Goal: Information Seeking & Learning: Learn about a topic

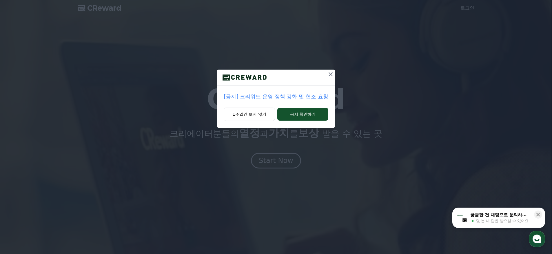
click at [278, 93] on p "[공지] 크리워드 운영 정책 강화 및 협조 요청" at bounding box center [276, 96] width 104 height 8
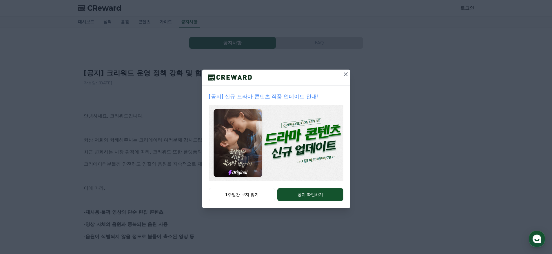
click at [346, 76] on icon at bounding box center [345, 74] width 7 height 7
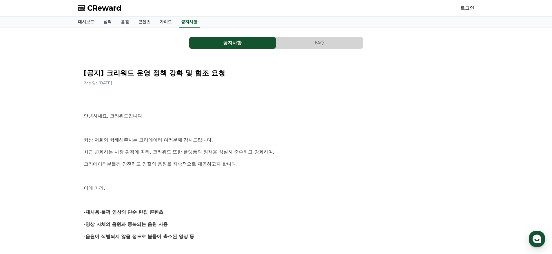
click at [470, 12] on div "로그인" at bounding box center [468, 7] width 14 height 9
click at [470, 7] on link "로그인" at bounding box center [468, 8] width 14 height 7
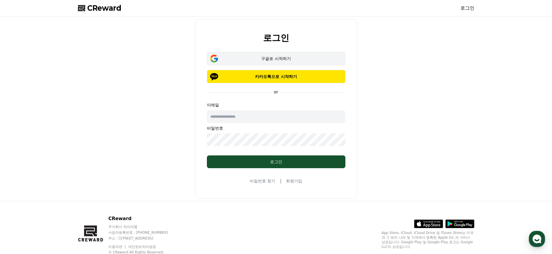
click at [270, 63] on button "구글로 시작하기" at bounding box center [276, 58] width 139 height 13
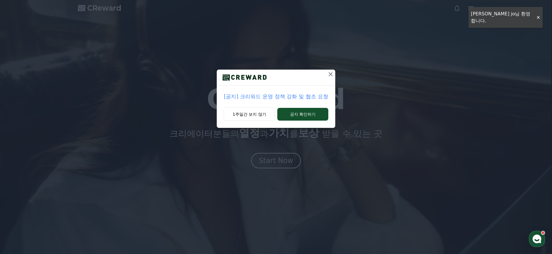
click at [329, 75] on icon at bounding box center [331, 74] width 4 height 4
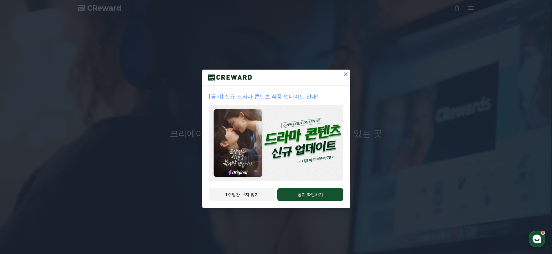
click at [256, 195] on button "1주일간 보지 않기" at bounding box center [242, 194] width 66 height 13
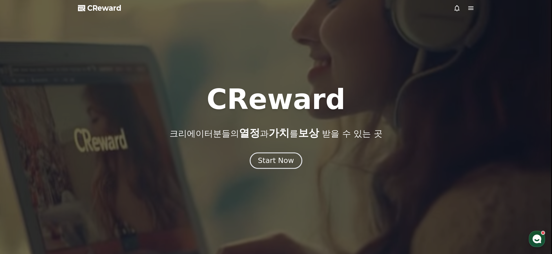
click at [280, 160] on div "Start Now" at bounding box center [276, 161] width 36 height 10
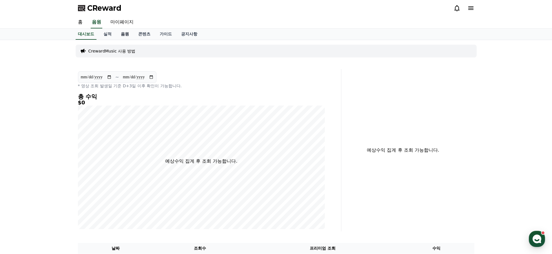
click at [118, 35] on link "음원" at bounding box center [124, 34] width 17 height 11
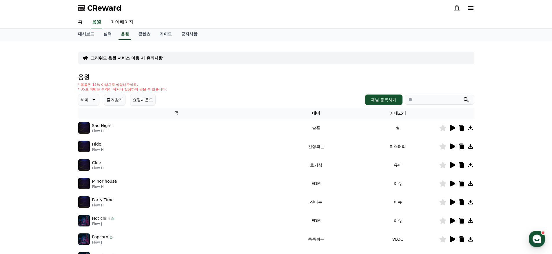
click at [450, 127] on icon at bounding box center [453, 128] width 6 height 6
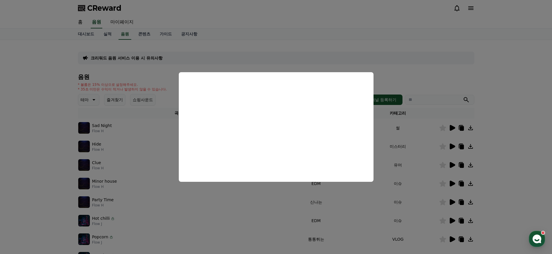
click at [176, 63] on button "close modal" at bounding box center [276, 127] width 552 height 254
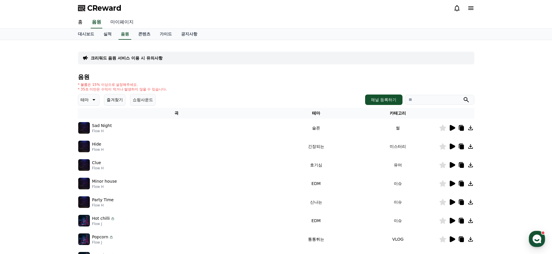
click at [125, 22] on link "마이페이지" at bounding box center [122, 22] width 32 height 12
select select "**********"
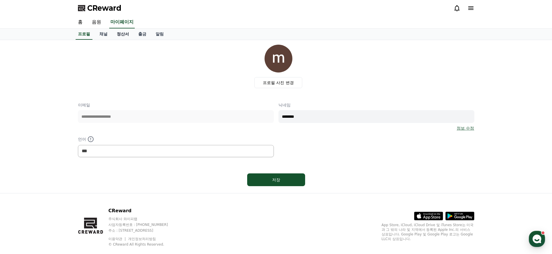
click at [117, 34] on link "정산서" at bounding box center [122, 34] width 21 height 11
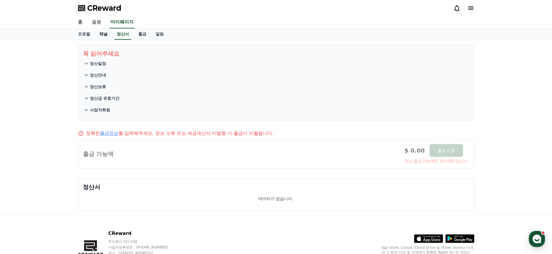
click at [104, 34] on link "채널" at bounding box center [103, 34] width 17 height 11
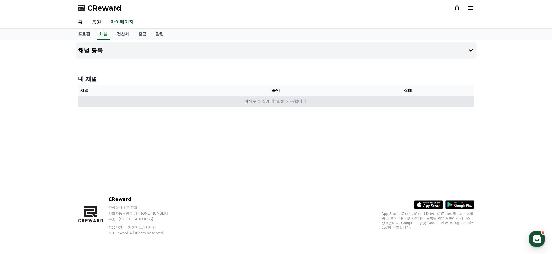
click at [336, 104] on td "예상수익 집계 후 조회 가능합니다." at bounding box center [276, 101] width 397 height 11
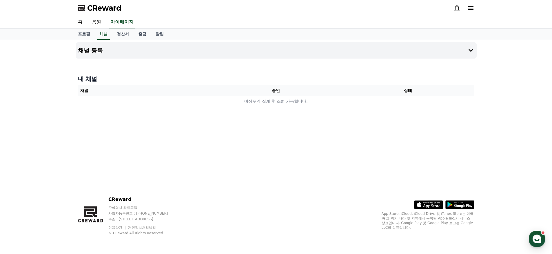
click at [226, 56] on button "채널 등록" at bounding box center [276, 50] width 401 height 16
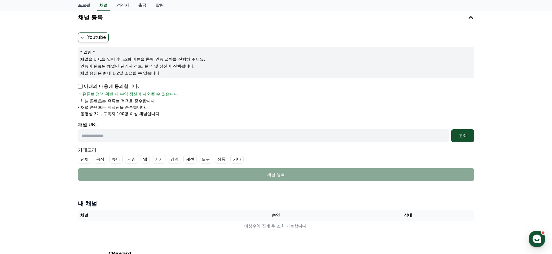
scroll to position [53, 0]
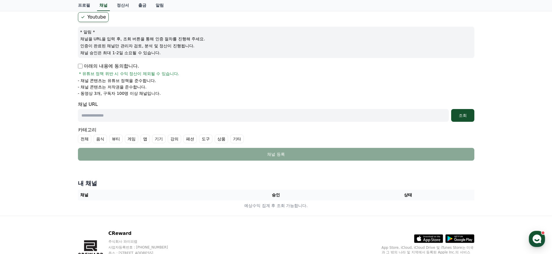
click at [116, 115] on input "text" at bounding box center [263, 115] width 371 height 13
paste input "**********"
type input "**********"
click at [464, 117] on div "조회" at bounding box center [463, 115] width 19 height 6
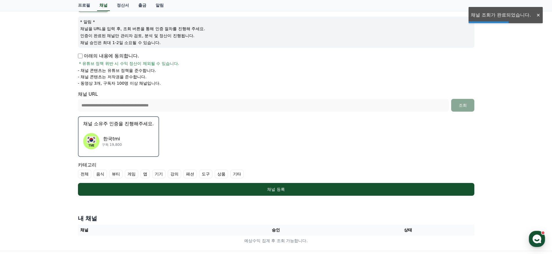
scroll to position [100, 0]
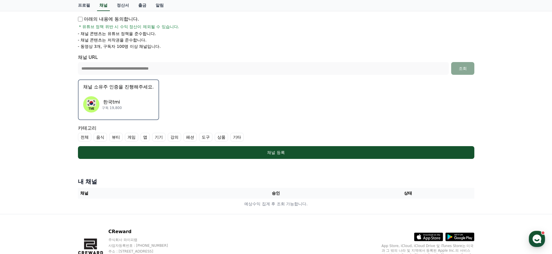
click at [230, 137] on label "기타" at bounding box center [236, 137] width 13 height 9
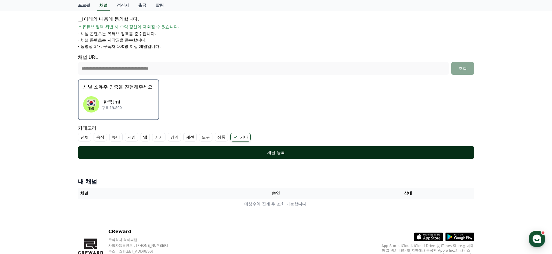
click at [220, 153] on div "채널 등록" at bounding box center [276, 153] width 373 height 6
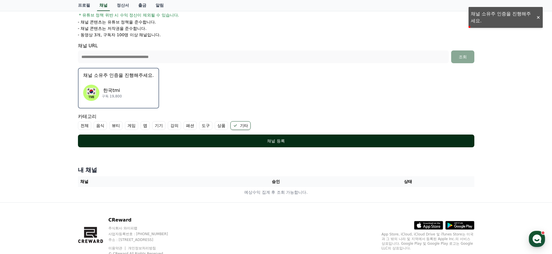
scroll to position [108, 0]
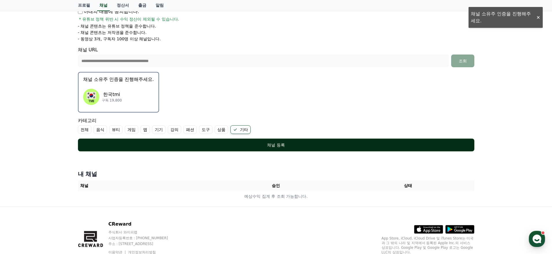
click at [259, 144] on div "채널 등록" at bounding box center [276, 145] width 373 height 6
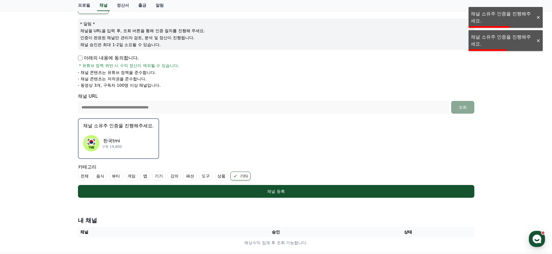
scroll to position [57, 0]
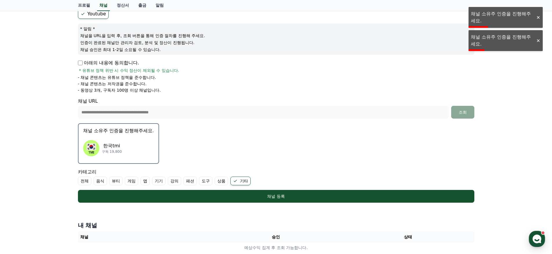
click at [249, 132] on form "**********" at bounding box center [276, 106] width 397 height 194
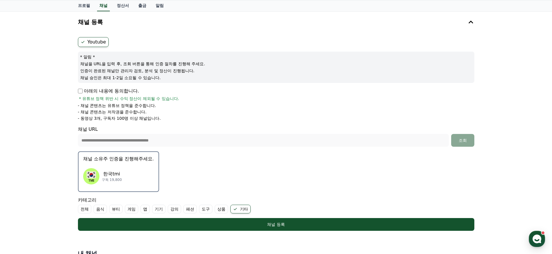
scroll to position [32, 0]
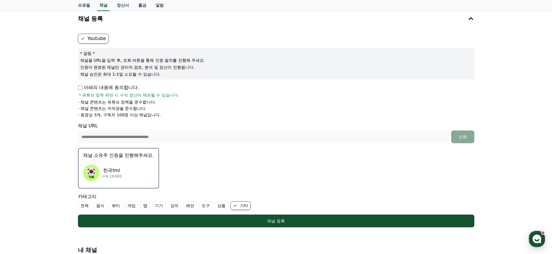
click at [112, 163] on div "한국tmi 구독 19,800" at bounding box center [118, 172] width 71 height 23
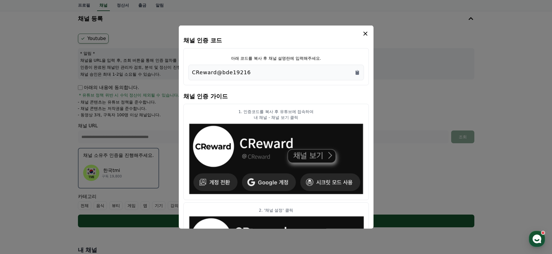
click at [263, 139] on img "modal" at bounding box center [276, 159] width 176 height 72
click at [358, 73] on icon "Copy to clipboard" at bounding box center [357, 72] width 3 height 4
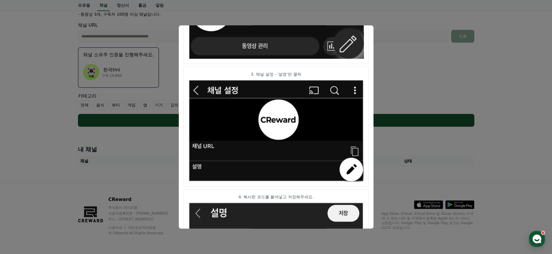
scroll to position [297, 0]
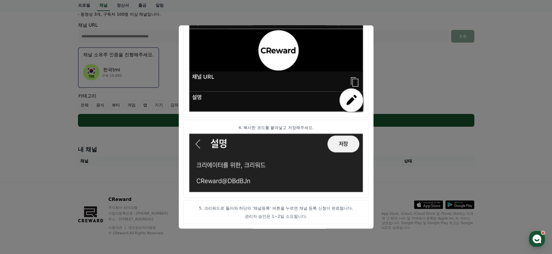
click at [394, 150] on button "close modal" at bounding box center [276, 127] width 552 height 254
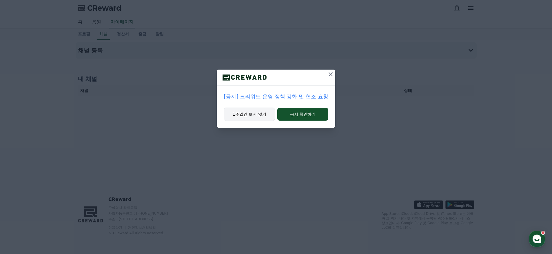
click at [259, 113] on button "1주일간 보지 않기" at bounding box center [249, 114] width 51 height 13
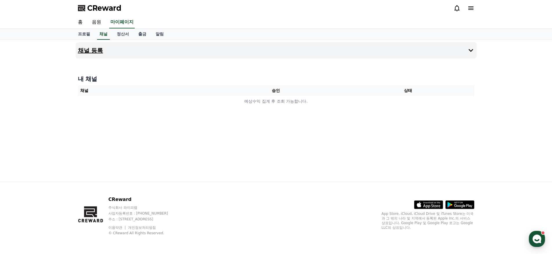
click at [88, 50] on h4 "채널 등록" at bounding box center [90, 50] width 25 height 6
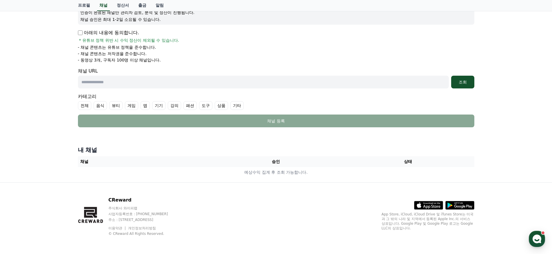
scroll to position [87, 0]
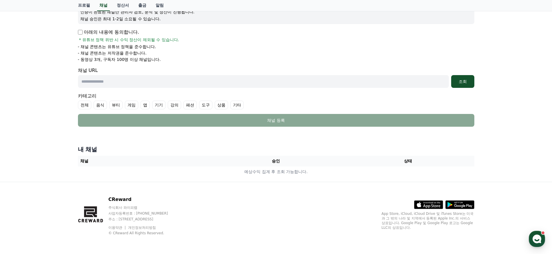
click at [110, 81] on input "text" at bounding box center [263, 81] width 371 height 13
type input "**********"
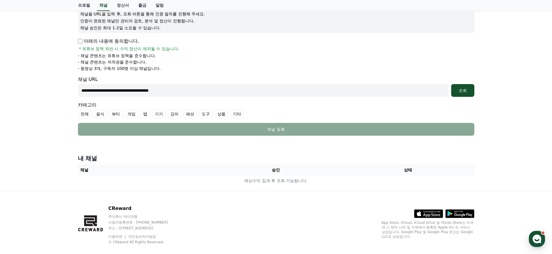
scroll to position [46, 0]
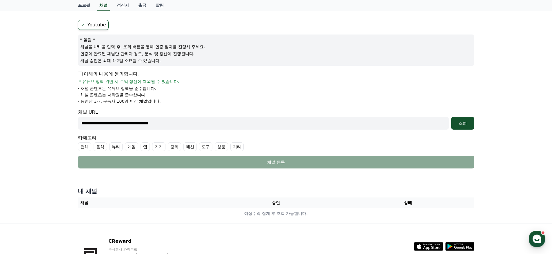
click at [251, 100] on li "- 동영상 3개, 구독자 100명 이상 채널입니다." at bounding box center [276, 101] width 397 height 6
click at [460, 124] on div "조회" at bounding box center [463, 123] width 19 height 6
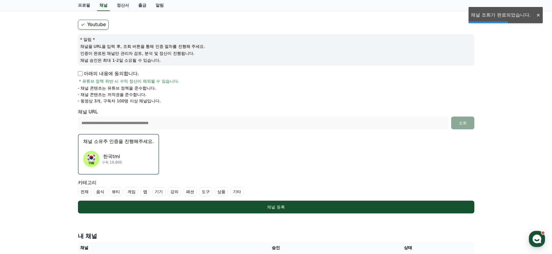
scroll to position [57, 0]
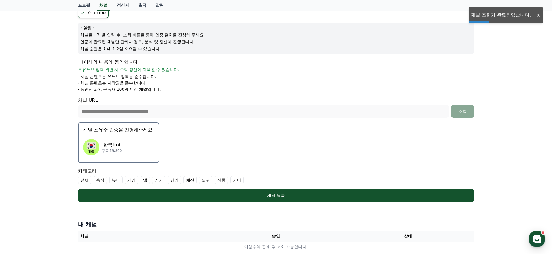
click at [230, 180] on label "기타" at bounding box center [236, 180] width 13 height 9
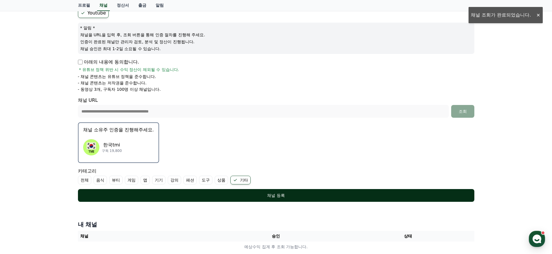
click at [238, 194] on div "채널 등록" at bounding box center [276, 196] width 373 height 6
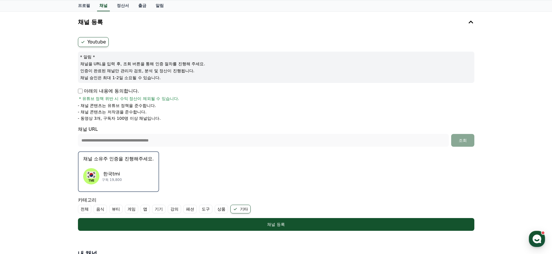
scroll to position [0, 0]
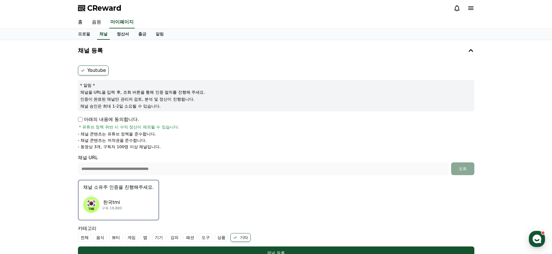
click at [121, 37] on link "정산서" at bounding box center [122, 34] width 21 height 11
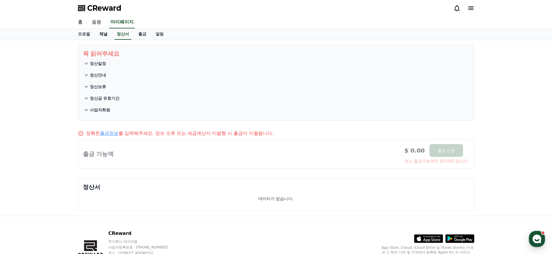
click at [101, 35] on link "채널" at bounding box center [103, 34] width 17 height 11
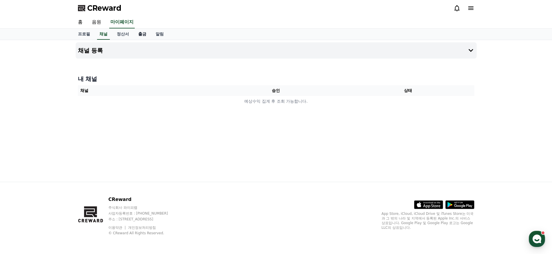
click at [135, 36] on link "출금" at bounding box center [142, 34] width 17 height 11
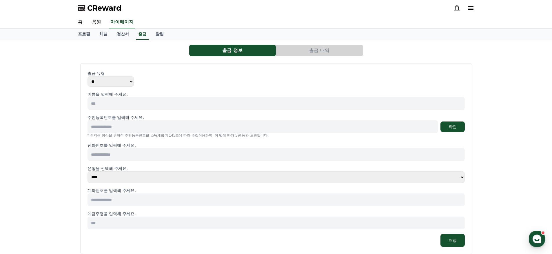
click at [140, 106] on input at bounding box center [276, 103] width 377 height 13
type input "***"
click at [129, 132] on input at bounding box center [263, 126] width 351 height 13
type input "*"
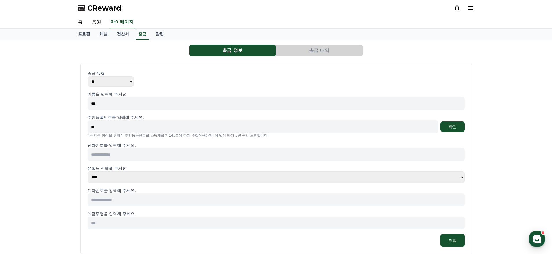
type input "*"
type input "**********"
click at [100, 37] on link "채널" at bounding box center [103, 34] width 17 height 11
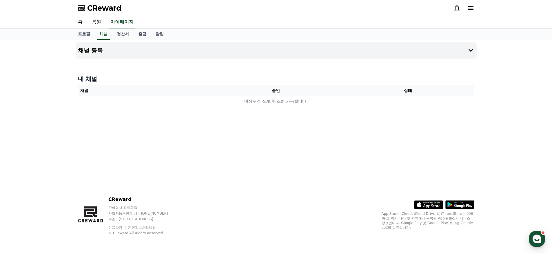
click at [131, 50] on button "채널 등록" at bounding box center [276, 50] width 401 height 16
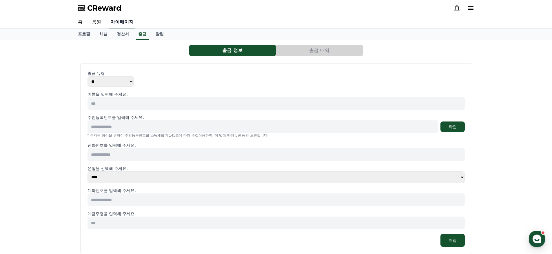
click at [117, 27] on link "마이페이지" at bounding box center [122, 22] width 26 height 12
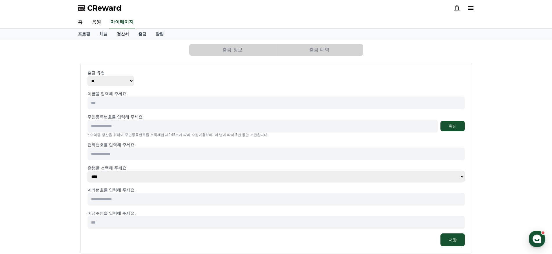
click at [118, 34] on link "정산서" at bounding box center [122, 34] width 21 height 10
select select "**********"
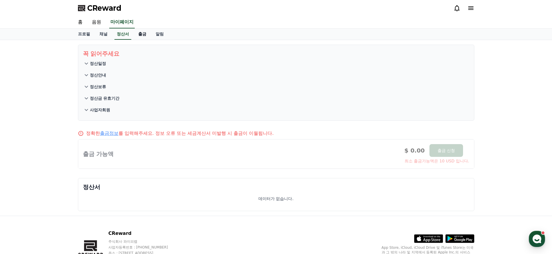
click at [134, 36] on link "출금" at bounding box center [142, 34] width 17 height 11
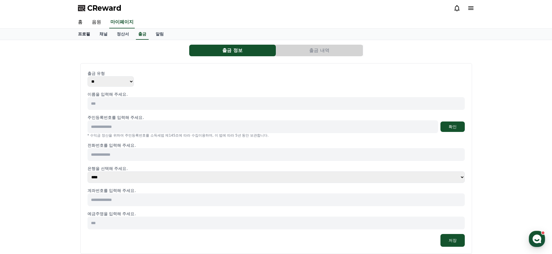
click at [87, 34] on link "프로필" at bounding box center [83, 34] width 21 height 11
select select "**********"
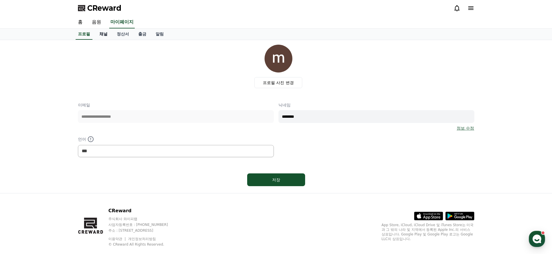
click at [98, 37] on link "채널" at bounding box center [103, 34] width 17 height 11
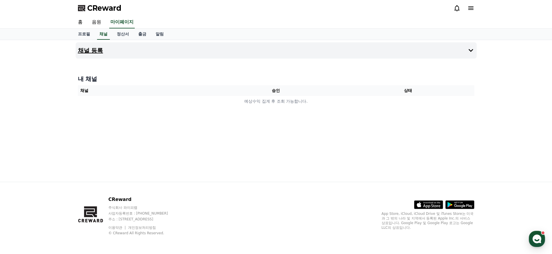
click at [162, 54] on button "채널 등록" at bounding box center [276, 50] width 401 height 16
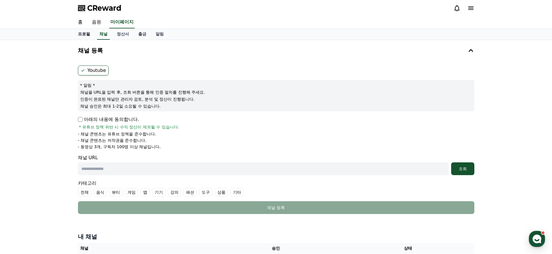
click at [82, 37] on link "프로필" at bounding box center [83, 34] width 21 height 11
select select "**********"
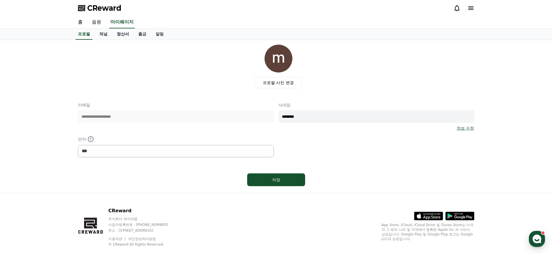
click at [114, 37] on link "정산서" at bounding box center [122, 34] width 21 height 11
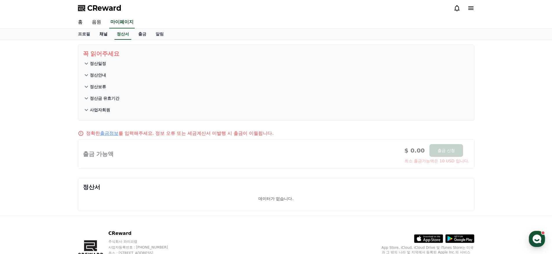
click at [102, 35] on link "채널" at bounding box center [103, 34] width 17 height 11
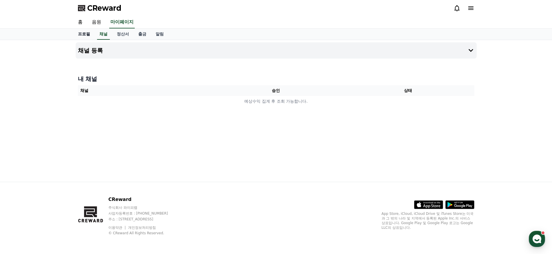
click at [84, 29] on link "프로필" at bounding box center [83, 34] width 21 height 11
select select "**********"
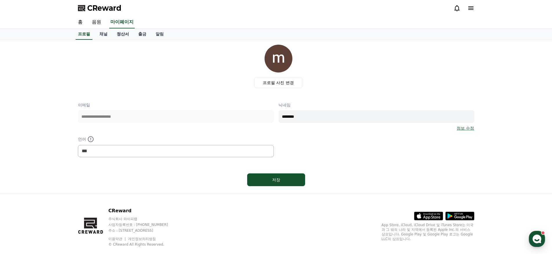
click at [119, 39] on link "정산서" at bounding box center [122, 34] width 21 height 11
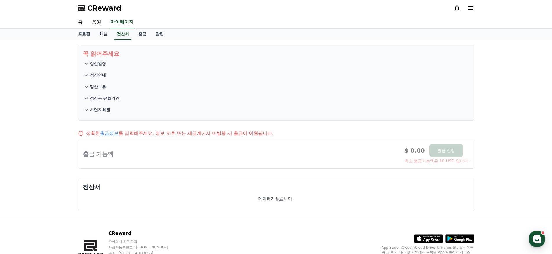
click at [104, 36] on link "채널" at bounding box center [103, 34] width 17 height 11
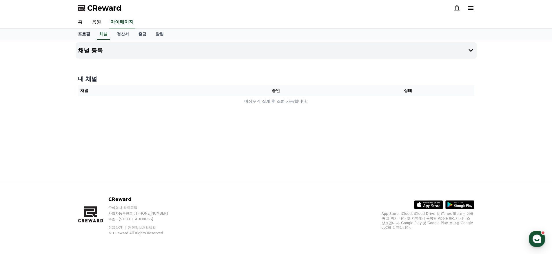
click at [82, 34] on link "프로필" at bounding box center [83, 34] width 21 height 11
select select "**********"
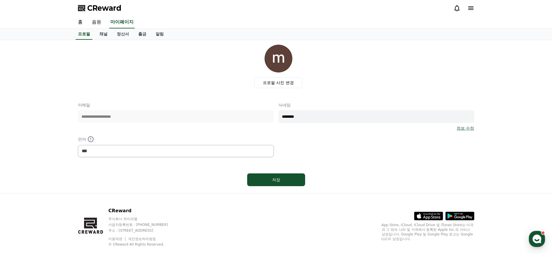
drag, startPoint x: 322, startPoint y: 119, endPoint x: 239, endPoint y: 108, distance: 84.3
click at [239, 108] on div "**********" at bounding box center [276, 129] width 397 height 55
type input "*"
click at [275, 180] on div "저장" at bounding box center [276, 180] width 35 height 6
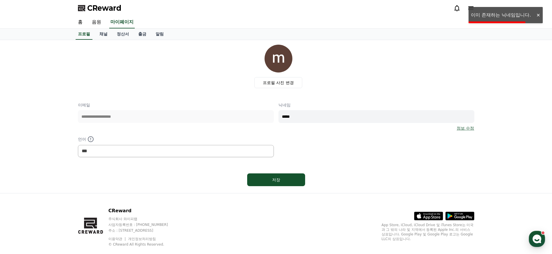
click at [320, 119] on input "*****" at bounding box center [377, 116] width 196 height 13
type input "******"
click at [285, 182] on div "저장" at bounding box center [276, 180] width 35 height 6
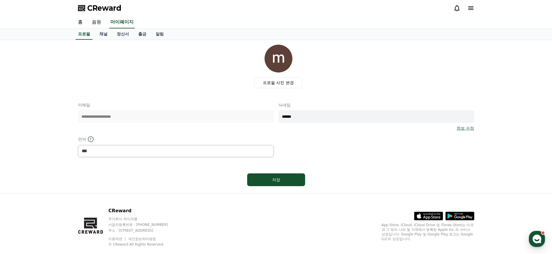
select select "**********"
click at [282, 81] on label "프로필 사진 변경" at bounding box center [279, 82] width 48 height 11
click at [0, 0] on input "프로필 사진 변경" at bounding box center [0, 0] width 0 height 0
click at [103, 37] on link "채널" at bounding box center [103, 34] width 17 height 11
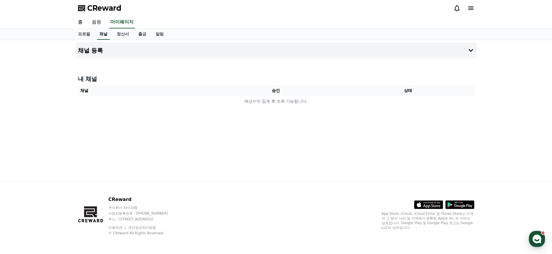
click at [106, 37] on link "채널" at bounding box center [103, 34] width 13 height 11
click at [117, 38] on link "정산서" at bounding box center [122, 34] width 21 height 11
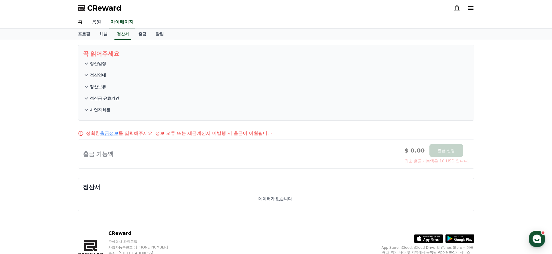
click at [98, 23] on link "음원" at bounding box center [96, 22] width 19 height 12
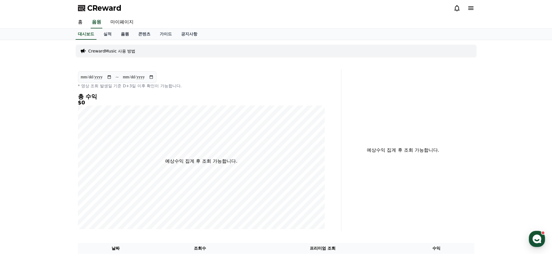
click at [128, 35] on link "음원" at bounding box center [124, 34] width 17 height 11
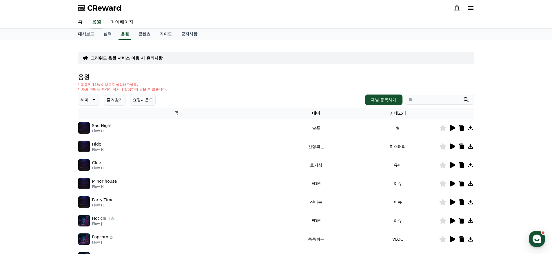
click at [452, 146] on icon at bounding box center [453, 147] width 6 height 6
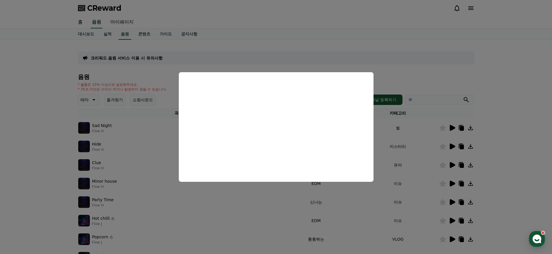
click at [389, 62] on button "close modal" at bounding box center [276, 127] width 552 height 254
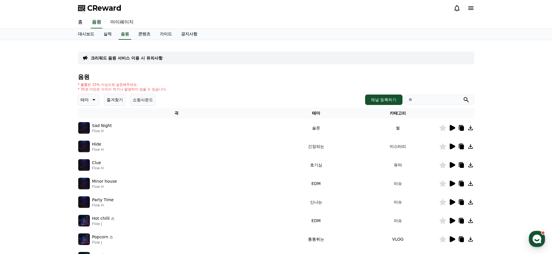
click at [85, 98] on p "테마" at bounding box center [85, 100] width 8 height 8
click at [90, 155] on button "신나는" at bounding box center [87, 152] width 17 height 13
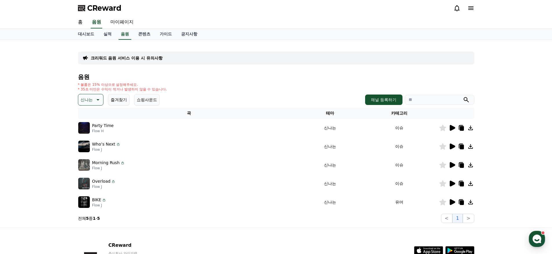
click at [455, 126] on icon at bounding box center [452, 127] width 7 height 7
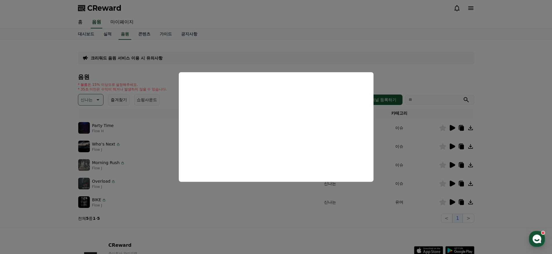
click at [323, 217] on button "close modal" at bounding box center [276, 127] width 552 height 254
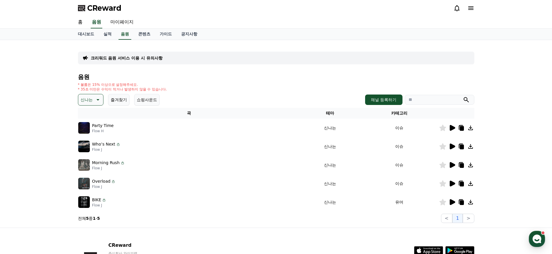
click at [455, 144] on icon at bounding box center [452, 146] width 7 height 7
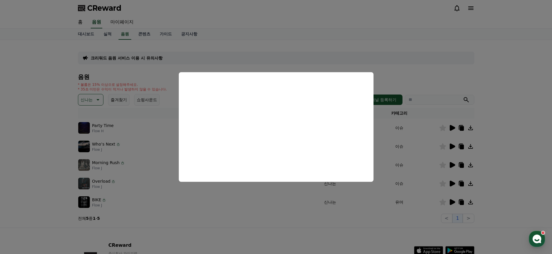
click at [253, 215] on button "close modal" at bounding box center [276, 127] width 552 height 254
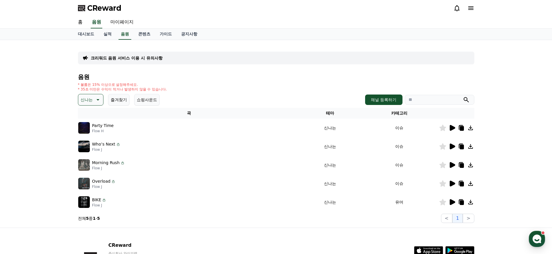
click at [456, 165] on div at bounding box center [457, 164] width 35 height 7
click at [451, 165] on icon at bounding box center [453, 165] width 6 height 6
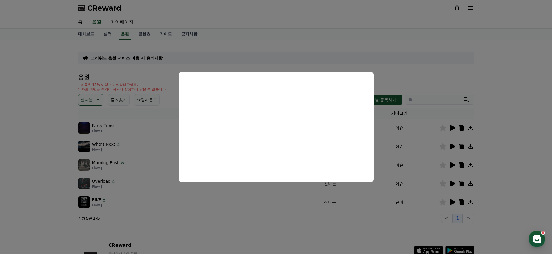
click at [358, 222] on button "close modal" at bounding box center [276, 127] width 552 height 254
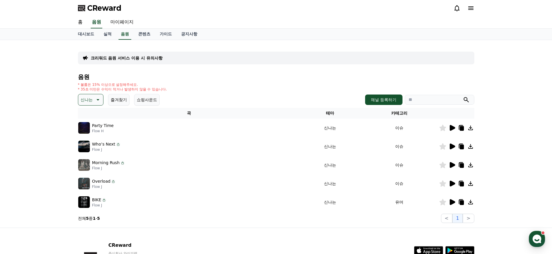
click at [451, 200] on icon at bounding box center [453, 202] width 6 height 6
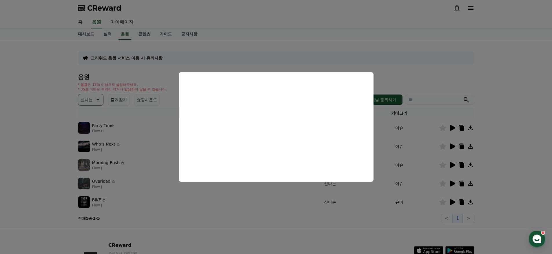
click at [406, 45] on button "close modal" at bounding box center [276, 127] width 552 height 254
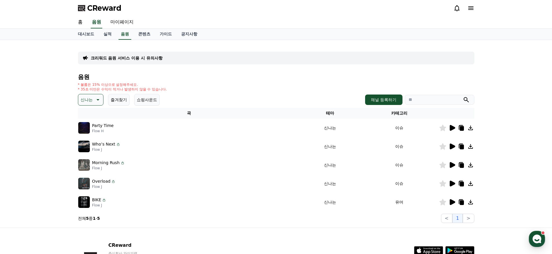
click at [146, 66] on div "크리워드 음원 서비스 이용 시 유의사항 음원 * 볼륨은 15% 이상으로 설정해주세요. * 35초 미만은 수익이 적거나 발생하지 않을 수 있습니…" at bounding box center [276, 134] width 397 height 178
click at [144, 62] on div "크리워드 음원 서비스 이용 시 유의사항" at bounding box center [276, 58] width 397 height 13
click at [147, 55] on div "크리워드 음원 서비스 이용 시 유의사항" at bounding box center [276, 58] width 397 height 13
click at [147, 58] on p "크리워드 음원 서비스 이용 시 유의사항" at bounding box center [127, 58] width 72 height 6
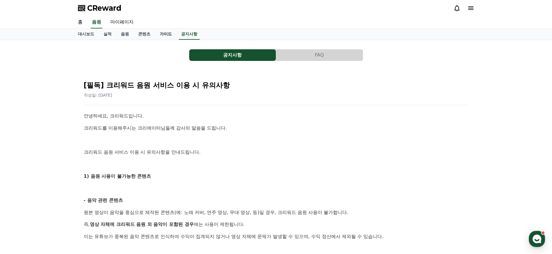
click at [159, 33] on link "가이드" at bounding box center [165, 34] width 21 height 11
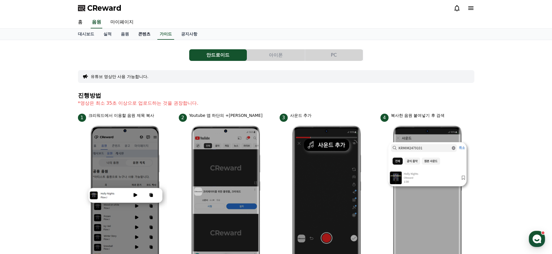
click at [137, 35] on link "콘텐츠" at bounding box center [144, 34] width 21 height 11
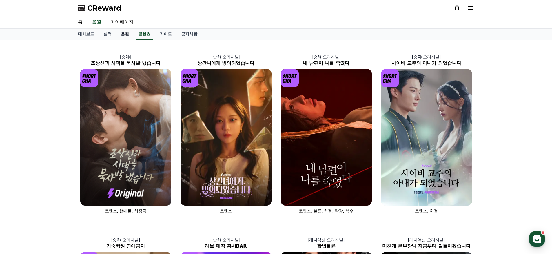
click at [121, 33] on link "음원" at bounding box center [124, 34] width 17 height 11
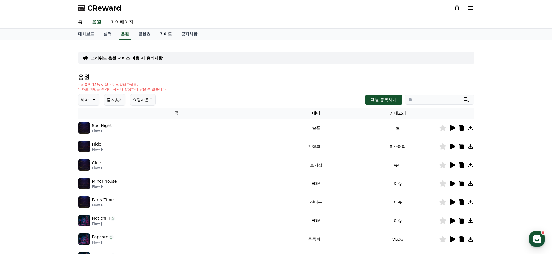
click at [163, 35] on link "가이드" at bounding box center [165, 34] width 21 height 11
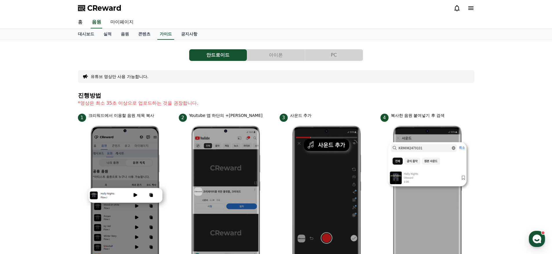
click at [119, 22] on link "마이페이지" at bounding box center [122, 22] width 32 height 12
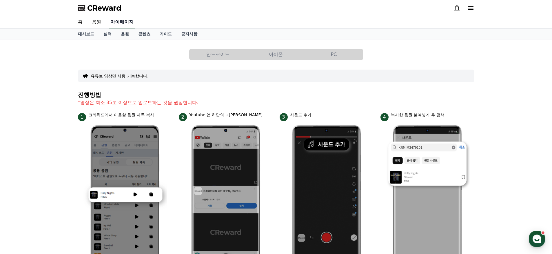
select select "**********"
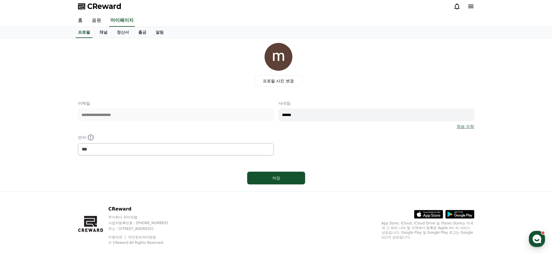
scroll to position [11, 0]
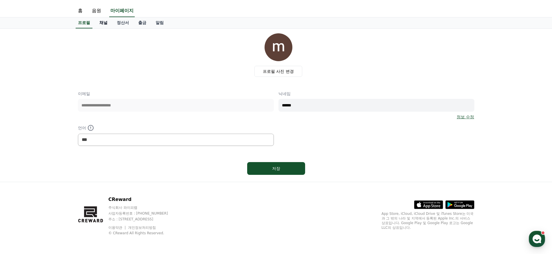
click at [101, 25] on link "채널" at bounding box center [103, 22] width 17 height 11
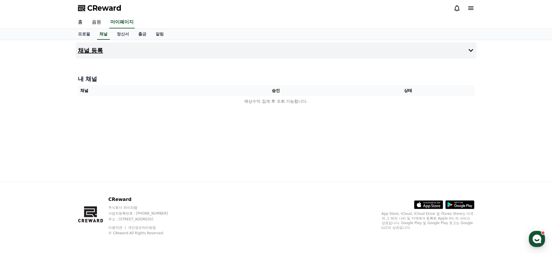
click at [111, 54] on button "채널 등록" at bounding box center [276, 50] width 401 height 16
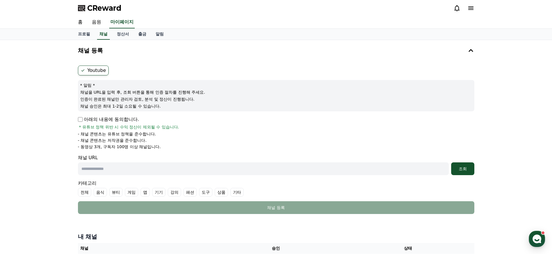
click at [123, 169] on input "text" at bounding box center [263, 168] width 371 height 13
paste input "**********"
type input "**********"
click at [459, 168] on div "조회" at bounding box center [463, 169] width 19 height 6
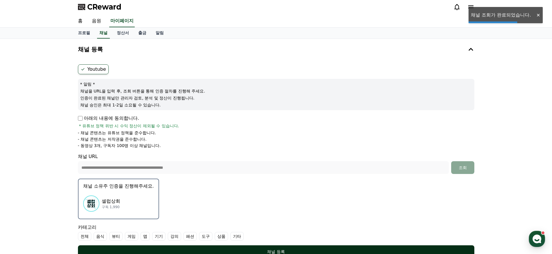
scroll to position [54, 0]
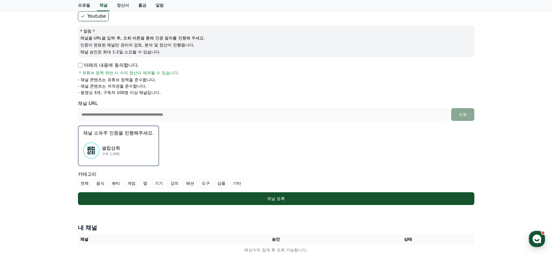
drag, startPoint x: 256, startPoint y: 198, endPoint x: 163, endPoint y: 170, distance: 96.6
click at [177, 173] on form "**********" at bounding box center [276, 108] width 397 height 194
click at [130, 156] on div "셀럽상회 구독 1,990" at bounding box center [118, 150] width 71 height 23
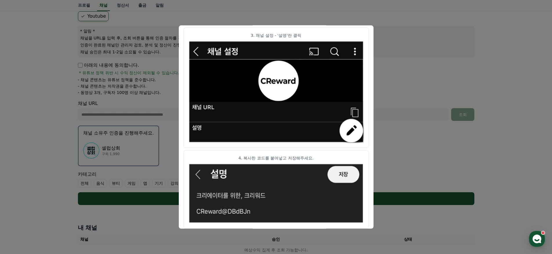
scroll to position [0, 0]
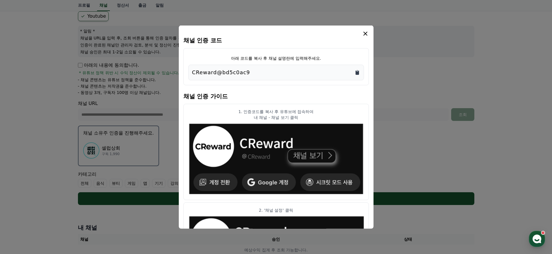
click at [359, 70] on icon "Copy to clipboard" at bounding box center [357, 72] width 3 height 4
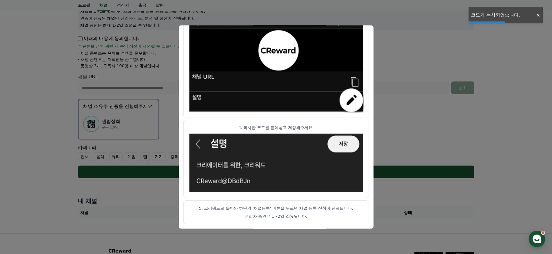
scroll to position [132, 0]
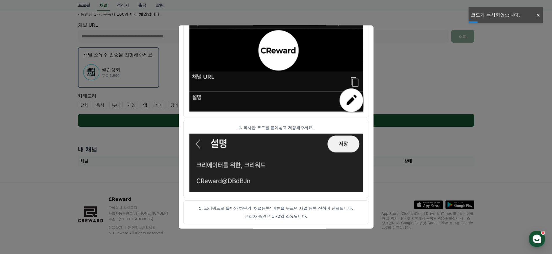
click at [355, 35] on img "modal" at bounding box center [276, 61] width 176 height 102
click at [420, 62] on button "close modal" at bounding box center [276, 127] width 552 height 254
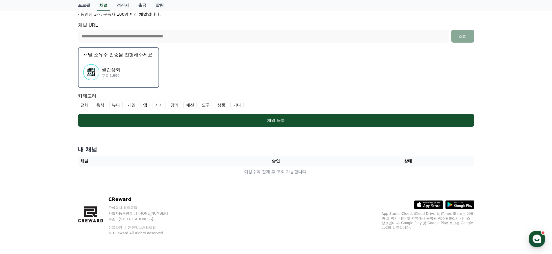
click at [230, 105] on label "기타" at bounding box center [236, 105] width 13 height 9
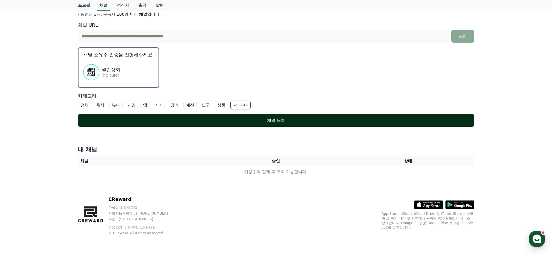
click at [232, 124] on button "채널 등록" at bounding box center [276, 120] width 397 height 13
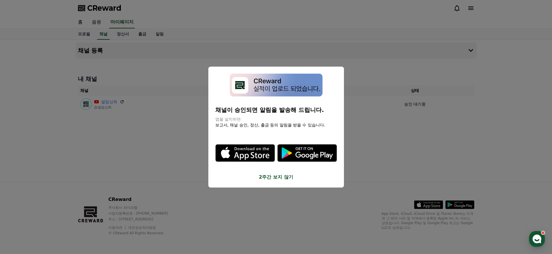
click at [279, 180] on button "2주간 보지 않기" at bounding box center [276, 176] width 122 height 7
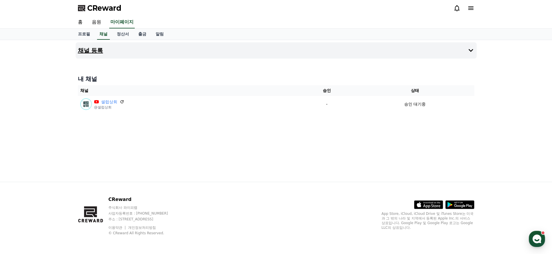
click at [112, 52] on button "채널 등록" at bounding box center [276, 50] width 401 height 16
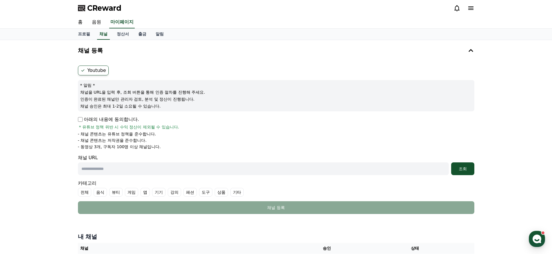
click at [103, 172] on input "text" at bounding box center [263, 168] width 371 height 13
paste input "**********"
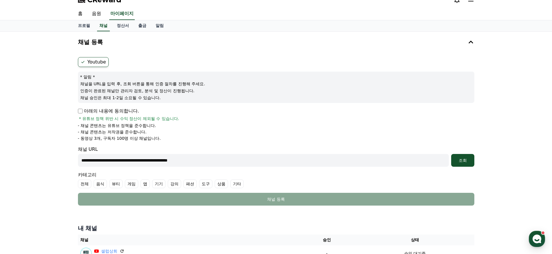
scroll to position [12, 0]
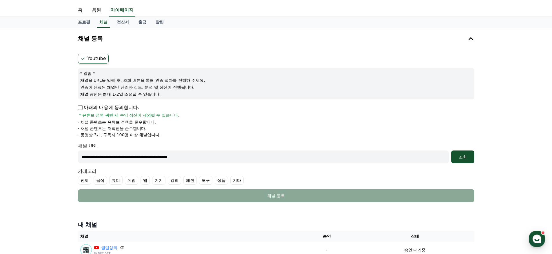
click at [230, 181] on label "기타" at bounding box center [236, 180] width 13 height 9
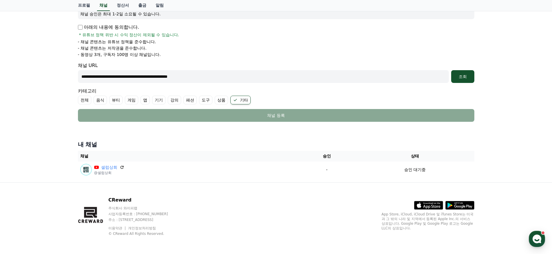
scroll to position [93, 0]
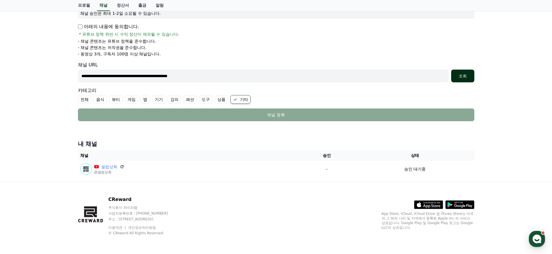
click at [462, 75] on div "조회" at bounding box center [463, 76] width 19 height 6
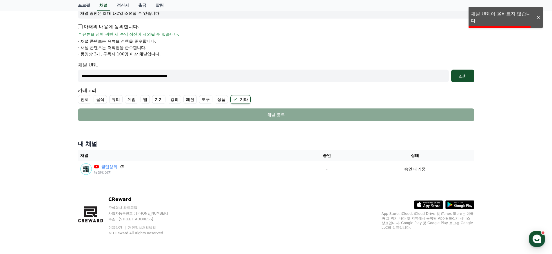
click at [224, 78] on input "**********" at bounding box center [263, 76] width 371 height 13
click at [235, 77] on input "**********" at bounding box center [263, 76] width 371 height 13
paste input "text"
type input "**********"
click at [470, 76] on div "조회" at bounding box center [463, 76] width 19 height 6
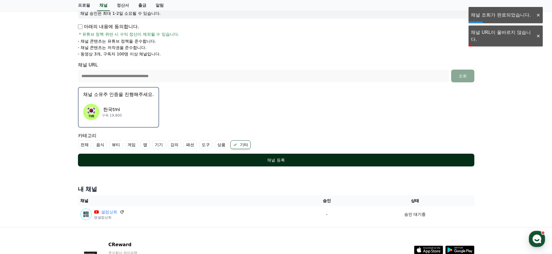
click at [237, 161] on div "채널 등록" at bounding box center [276, 160] width 373 height 6
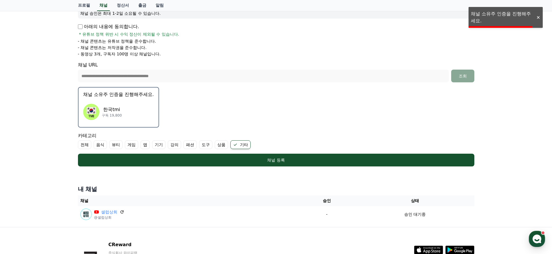
click at [133, 109] on div "한국tmi 구독 19,800" at bounding box center [118, 111] width 71 height 23
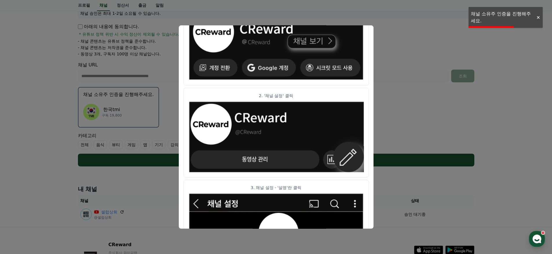
scroll to position [0, 0]
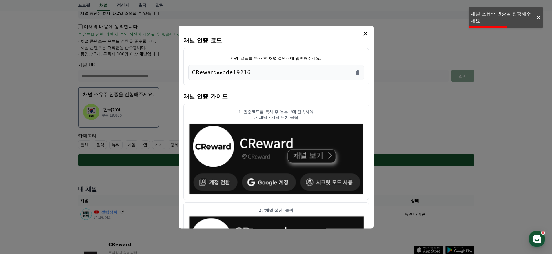
click at [355, 75] on div "CReward@bde19216" at bounding box center [276, 72] width 168 height 8
click at [366, 33] on icon "modal" at bounding box center [365, 33] width 7 height 7
click at [355, 73] on icon "Copy to clipboard" at bounding box center [358, 73] width 6 height 6
click at [367, 32] on icon "modal" at bounding box center [365, 33] width 7 height 7
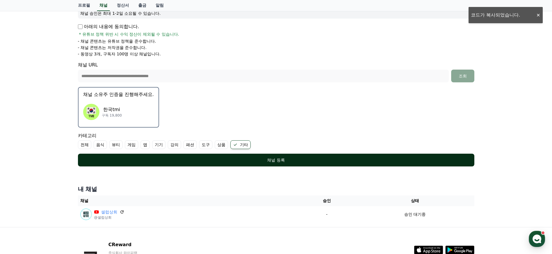
click at [288, 160] on div "채널 등록" at bounding box center [276, 160] width 373 height 6
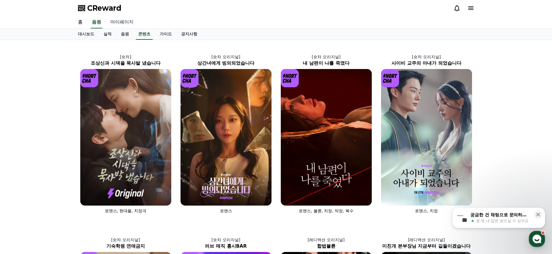
click at [120, 19] on link "마이페이지" at bounding box center [122, 22] width 32 height 12
select select "**********"
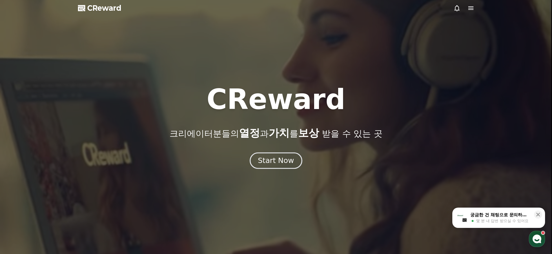
click at [273, 161] on div "Start Now" at bounding box center [276, 161] width 36 height 10
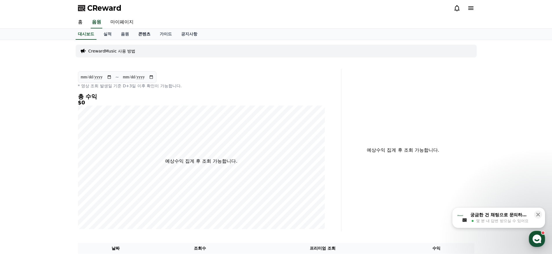
click at [134, 34] on link "콘텐츠" at bounding box center [144, 34] width 21 height 11
click at [102, 34] on link "실적" at bounding box center [107, 34] width 17 height 11
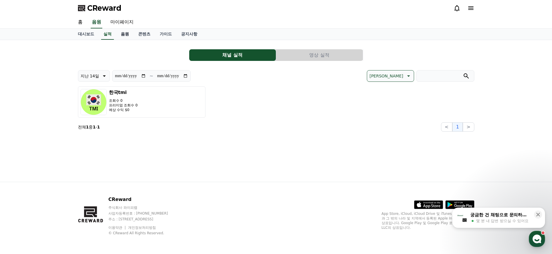
click at [116, 37] on link "음원" at bounding box center [124, 34] width 17 height 11
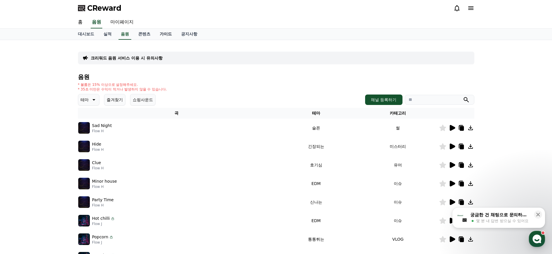
click at [157, 36] on link "가이드" at bounding box center [165, 34] width 21 height 11
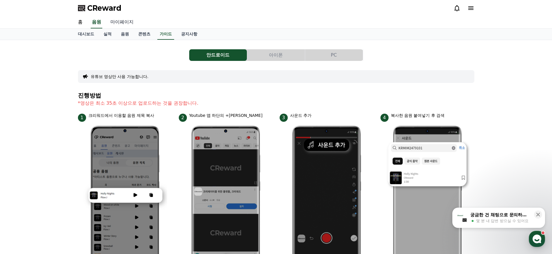
click at [119, 23] on link "마이페이지" at bounding box center [122, 22] width 32 height 12
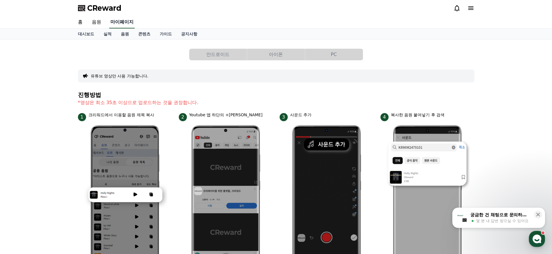
select select "**********"
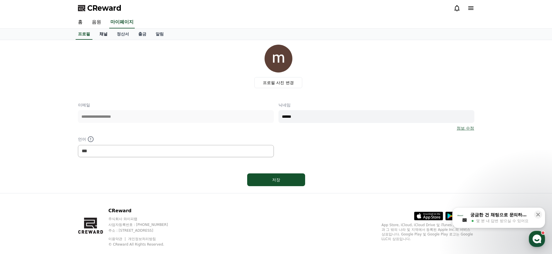
click at [101, 36] on link "채널" at bounding box center [103, 34] width 17 height 11
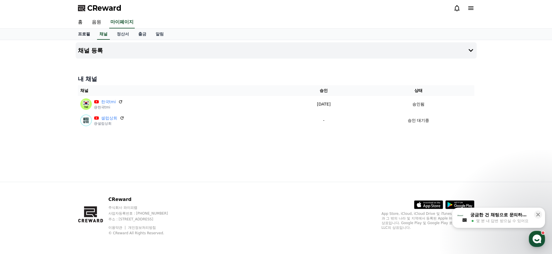
click at [82, 36] on link "프로필" at bounding box center [83, 34] width 21 height 11
select select "**********"
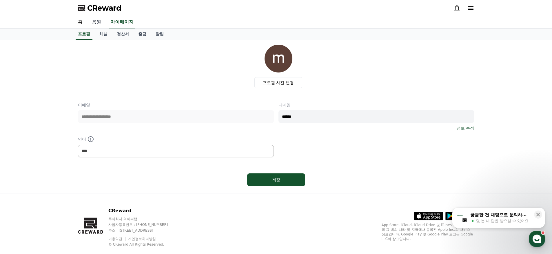
click at [90, 26] on link "음원" at bounding box center [96, 22] width 19 height 12
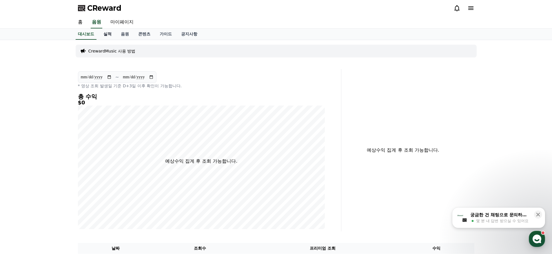
click at [105, 37] on link "실적" at bounding box center [107, 34] width 17 height 11
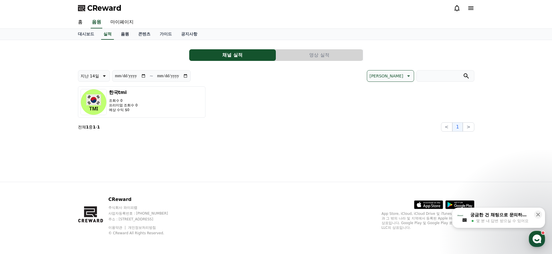
click at [124, 38] on link "음원" at bounding box center [124, 34] width 17 height 11
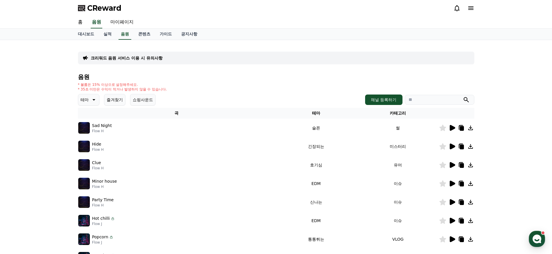
click at [450, 128] on icon at bounding box center [453, 128] width 6 height 6
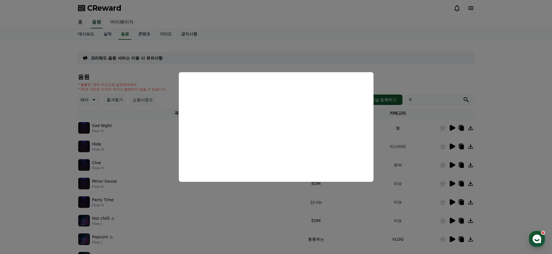
click at [399, 77] on button "close modal" at bounding box center [276, 127] width 552 height 254
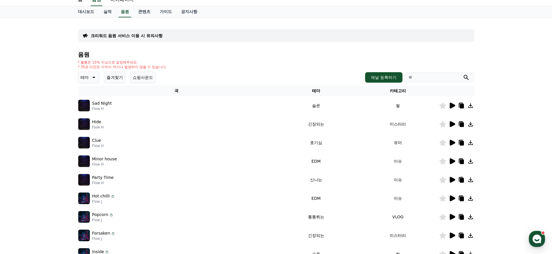
scroll to position [49, 0]
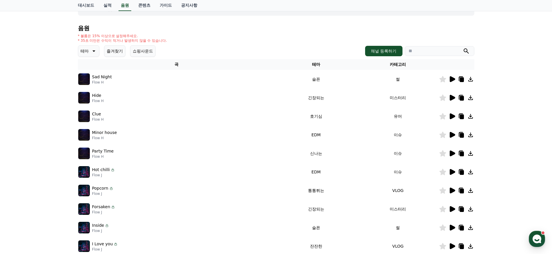
click at [453, 98] on icon at bounding box center [453, 98] width 6 height 6
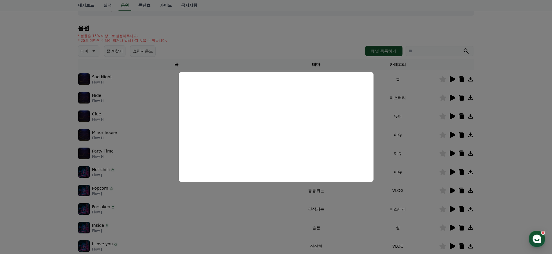
click at [180, 66] on button "close modal" at bounding box center [276, 127] width 552 height 254
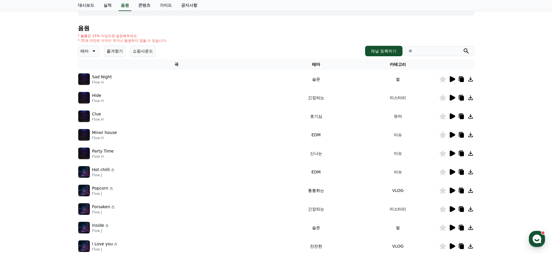
click at [283, 135] on td "EDM" at bounding box center [316, 135] width 82 height 19
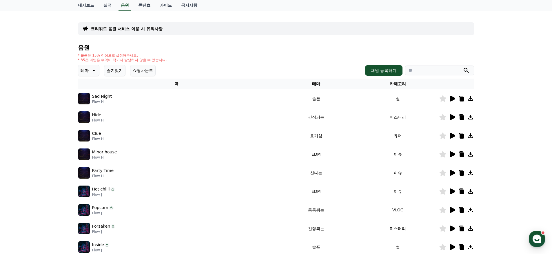
scroll to position [0, 0]
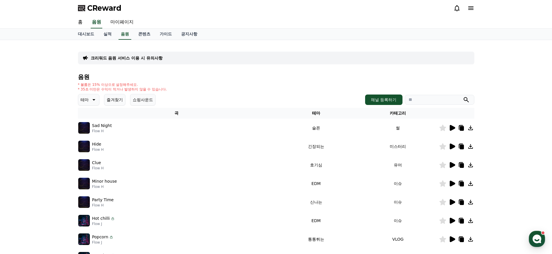
click at [92, 100] on icon at bounding box center [93, 99] width 3 height 1
click at [90, 141] on button "통통튀는" at bounding box center [89, 141] width 21 height 13
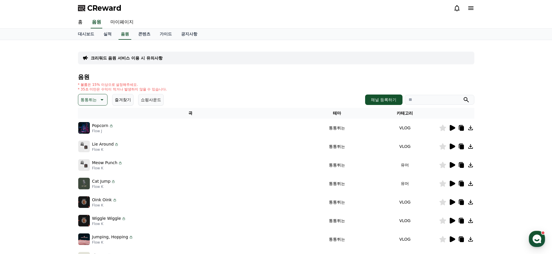
click at [456, 129] on div at bounding box center [457, 127] width 35 height 7
click at [453, 128] on icon at bounding box center [453, 128] width 6 height 6
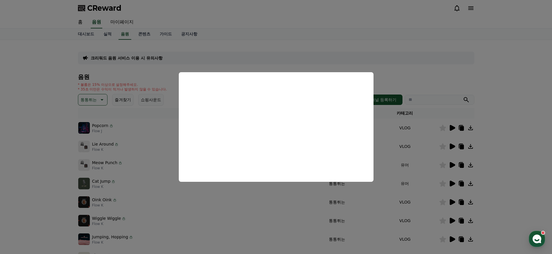
click at [416, 70] on button "close modal" at bounding box center [276, 127] width 552 height 254
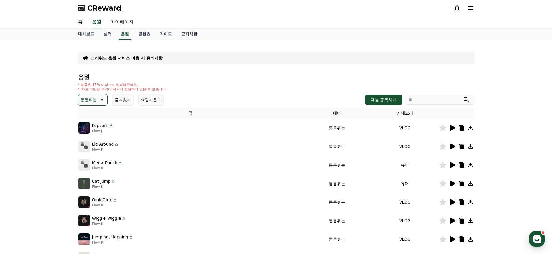
click at [454, 146] on icon at bounding box center [453, 147] width 6 height 6
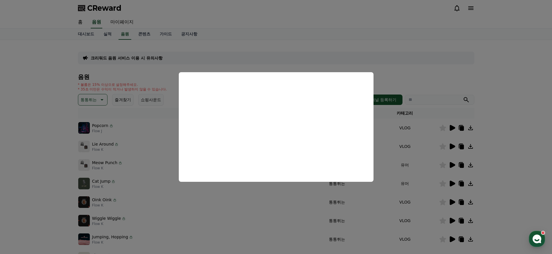
click at [419, 62] on button "close modal" at bounding box center [276, 127] width 552 height 254
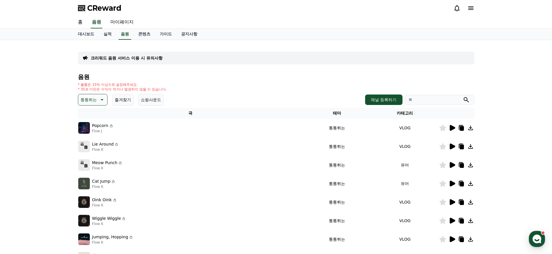
click at [455, 165] on icon at bounding box center [453, 165] width 6 height 6
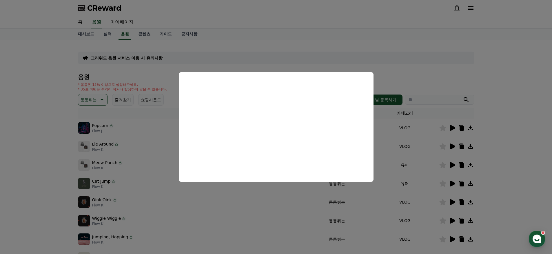
click at [290, 66] on button "close modal" at bounding box center [276, 127] width 552 height 254
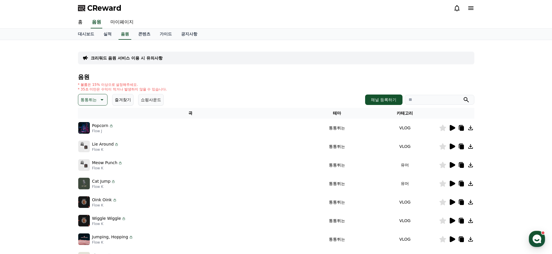
click at [95, 101] on button "통통튀는" at bounding box center [93, 100] width 30 height 12
click at [106, 35] on link "실적" at bounding box center [107, 34] width 17 height 11
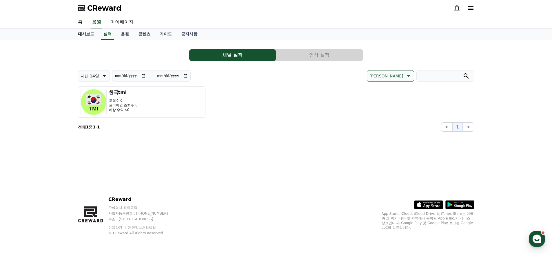
click at [85, 35] on link "대시보드" at bounding box center [86, 34] width 26 height 11
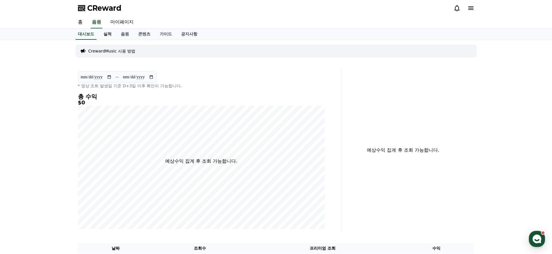
click at [108, 38] on link "실적" at bounding box center [107, 34] width 17 height 11
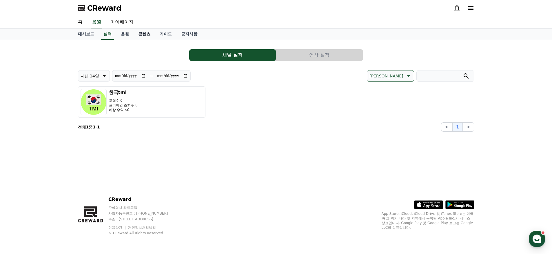
click at [138, 36] on link "콘텐츠" at bounding box center [144, 34] width 21 height 11
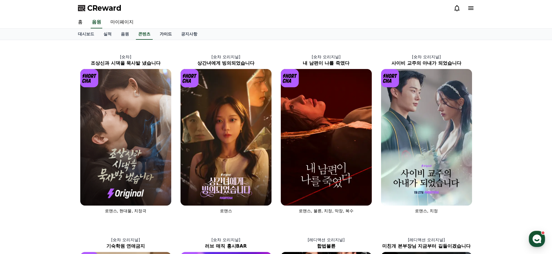
click at [159, 37] on link "가이드" at bounding box center [165, 34] width 21 height 11
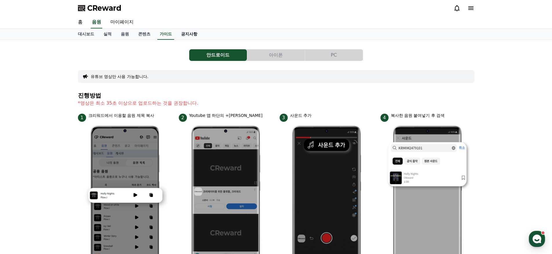
click at [177, 35] on link "공지사항" at bounding box center [190, 34] width 26 height 11
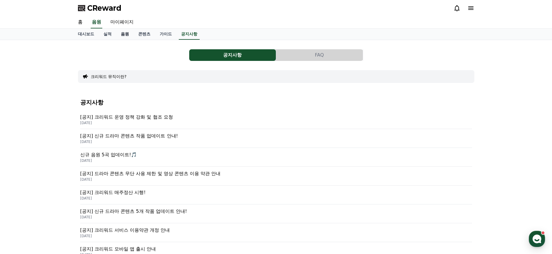
click at [118, 34] on link "음원" at bounding box center [124, 34] width 17 height 11
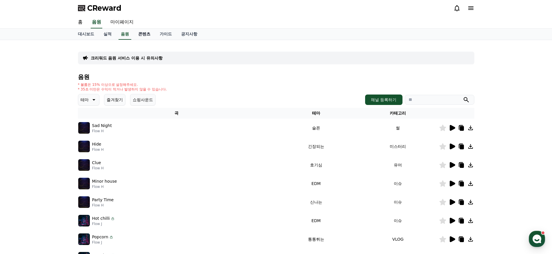
click at [134, 36] on link "콘텐츠" at bounding box center [144, 34] width 21 height 11
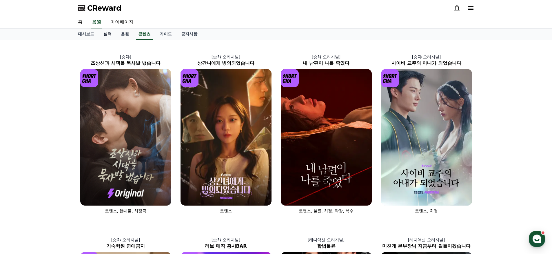
click at [101, 36] on link "실적" at bounding box center [107, 34] width 17 height 11
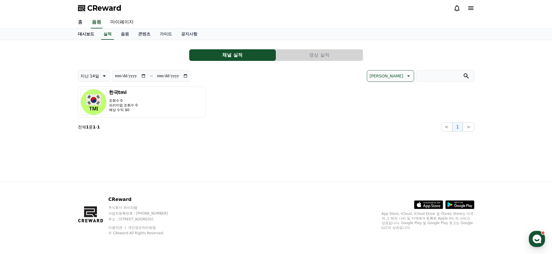
click at [85, 36] on link "대시보드" at bounding box center [86, 34] width 26 height 11
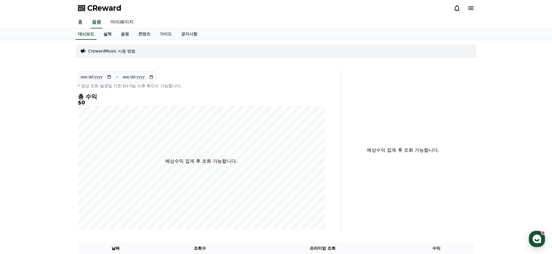
click at [99, 36] on link "실적" at bounding box center [107, 34] width 17 height 11
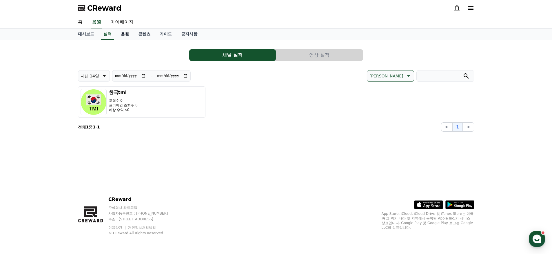
click at [126, 39] on link "음원" at bounding box center [124, 34] width 17 height 11
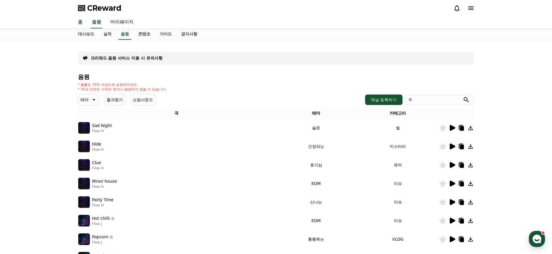
click at [90, 100] on icon at bounding box center [93, 99] width 7 height 7
click at [91, 153] on button "긴장되는" at bounding box center [89, 147] width 21 height 13
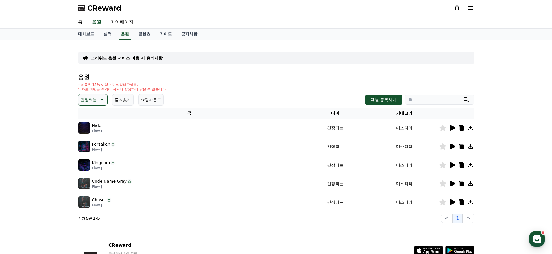
click at [455, 129] on div at bounding box center [457, 127] width 35 height 7
click at [451, 129] on icon at bounding box center [453, 128] width 6 height 6
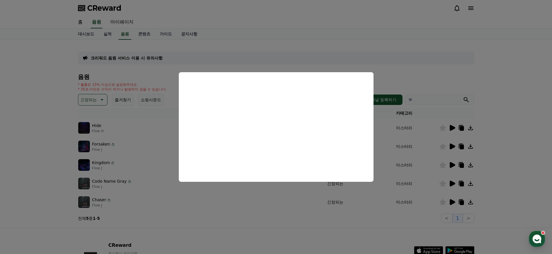
click at [400, 69] on button "close modal" at bounding box center [276, 127] width 552 height 254
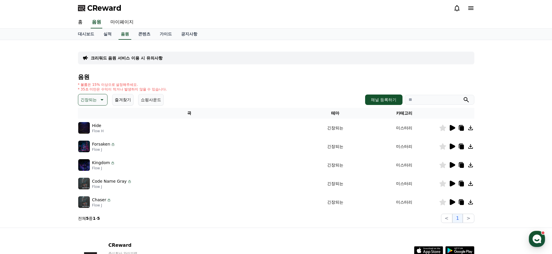
click at [455, 167] on icon at bounding box center [452, 164] width 7 height 7
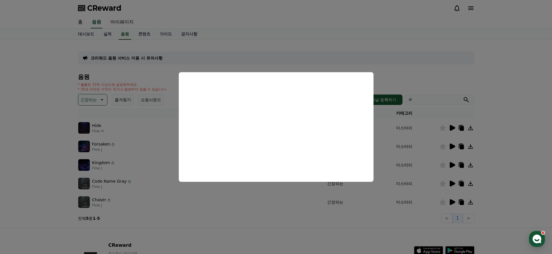
click at [420, 81] on button "close modal" at bounding box center [276, 127] width 552 height 254
click at [420, 80] on div "음원 * 볼륨은 15% 이상으로 설정해주세요. * 35초 미만은 수익이 적거나 발생하지 않을 수 있습니다. 긴장되는 즐겨찾기 쇼핑사운드 채널 …" at bounding box center [276, 148] width 397 height 149
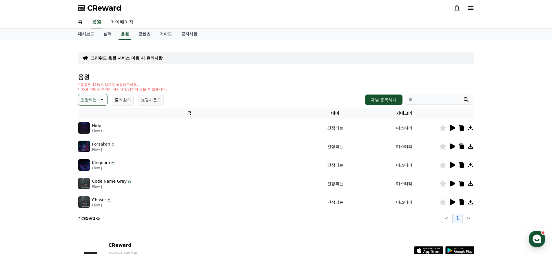
click at [94, 96] on p "긴장되는" at bounding box center [89, 100] width 16 height 8
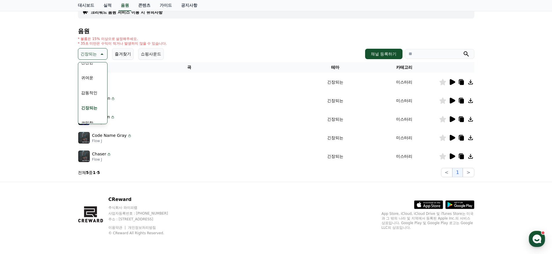
scroll to position [232, 0]
click at [88, 121] on button "코믹한" at bounding box center [87, 123] width 17 height 13
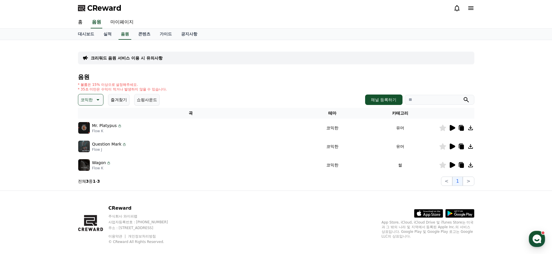
click at [449, 127] on icon at bounding box center [452, 127] width 7 height 7
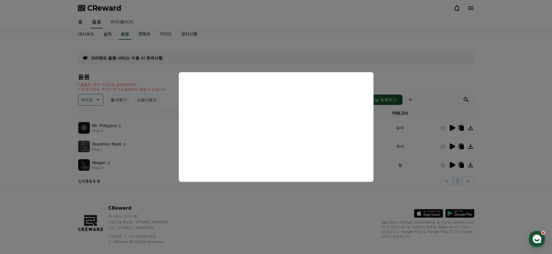
click at [395, 74] on button "close modal" at bounding box center [276, 127] width 552 height 254
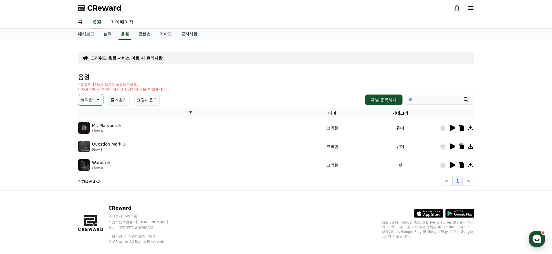
click at [452, 163] on icon at bounding box center [453, 165] width 6 height 6
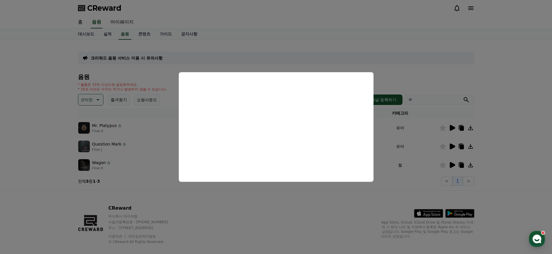
click at [250, 202] on button "close modal" at bounding box center [276, 127] width 552 height 254
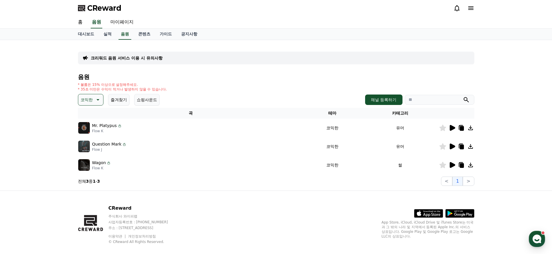
click at [84, 163] on img at bounding box center [84, 165] width 12 height 12
click at [445, 166] on icon at bounding box center [443, 165] width 7 height 6
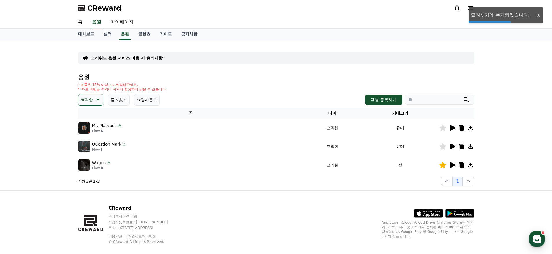
click at [89, 100] on p "코믹한" at bounding box center [87, 100] width 12 height 8
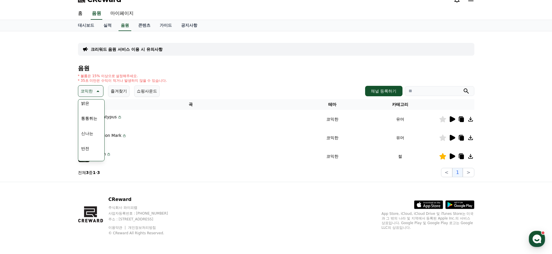
scroll to position [65, 0]
click at [88, 130] on button "신나는" at bounding box center [87, 132] width 17 height 13
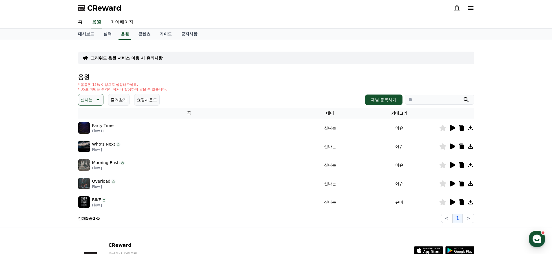
click at [450, 127] on icon at bounding box center [453, 128] width 6 height 6
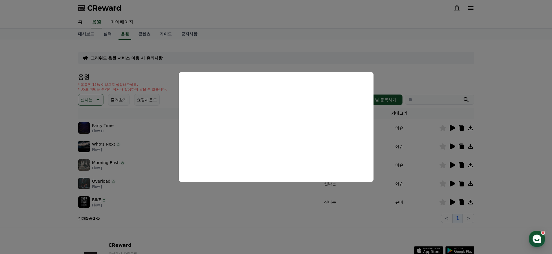
click at [415, 73] on button "close modal" at bounding box center [276, 127] width 552 height 254
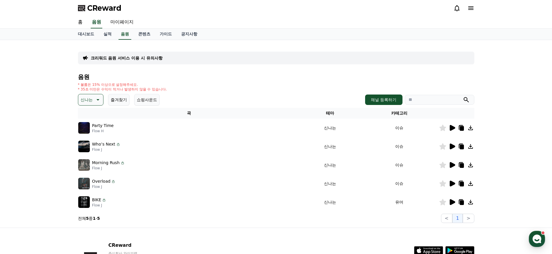
click at [443, 128] on icon at bounding box center [443, 128] width 7 height 6
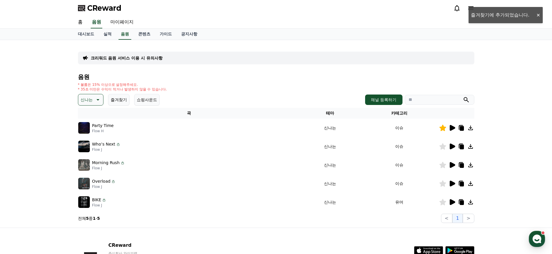
click at [83, 145] on img at bounding box center [84, 147] width 12 height 12
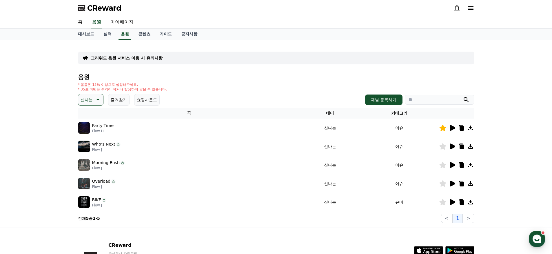
click at [454, 145] on icon at bounding box center [452, 146] width 7 height 7
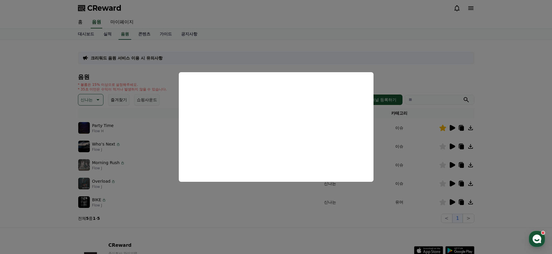
click at [408, 66] on button "close modal" at bounding box center [276, 127] width 552 height 254
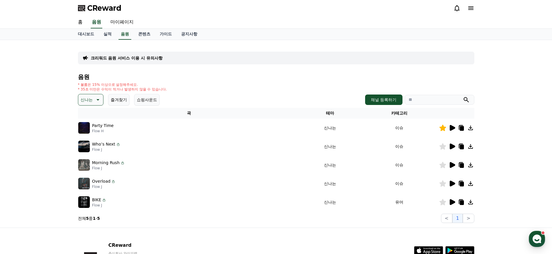
click at [417, 82] on div "* 볼륨은 15% 이상으로 설정해주세요. * 35초 미만은 수익이 적거나 발생하지 않을 수 있습니다." at bounding box center [276, 86] width 397 height 9
click at [449, 165] on icon at bounding box center [452, 164] width 7 height 7
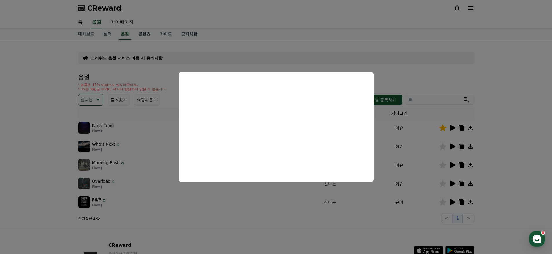
click at [307, 230] on button "close modal" at bounding box center [276, 127] width 552 height 254
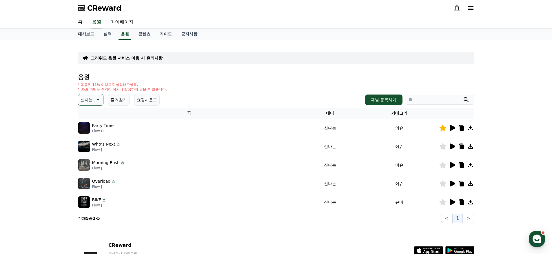
click at [450, 181] on icon at bounding box center [452, 183] width 7 height 7
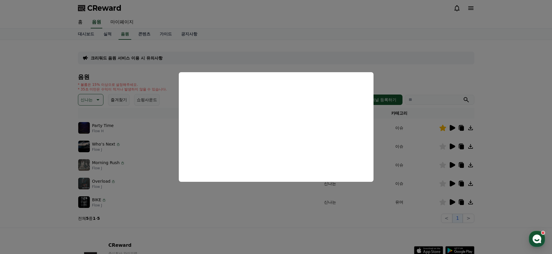
click at [318, 44] on button "close modal" at bounding box center [276, 127] width 552 height 254
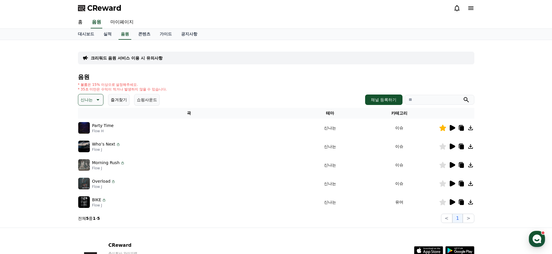
click at [452, 201] on icon at bounding box center [453, 202] width 6 height 6
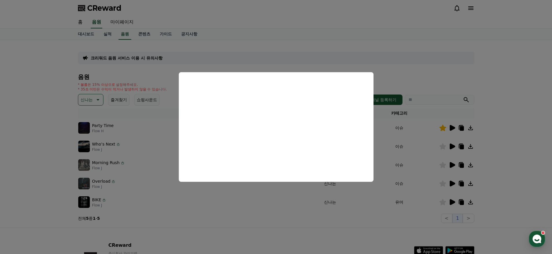
click at [299, 231] on button "close modal" at bounding box center [276, 127] width 552 height 254
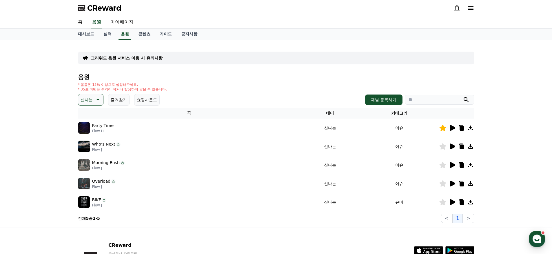
click at [453, 129] on icon at bounding box center [452, 127] width 7 height 7
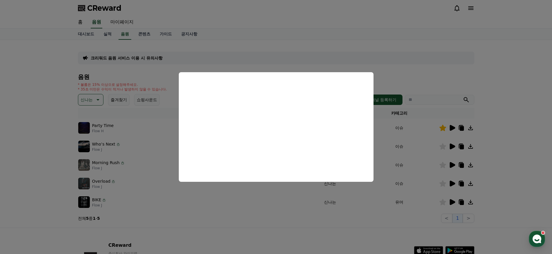
click at [424, 70] on button "close modal" at bounding box center [276, 127] width 552 height 254
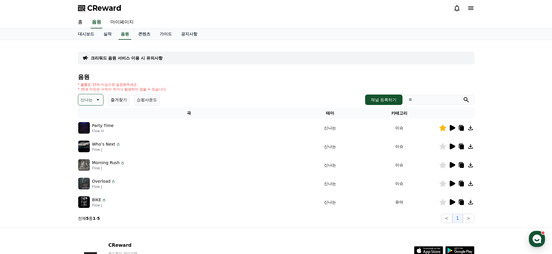
click at [420, 84] on div "* 볼륨은 15% 이상으로 설정해주세요. * 35초 미만은 수익이 적거나 발생하지 않을 수 있습니다." at bounding box center [276, 86] width 397 height 9
click at [474, 127] on icon at bounding box center [470, 127] width 7 height 7
click at [461, 131] on icon at bounding box center [461, 127] width 7 height 7
click at [76, 128] on div "크리워드 음원 서비스 이용 시 유의사항 음원 * 볼륨은 15% 이상으로 설정해주세요. * 35초 미만은 수익이 적거나 발생하지 않을 수 있습니…" at bounding box center [276, 133] width 401 height 183
click at [452, 128] on icon at bounding box center [453, 128] width 6 height 6
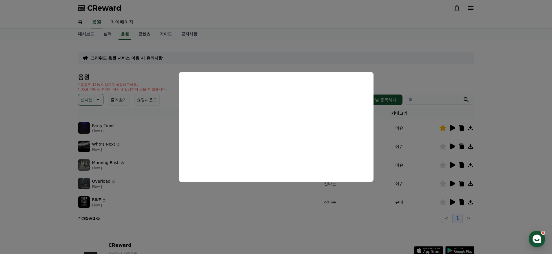
click at [394, 65] on button "close modal" at bounding box center [276, 127] width 552 height 254
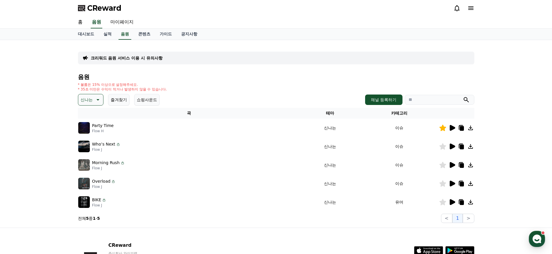
click at [149, 56] on p "크리워드 음원 서비스 이용 시 유의사항" at bounding box center [127, 58] width 72 height 6
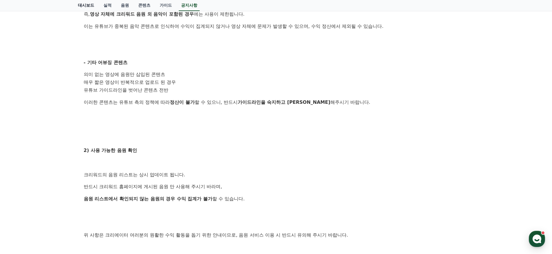
scroll to position [279, 0]
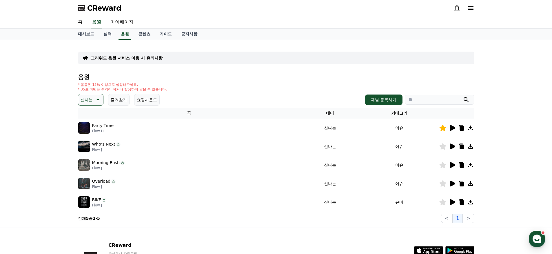
click at [468, 128] on icon at bounding box center [470, 127] width 7 height 7
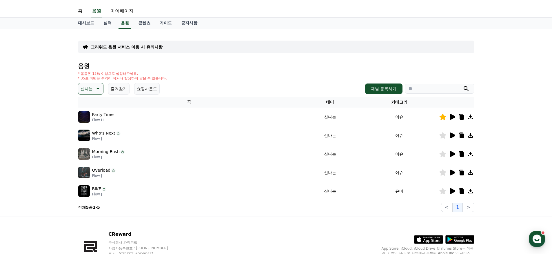
click at [135, 90] on button "쇼핑사운드" at bounding box center [147, 89] width 26 height 12
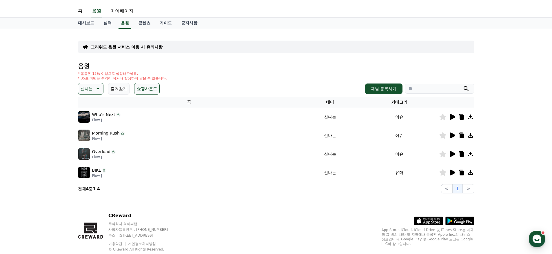
click at [86, 92] on p "신나는" at bounding box center [87, 89] width 12 height 8
click at [177, 76] on div "* 볼륨은 15% 이상으로 설정해주세요. * 35초 미만은 수익이 적거나 발생하지 않을 수 있습니다." at bounding box center [276, 75] width 397 height 9
click at [90, 103] on button "전체" at bounding box center [85, 104] width 13 height 13
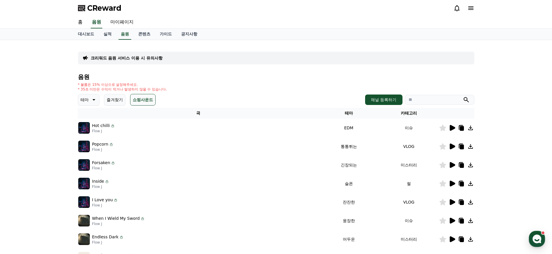
click at [87, 99] on button "테마" at bounding box center [88, 100] width 21 height 12
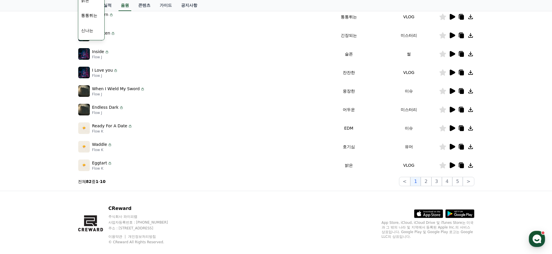
scroll to position [139, 0]
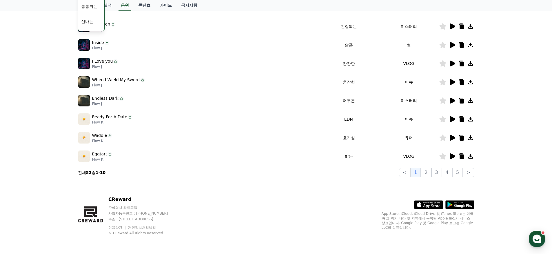
click at [528, 148] on div "크리워드 음원 서비스 이용 시 유의사항 음원 * 볼륨은 15% 이상으로 설정해주세요. * 35초 미만은 수익이 적거나 발생하지 않을 수 있습니…" at bounding box center [276, 41] width 552 height 280
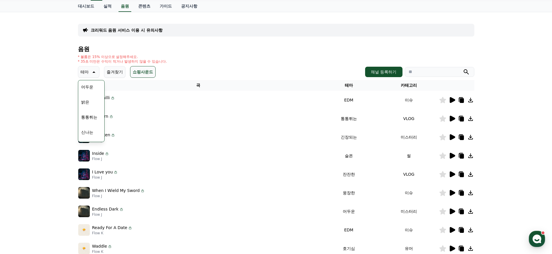
scroll to position [0, 0]
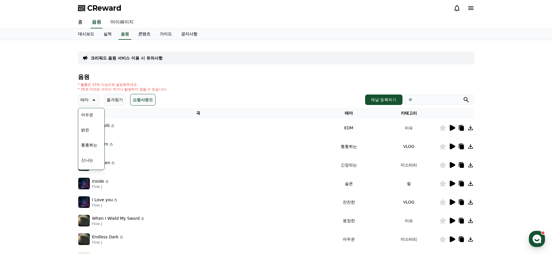
click at [231, 97] on div "테마 테마 전체 환상적인 호기심 어두운 밝은 통통튀는 신나는 반전 웅장한 드라마틱 즐거움 분위기있는 EDM 그루브 슬픈 잔잔한 귀여운 감동적인…" at bounding box center [276, 100] width 397 height 12
click at [155, 31] on link "가이드" at bounding box center [165, 34] width 21 height 11
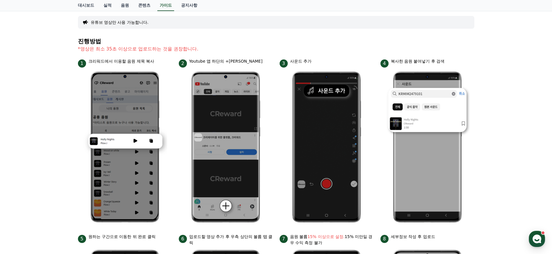
scroll to position [101, 0]
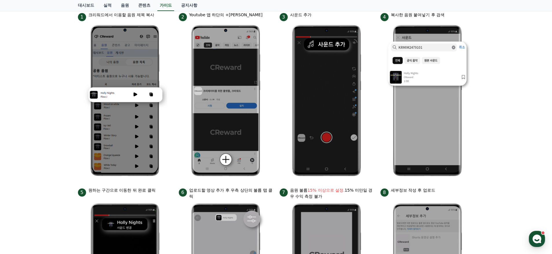
click at [200, 193] on p "업로드할 영상 추가 후 우측 상단의 볼륨 탭 클릭" at bounding box center [230, 193] width 83 height 12
drag, startPoint x: 193, startPoint y: 191, endPoint x: 239, endPoint y: 191, distance: 46.1
click at [239, 191] on p "업로드할 영상 추가 후 우측 상단의 볼륨 탭 클릭" at bounding box center [230, 193] width 83 height 12
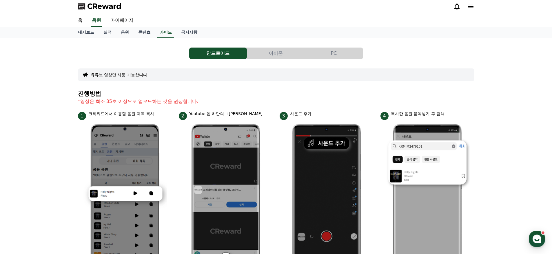
scroll to position [0, 0]
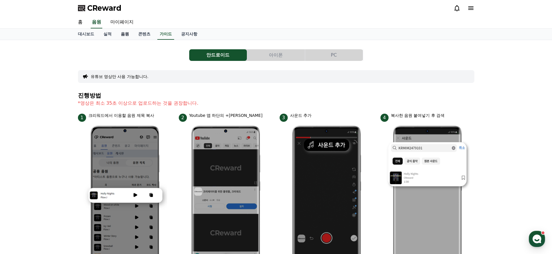
click at [120, 35] on link "음원" at bounding box center [124, 34] width 17 height 11
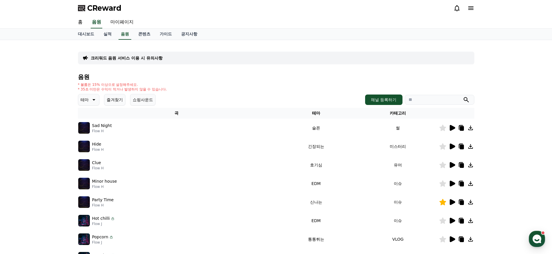
click at [452, 128] on icon at bounding box center [453, 128] width 6 height 6
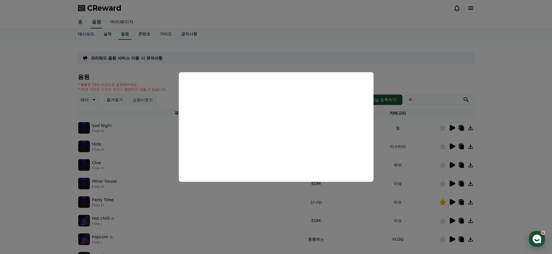
click at [407, 84] on button "close modal" at bounding box center [276, 127] width 552 height 254
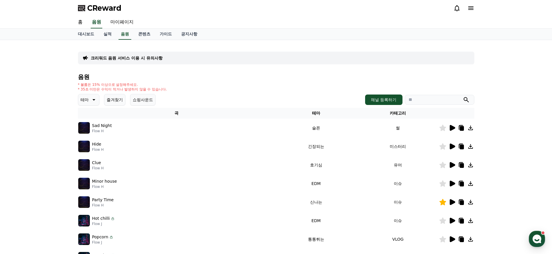
click at [471, 130] on icon at bounding box center [470, 127] width 7 height 7
click at [462, 130] on icon at bounding box center [462, 128] width 4 height 5
click at [462, 128] on icon at bounding box center [462, 128] width 4 height 5
click at [158, 32] on link "가이드" at bounding box center [165, 34] width 21 height 11
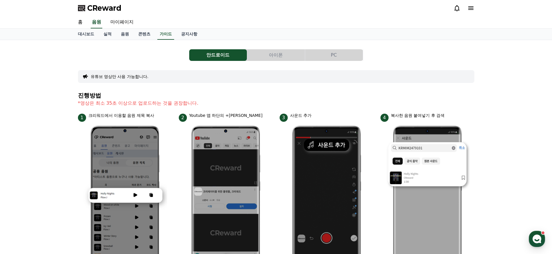
click at [326, 55] on button "PC" at bounding box center [334, 55] width 58 height 12
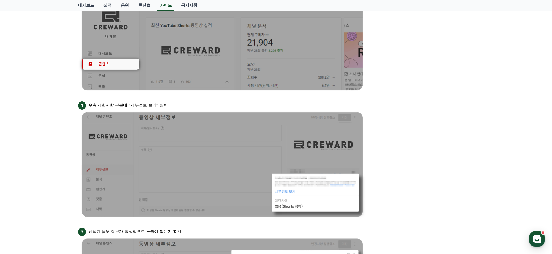
scroll to position [391, 0]
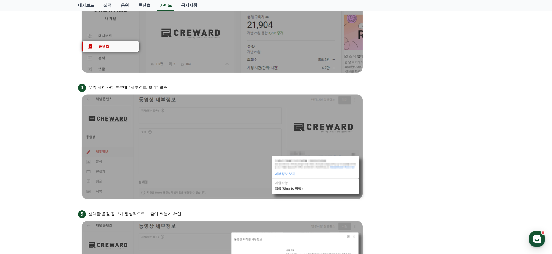
drag, startPoint x: 92, startPoint y: 87, endPoint x: 159, endPoint y: 87, distance: 67.0
click at [159, 87] on div "4 우측 제한사항 부분에 “세부정보 보기” 클릭" at bounding box center [276, 87] width 397 height 9
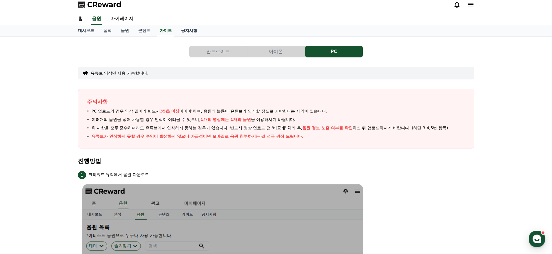
scroll to position [0, 0]
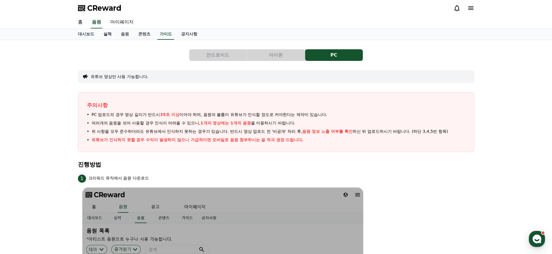
click at [110, 33] on link "실적" at bounding box center [107, 34] width 17 height 11
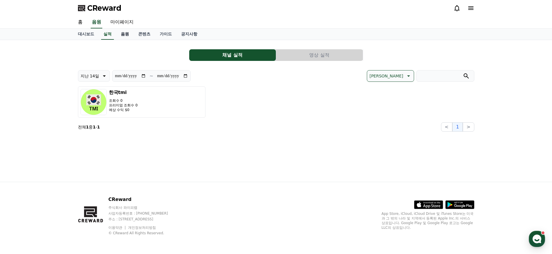
click at [116, 35] on link "음원" at bounding box center [124, 34] width 17 height 11
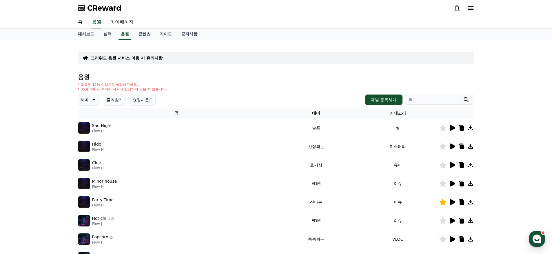
click at [127, 36] on div "대시보드 실적 음원 콘텐츠 가이드 공지사항" at bounding box center [276, 34] width 406 height 11
click at [139, 36] on link "콘텐츠" at bounding box center [144, 34] width 21 height 11
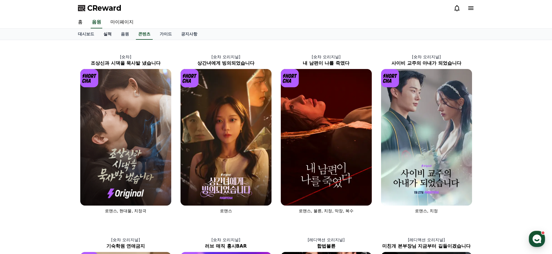
click at [102, 34] on link "실적" at bounding box center [107, 34] width 17 height 11
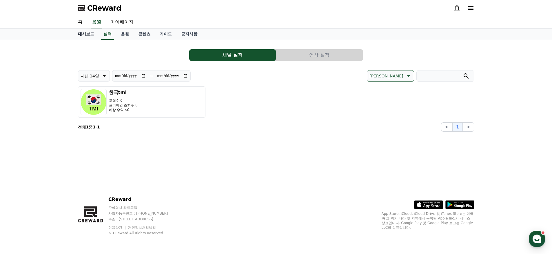
click at [87, 35] on link "대시보드" at bounding box center [86, 34] width 26 height 11
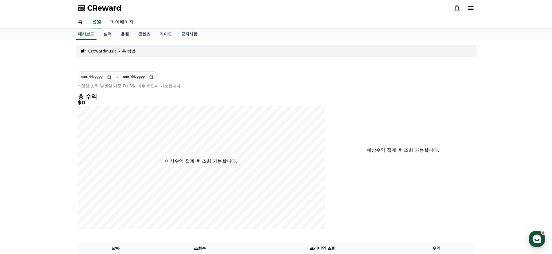
click at [117, 37] on link "음원" at bounding box center [124, 34] width 17 height 11
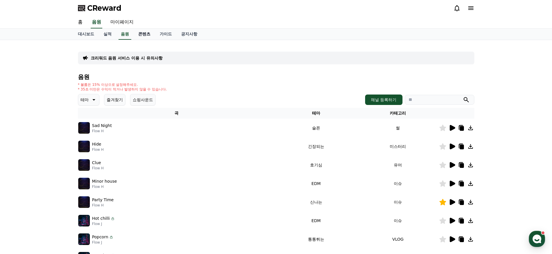
click at [136, 39] on link "콘텐츠" at bounding box center [144, 34] width 21 height 11
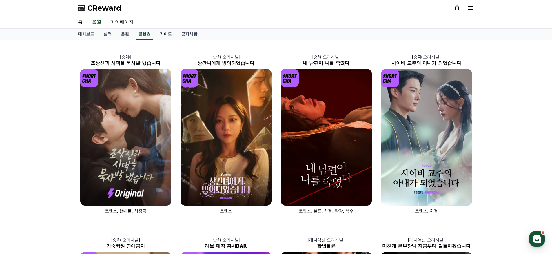
click at [155, 37] on link "가이드" at bounding box center [165, 34] width 21 height 11
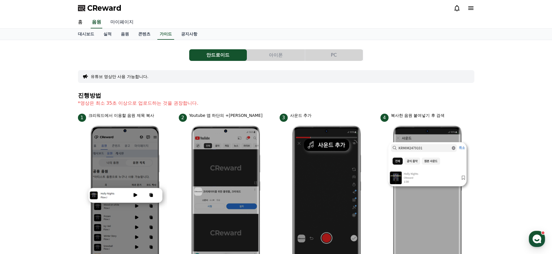
click at [116, 19] on link "마이페이지" at bounding box center [122, 22] width 32 height 12
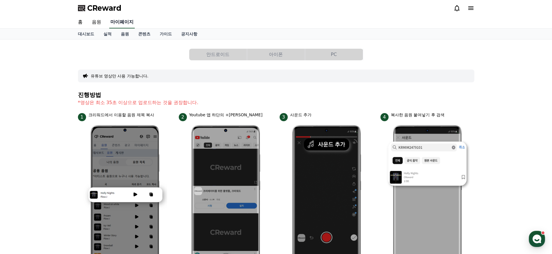
select select "**********"
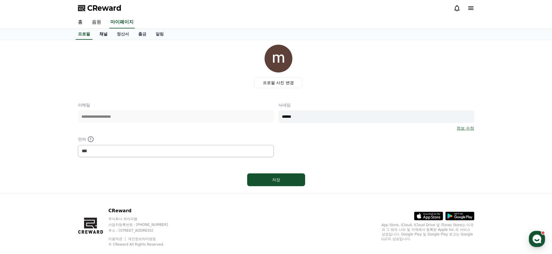
click at [100, 34] on link "채널" at bounding box center [103, 34] width 17 height 11
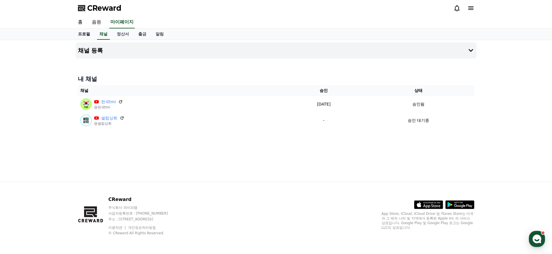
click at [83, 34] on link "프로필" at bounding box center [83, 34] width 21 height 11
select select "**********"
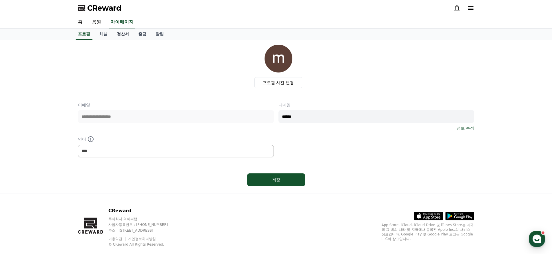
click at [118, 36] on link "정산서" at bounding box center [122, 34] width 21 height 11
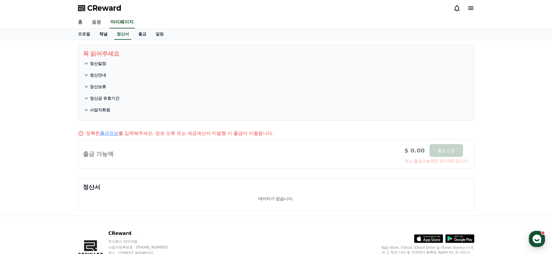
click at [99, 36] on link "채널" at bounding box center [103, 34] width 17 height 11
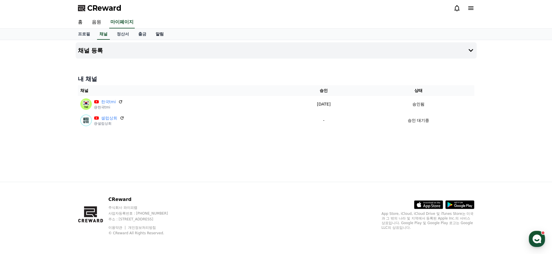
click at [151, 37] on link "알림" at bounding box center [159, 34] width 17 height 11
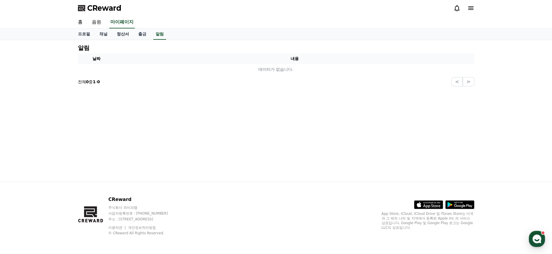
click at [114, 38] on link "정산서" at bounding box center [122, 34] width 21 height 11
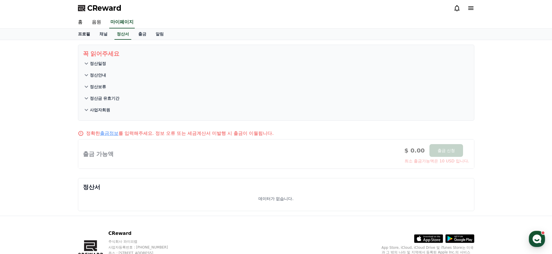
click at [77, 35] on link "프로필" at bounding box center [83, 34] width 21 height 11
select select "**********"
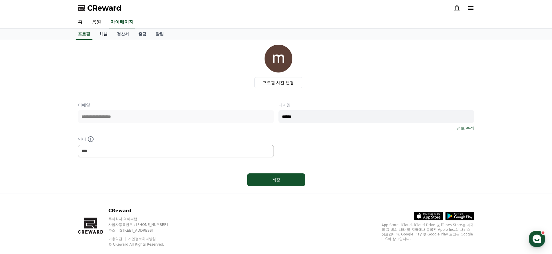
click at [98, 36] on link "채널" at bounding box center [103, 34] width 17 height 11
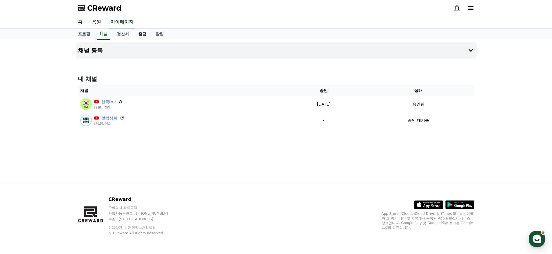
click at [136, 32] on link "출금" at bounding box center [142, 34] width 17 height 11
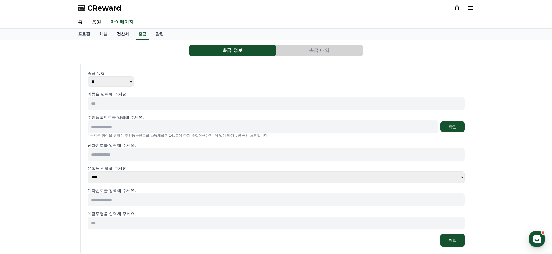
click at [116, 35] on link "정산서" at bounding box center [122, 34] width 21 height 11
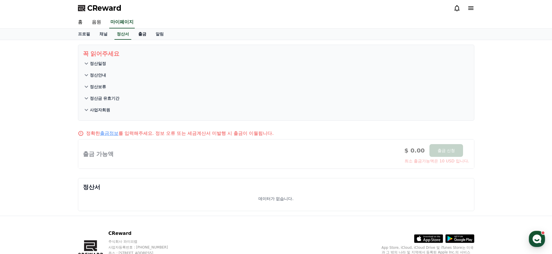
click at [134, 35] on link "출금" at bounding box center [142, 34] width 17 height 11
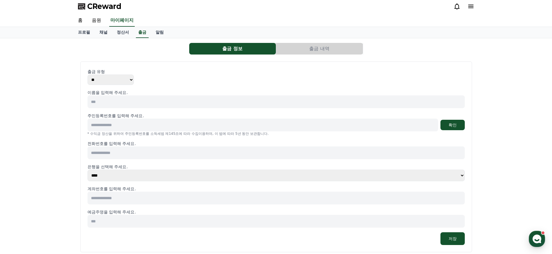
scroll to position [52, 0]
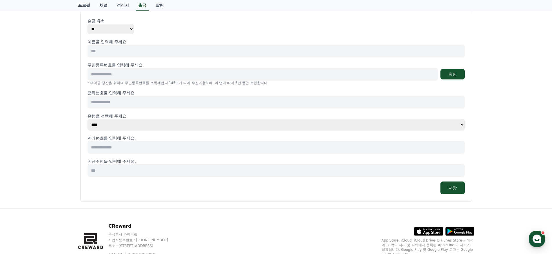
click at [117, 50] on input at bounding box center [276, 51] width 377 height 13
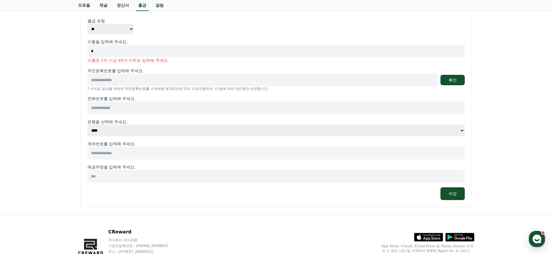
type input "*"
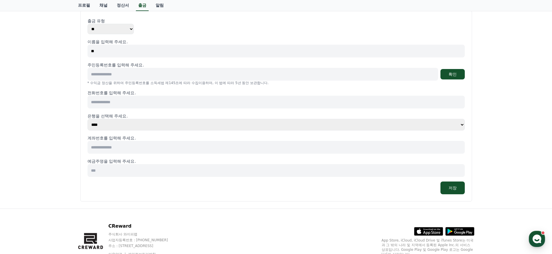
type input "*"
type input "***"
type input "*"
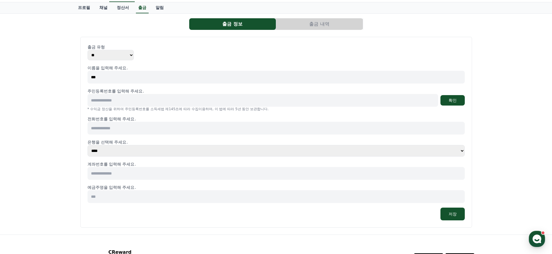
scroll to position [0, 0]
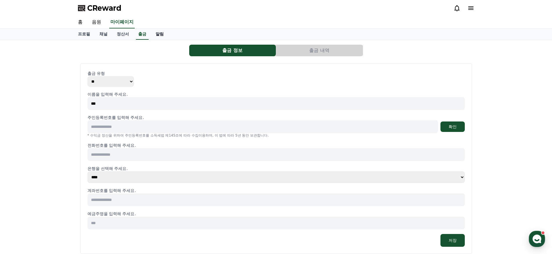
click at [152, 32] on link "알림" at bounding box center [159, 34] width 17 height 11
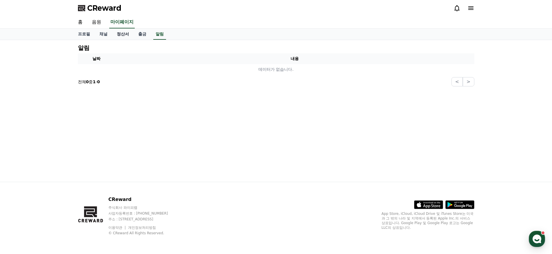
click at [119, 34] on link "정산서" at bounding box center [122, 34] width 21 height 11
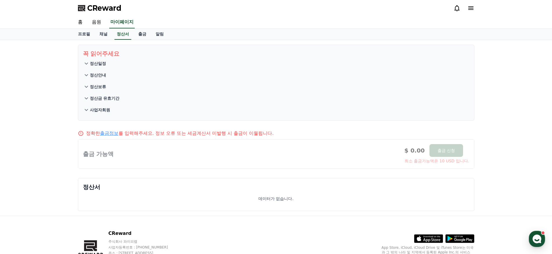
click at [87, 67] on button "정산일정" at bounding box center [276, 64] width 387 height 12
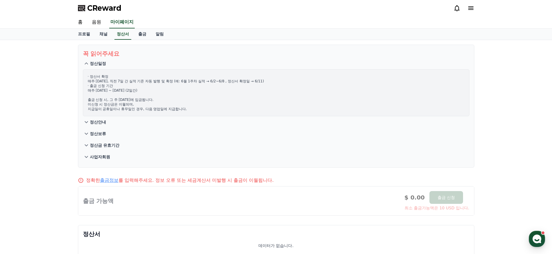
drag, startPoint x: 100, startPoint y: 81, endPoint x: 145, endPoint y: 88, distance: 45.5
click at [145, 88] on p "· 정산서 확정 매주 수요일, 직전 7일 간 실적 기준 자동 발행 및 확정 (예: 6월 1주차 실적 → 6/2~6/8 , 정산서 확정일 → 6…" at bounding box center [276, 92] width 377 height 37
click at [135, 35] on link "출금" at bounding box center [142, 34] width 17 height 11
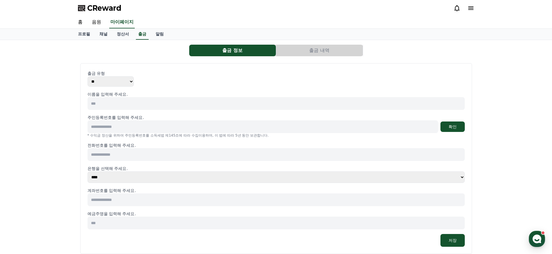
click at [104, 99] on input at bounding box center [276, 103] width 377 height 13
type input "***"
click at [106, 125] on input at bounding box center [263, 126] width 351 height 13
type input "**********"
click at [462, 132] on div "**********" at bounding box center [276, 126] width 377 height 13
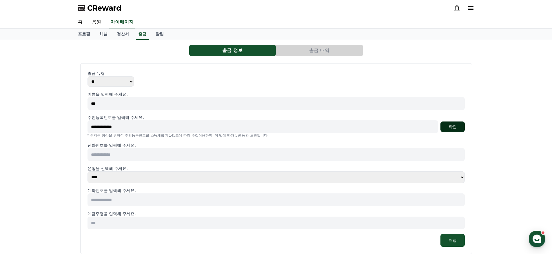
click at [456, 127] on button "확인" at bounding box center [453, 126] width 24 height 10
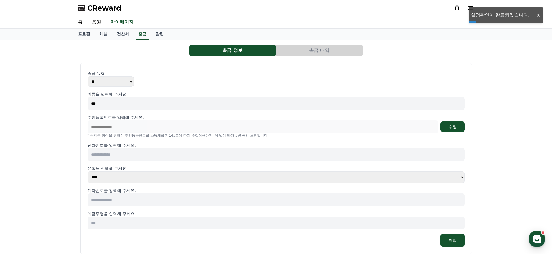
click at [152, 168] on p "은행을 선택해 주세요." at bounding box center [276, 169] width 377 height 6
click at [146, 155] on input at bounding box center [276, 154] width 377 height 13
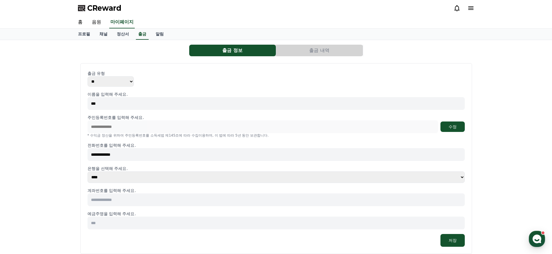
type input "**********"
click at [115, 200] on input at bounding box center [276, 199] width 377 height 13
type input "*"
click at [96, 26] on link "음원" at bounding box center [96, 22] width 19 height 12
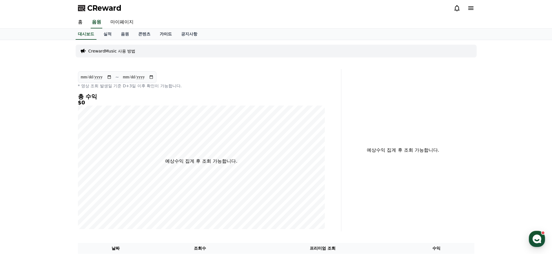
click at [155, 35] on link "가이드" at bounding box center [165, 34] width 21 height 11
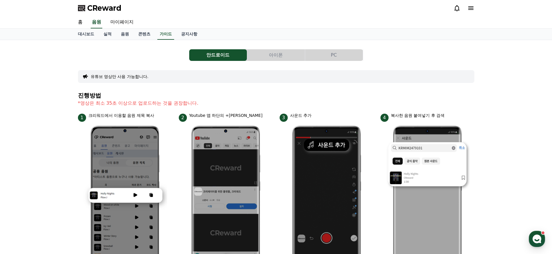
click at [336, 59] on button "PC" at bounding box center [334, 55] width 58 height 12
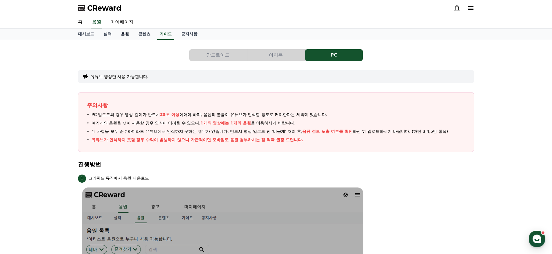
click at [128, 34] on link "음원" at bounding box center [124, 34] width 17 height 11
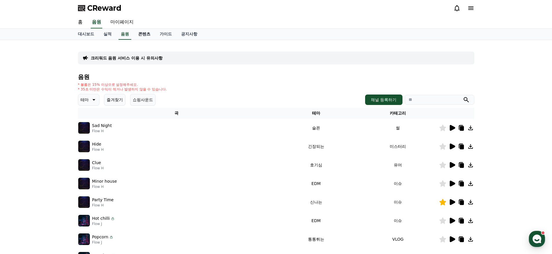
click at [138, 35] on link "콘텐츠" at bounding box center [144, 34] width 21 height 11
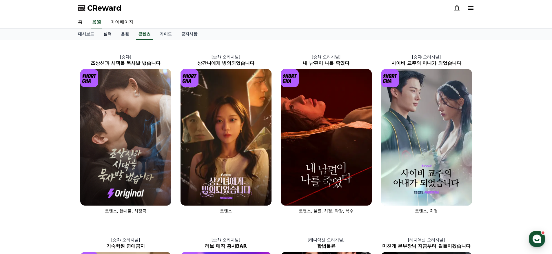
click at [112, 35] on link "실적" at bounding box center [107, 34] width 17 height 11
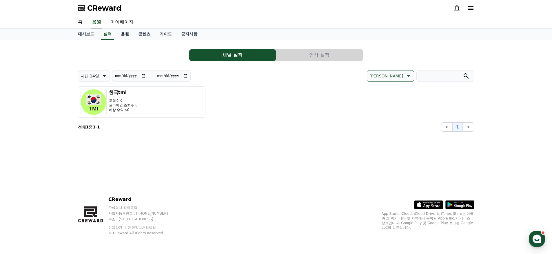
click at [120, 35] on link "음원" at bounding box center [124, 34] width 17 height 11
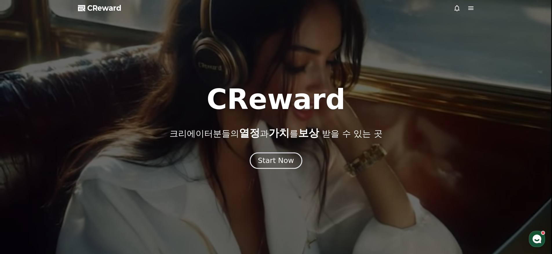
click at [290, 163] on div "Start Now" at bounding box center [276, 161] width 36 height 10
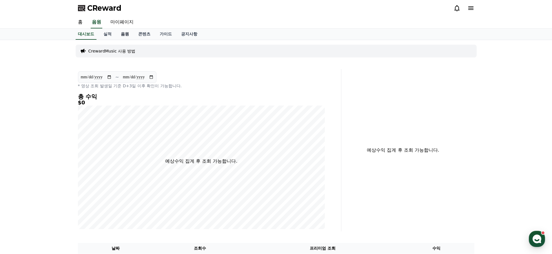
click at [118, 36] on link "음원" at bounding box center [124, 34] width 17 height 11
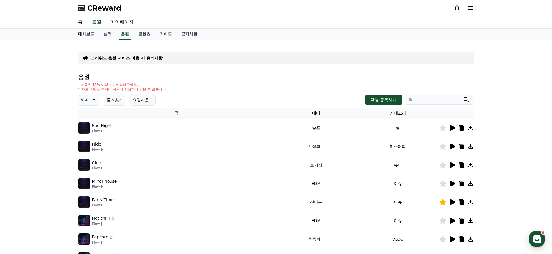
click at [83, 34] on link "대시보드" at bounding box center [86, 34] width 26 height 11
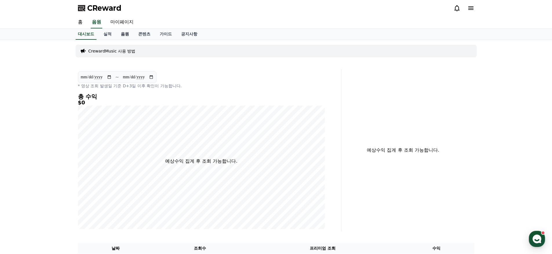
click at [116, 36] on link "음원" at bounding box center [124, 34] width 17 height 11
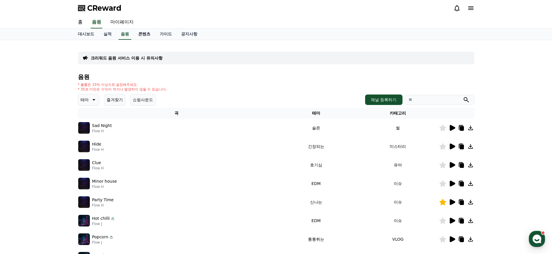
click at [139, 36] on link "콘텐츠" at bounding box center [144, 34] width 21 height 11
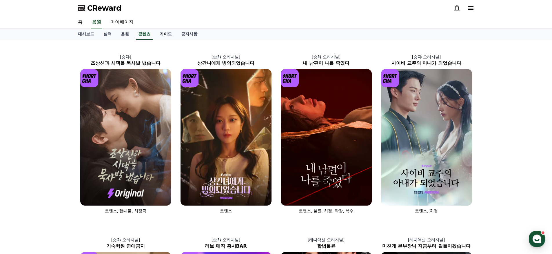
click at [163, 39] on link "가이드" at bounding box center [165, 34] width 21 height 11
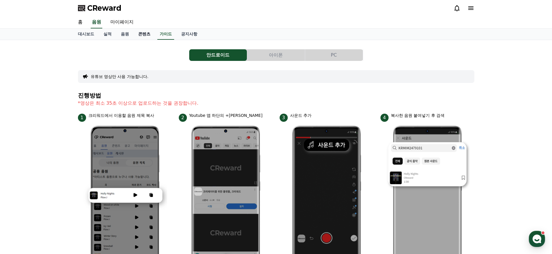
click at [135, 37] on link "콘텐츠" at bounding box center [144, 34] width 21 height 11
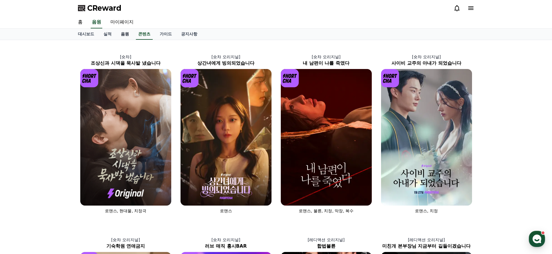
click at [119, 37] on link "음원" at bounding box center [124, 34] width 17 height 11
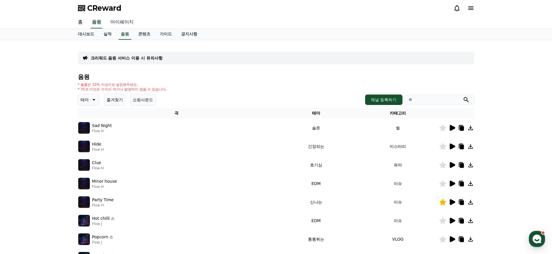
click at [119, 24] on link "마이페이지" at bounding box center [122, 22] width 32 height 12
select select "**********"
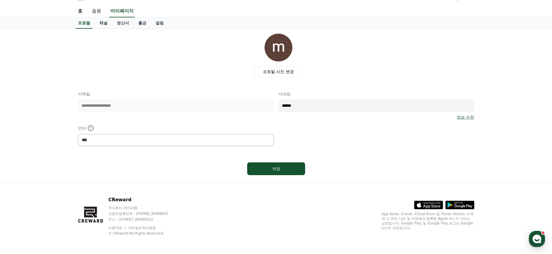
scroll to position [11, 0]
click at [100, 25] on link "채널" at bounding box center [103, 22] width 17 height 11
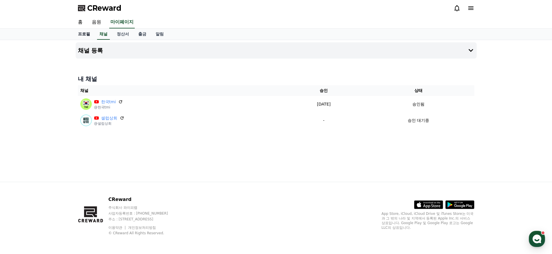
click at [79, 32] on link "프로필" at bounding box center [83, 34] width 21 height 11
select select "**********"
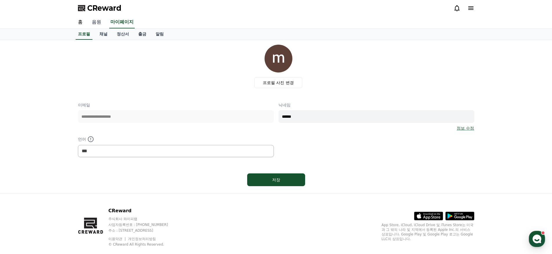
click at [90, 24] on link "음원" at bounding box center [96, 22] width 19 height 12
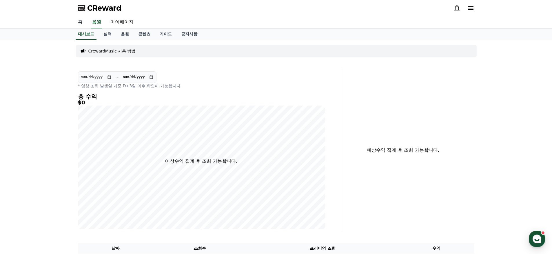
click at [80, 25] on link "홈" at bounding box center [80, 22] width 14 height 12
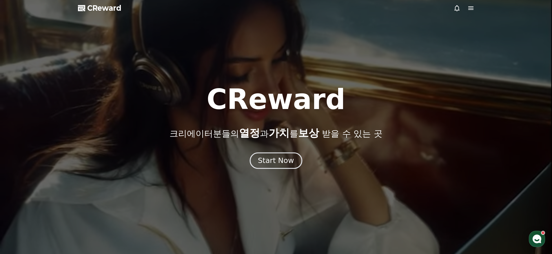
click at [284, 165] on div "Start Now" at bounding box center [276, 161] width 36 height 10
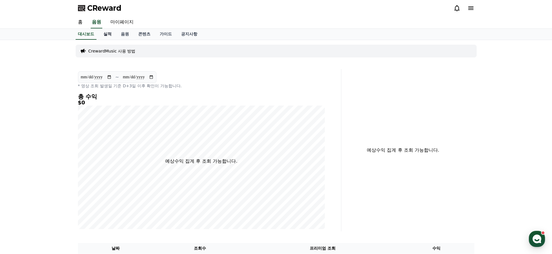
click at [103, 34] on link "실적" at bounding box center [107, 34] width 17 height 11
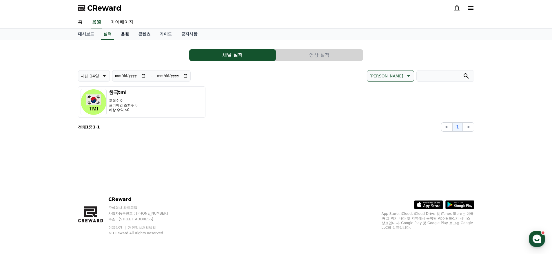
click at [117, 35] on link "음원" at bounding box center [124, 34] width 17 height 11
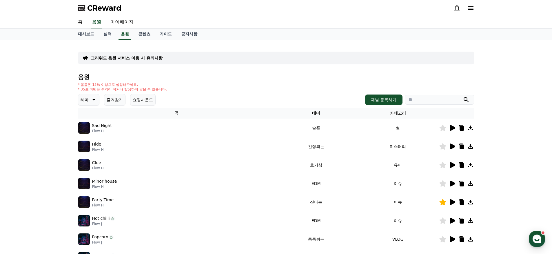
click at [451, 130] on icon at bounding box center [453, 128] width 6 height 6
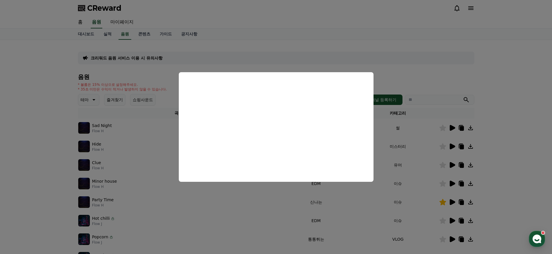
click at [481, 90] on button "close modal" at bounding box center [276, 127] width 552 height 254
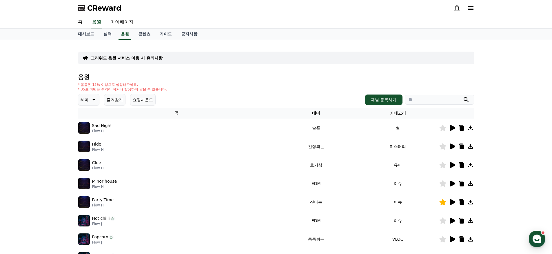
click at [472, 128] on icon at bounding box center [470, 127] width 7 height 7
click at [456, 130] on div at bounding box center [457, 127] width 35 height 7
click at [460, 129] on icon at bounding box center [461, 127] width 7 height 7
click at [90, 99] on icon at bounding box center [93, 99] width 7 height 7
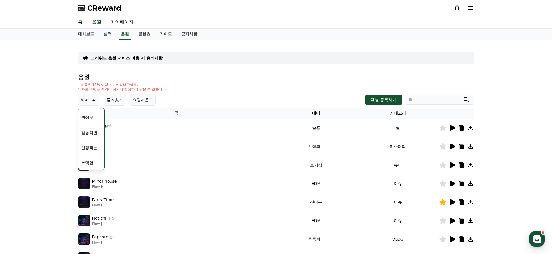
click at [90, 159] on button "코믹한" at bounding box center [87, 162] width 17 height 13
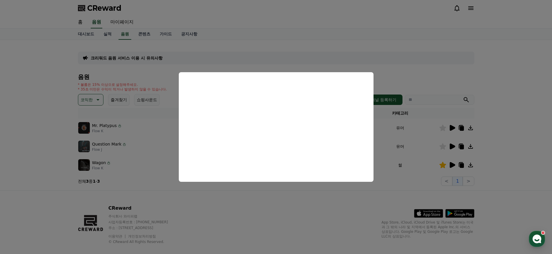
click at [390, 59] on button "close modal" at bounding box center [276, 127] width 552 height 254
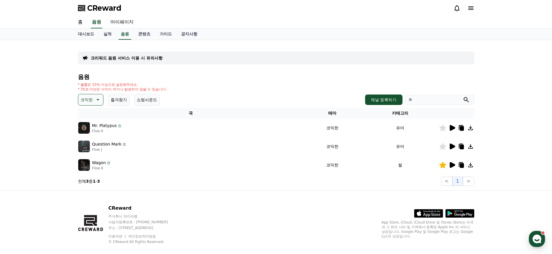
click at [453, 146] on icon at bounding box center [453, 147] width 6 height 6
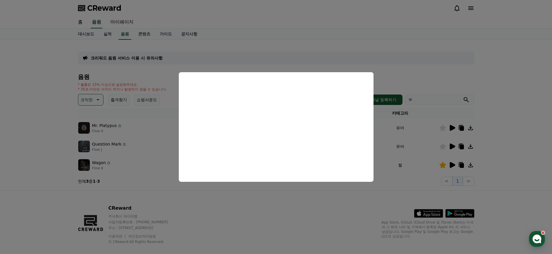
click at [252, 207] on button "close modal" at bounding box center [276, 127] width 552 height 254
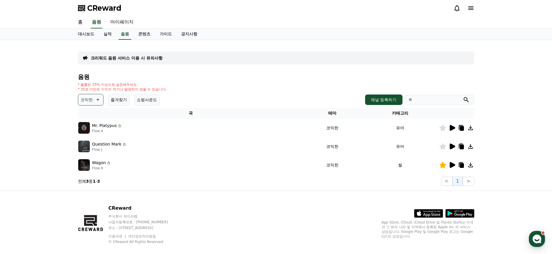
click at [450, 164] on icon at bounding box center [453, 165] width 6 height 6
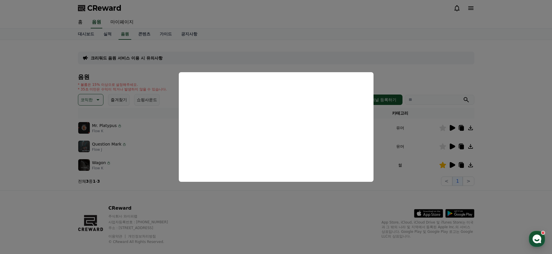
click at [331, 61] on button "close modal" at bounding box center [276, 127] width 552 height 254
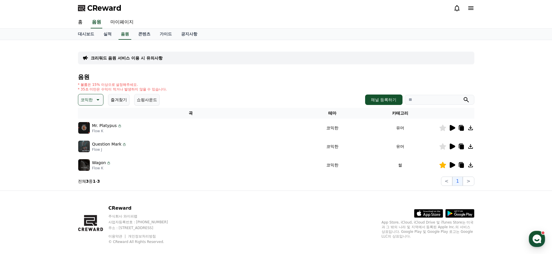
click at [355, 63] on div "크리워드 음원 서비스 이용 시 유의사항" at bounding box center [276, 58] width 397 height 13
click at [87, 99] on p "코믹한" at bounding box center [87, 100] width 12 height 8
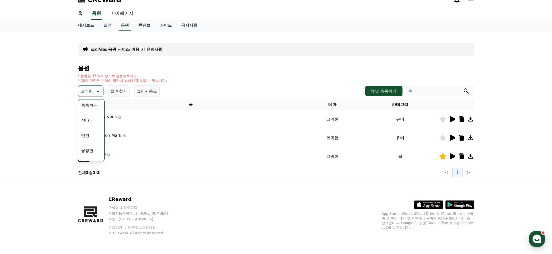
scroll to position [75, 0]
click at [91, 125] on button "신나는" at bounding box center [87, 122] width 17 height 13
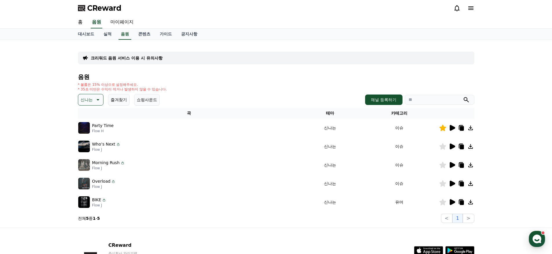
click at [449, 146] on icon at bounding box center [452, 146] width 7 height 7
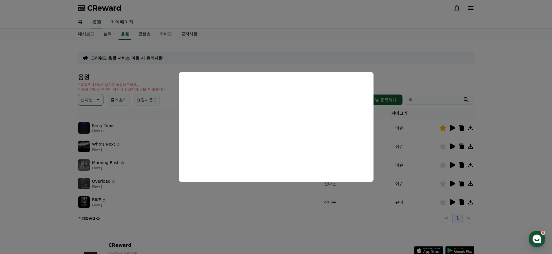
click at [407, 72] on button "close modal" at bounding box center [276, 127] width 552 height 254
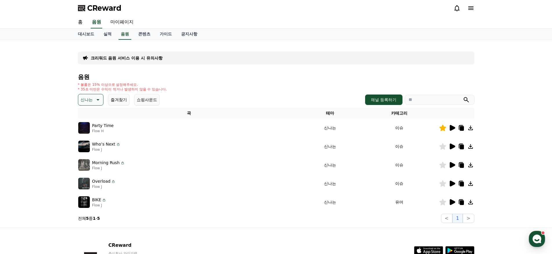
click at [451, 205] on icon at bounding box center [452, 202] width 7 height 7
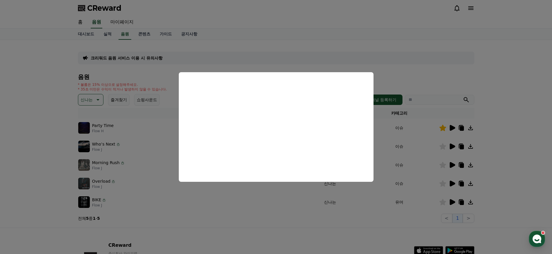
click at [255, 222] on button "close modal" at bounding box center [276, 127] width 552 height 254
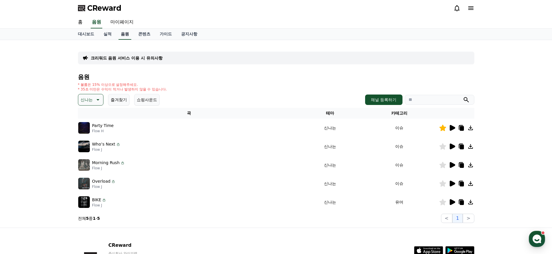
click at [121, 35] on link "음원" at bounding box center [125, 34] width 13 height 11
click at [90, 101] on p "신나는" at bounding box center [87, 100] width 12 height 8
click at [82, 114] on button "전체" at bounding box center [85, 115] width 13 height 13
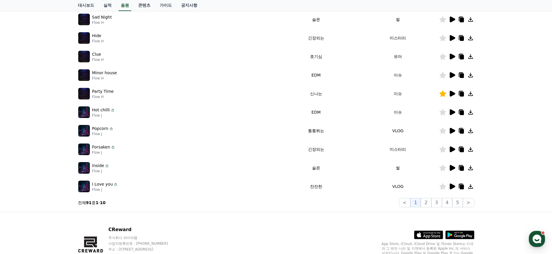
scroll to position [19, 0]
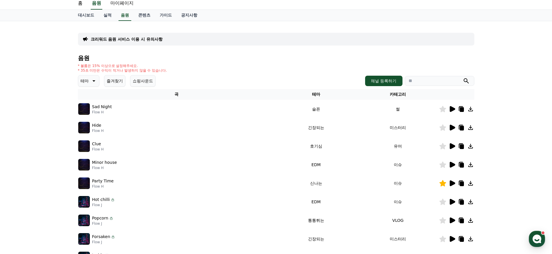
click at [87, 80] on p "테마" at bounding box center [85, 81] width 8 height 8
click at [91, 115] on button "환상적인" at bounding box center [89, 111] width 21 height 13
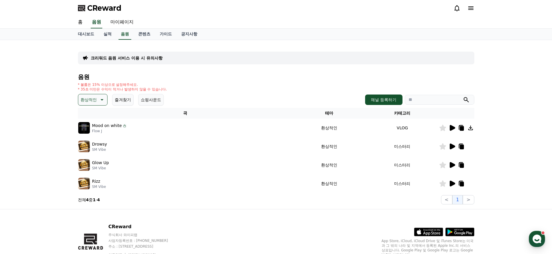
click at [453, 127] on icon at bounding box center [453, 128] width 6 height 6
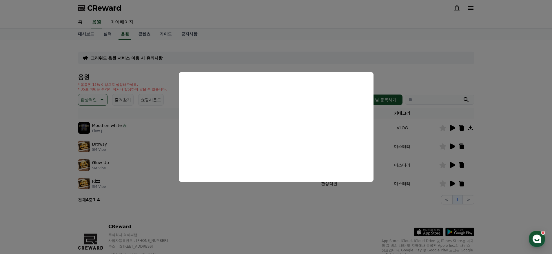
click at [412, 69] on button "close modal" at bounding box center [276, 127] width 552 height 254
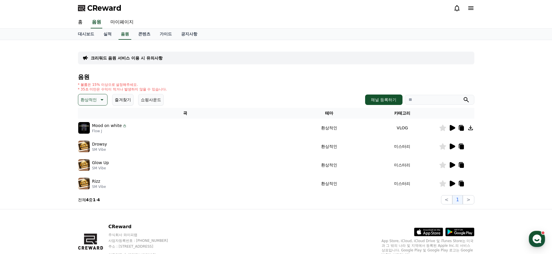
click at [454, 147] on icon at bounding box center [453, 147] width 6 height 6
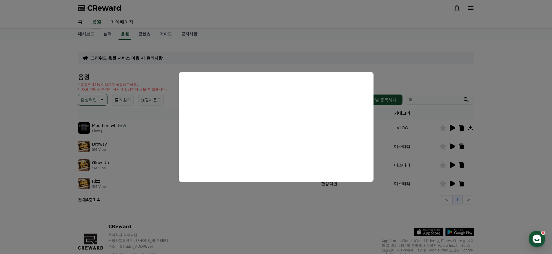
click at [134, 114] on button "close modal" at bounding box center [276, 127] width 552 height 254
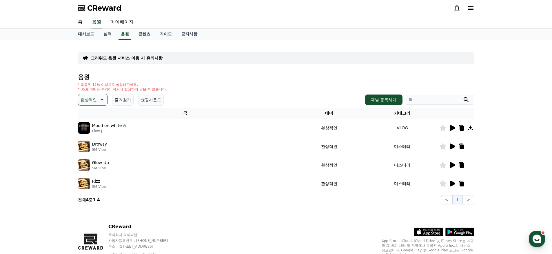
click at [88, 103] on p "환상적인" at bounding box center [89, 100] width 16 height 8
click at [89, 135] on button "호기심" at bounding box center [87, 134] width 17 height 13
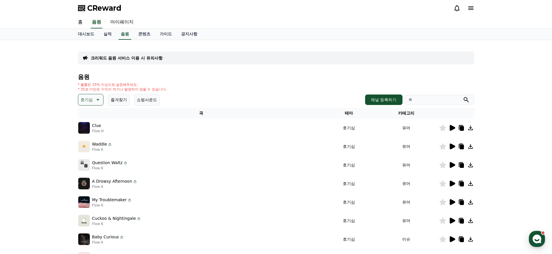
click at [455, 128] on icon at bounding box center [453, 128] width 6 height 6
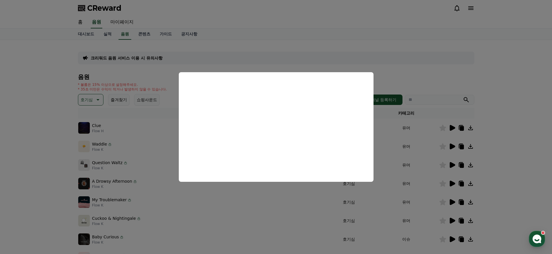
click at [440, 78] on button "close modal" at bounding box center [276, 127] width 552 height 254
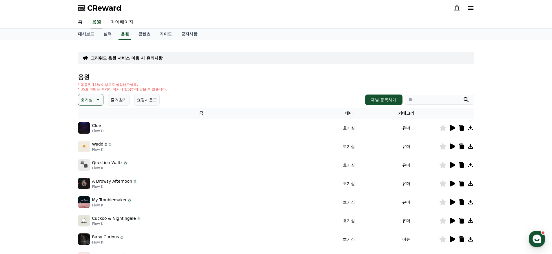
click at [451, 148] on icon at bounding box center [453, 147] width 6 height 6
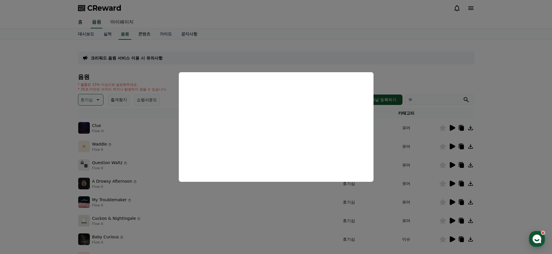
click at [426, 81] on button "close modal" at bounding box center [276, 127] width 552 height 254
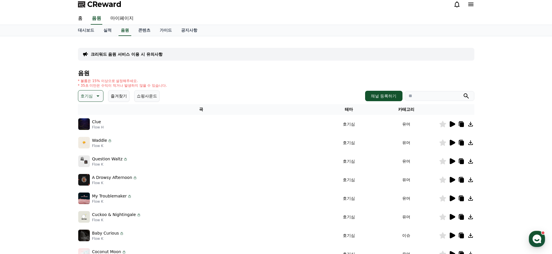
scroll to position [9, 0]
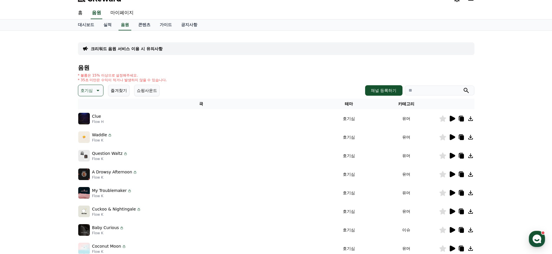
click at [454, 154] on icon at bounding box center [453, 156] width 6 height 6
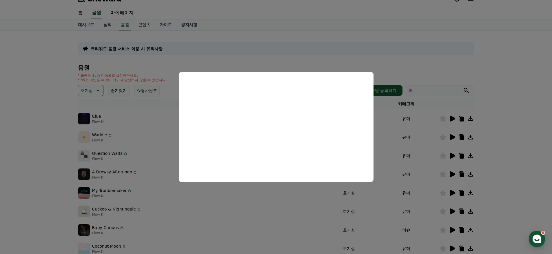
click at [400, 65] on button "close modal" at bounding box center [276, 127] width 552 height 254
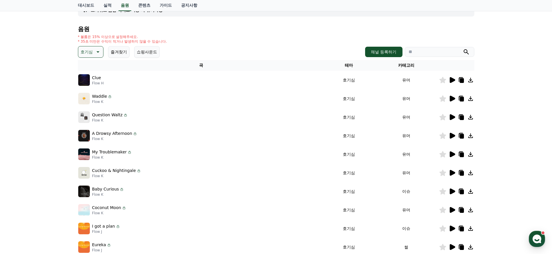
scroll to position [129, 0]
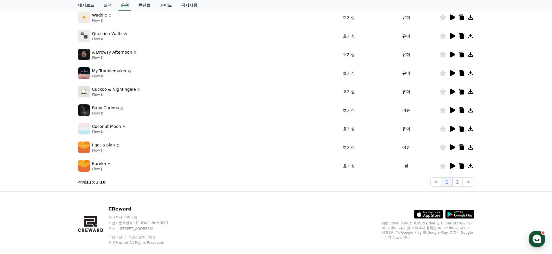
click at [453, 169] on icon at bounding box center [452, 165] width 7 height 7
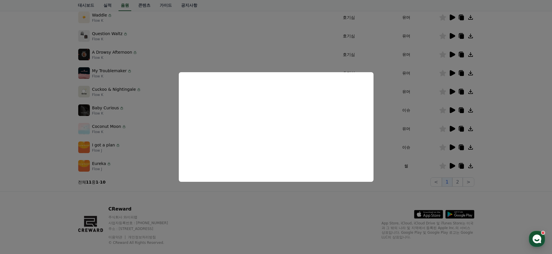
click at [356, 206] on button "close modal" at bounding box center [276, 127] width 552 height 254
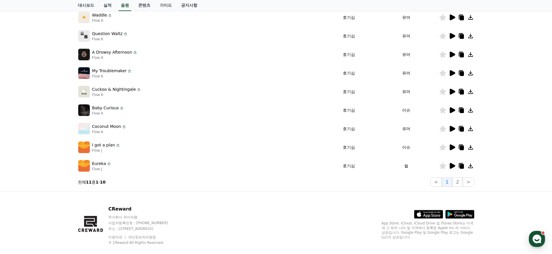
click at [453, 148] on icon at bounding box center [453, 147] width 6 height 6
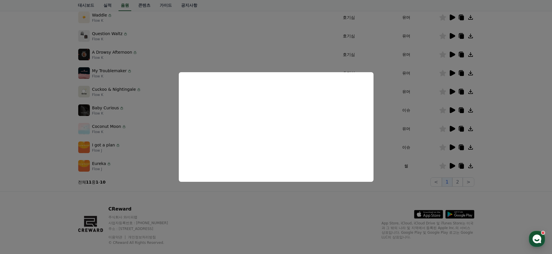
click at [355, 221] on button "close modal" at bounding box center [276, 127] width 552 height 254
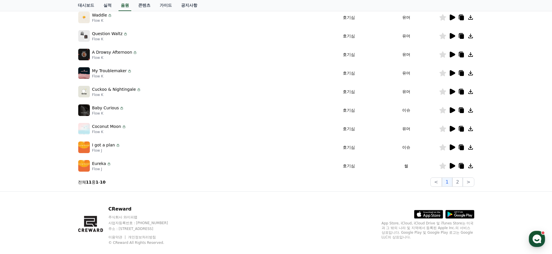
click at [453, 129] on icon at bounding box center [453, 129] width 6 height 6
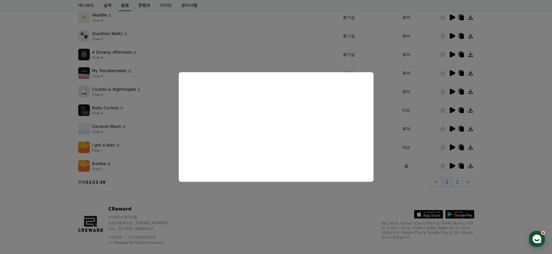
click at [285, 206] on button "close modal" at bounding box center [276, 127] width 552 height 254
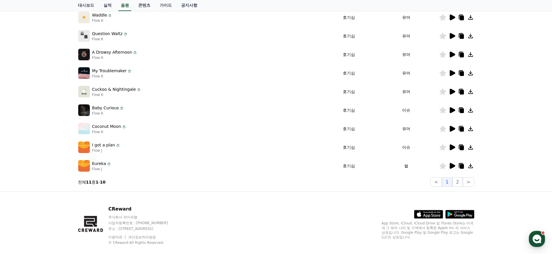
click at [452, 111] on icon at bounding box center [453, 110] width 6 height 6
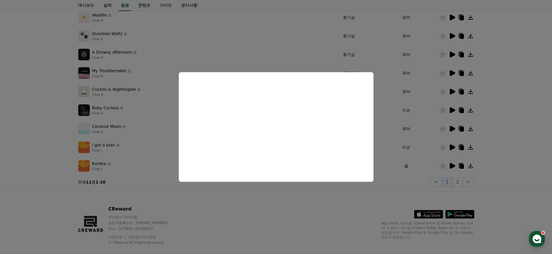
click at [256, 201] on button "close modal" at bounding box center [276, 127] width 552 height 254
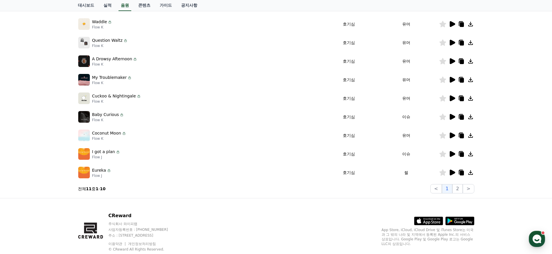
scroll to position [119, 0]
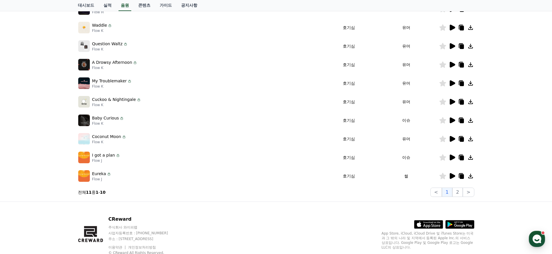
click at [453, 85] on icon at bounding box center [453, 83] width 6 height 6
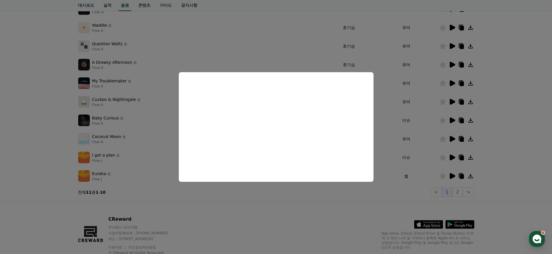
click at [300, 215] on button "close modal" at bounding box center [276, 127] width 552 height 254
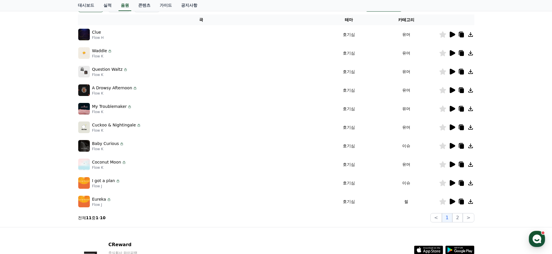
scroll to position [32, 0]
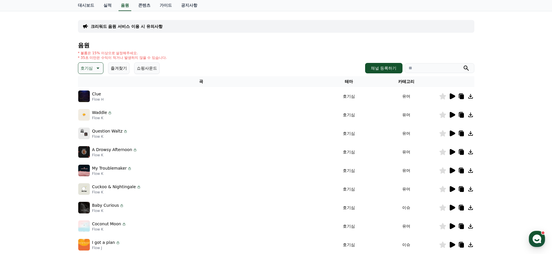
click at [453, 150] on icon at bounding box center [453, 152] width 6 height 6
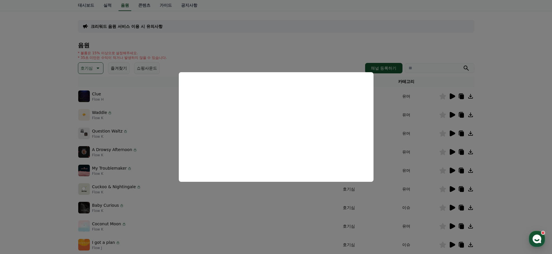
click at [260, 46] on button "close modal" at bounding box center [276, 127] width 552 height 254
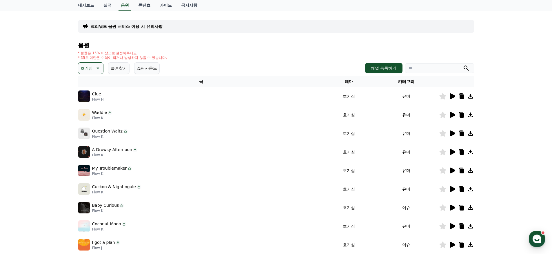
click at [79, 64] on button "호기심" at bounding box center [91, 68] width 26 height 12
click at [87, 117] on button "통통튀는" at bounding box center [89, 117] width 21 height 13
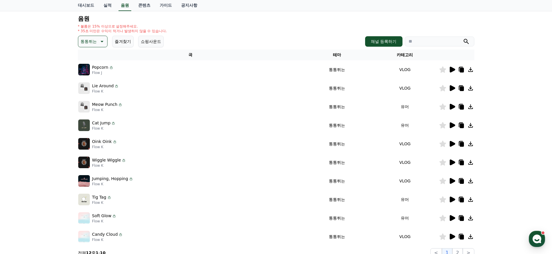
scroll to position [113, 0]
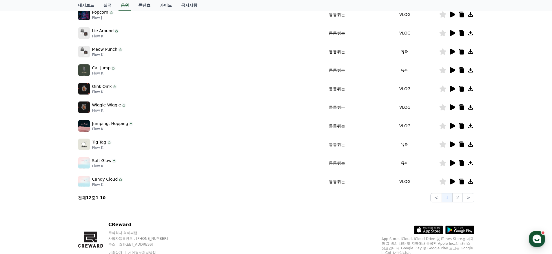
click at [454, 163] on icon at bounding box center [453, 163] width 6 height 6
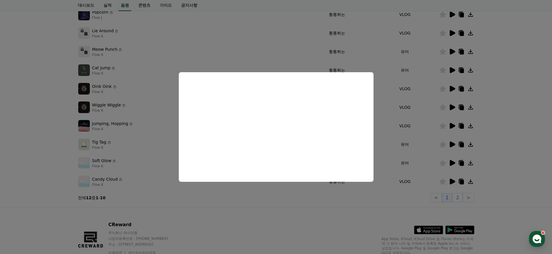
click at [336, 213] on button "close modal" at bounding box center [276, 127] width 552 height 254
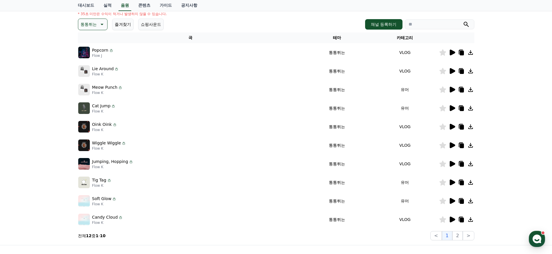
scroll to position [65, 0]
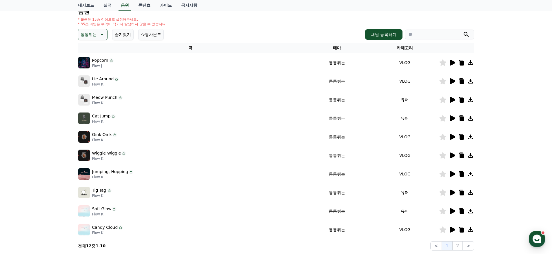
click at [90, 36] on p "통통튀는" at bounding box center [89, 34] width 16 height 8
click at [449, 63] on icon at bounding box center [452, 62] width 7 height 7
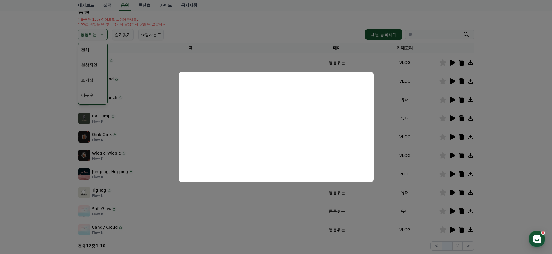
click at [410, 135] on button "close modal" at bounding box center [276, 127] width 552 height 254
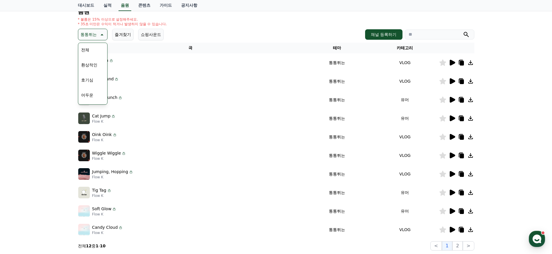
click at [451, 99] on icon at bounding box center [453, 100] width 6 height 6
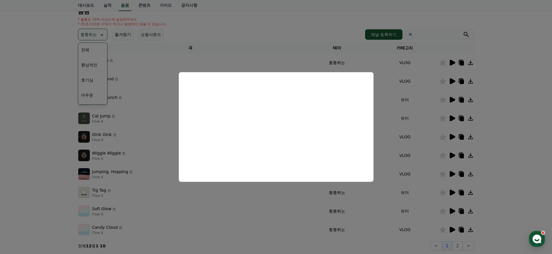
click at [147, 73] on button "close modal" at bounding box center [276, 127] width 552 height 254
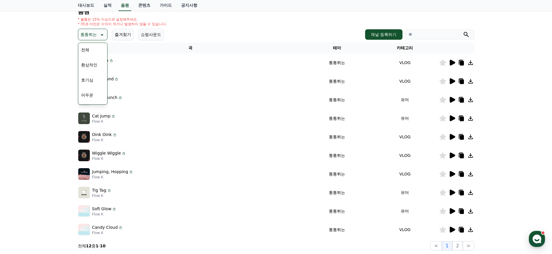
click at [454, 157] on icon at bounding box center [453, 156] width 6 height 6
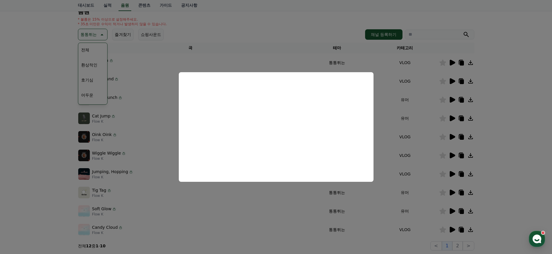
click at [305, 49] on button "close modal" at bounding box center [276, 127] width 552 height 254
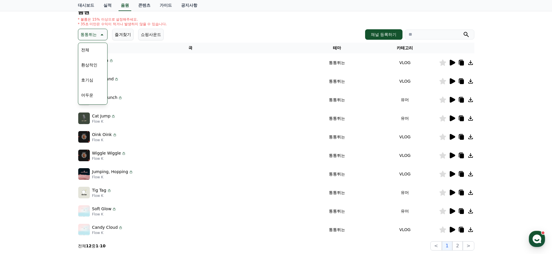
click at [451, 194] on icon at bounding box center [453, 193] width 6 height 6
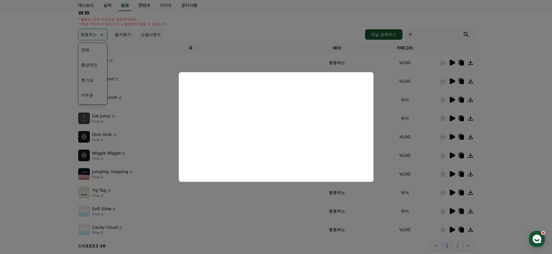
click at [297, 59] on button "close modal" at bounding box center [276, 127] width 552 height 254
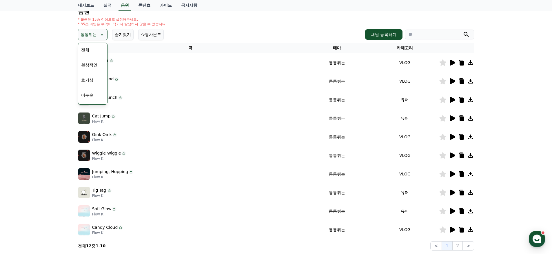
click at [451, 158] on icon at bounding box center [453, 156] width 6 height 6
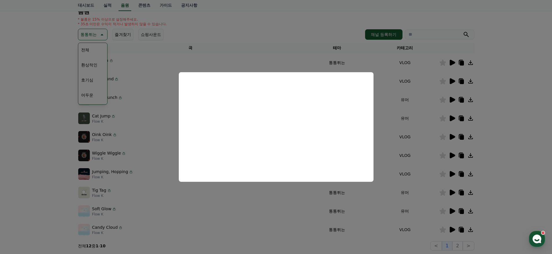
click at [243, 51] on button "close modal" at bounding box center [276, 127] width 552 height 254
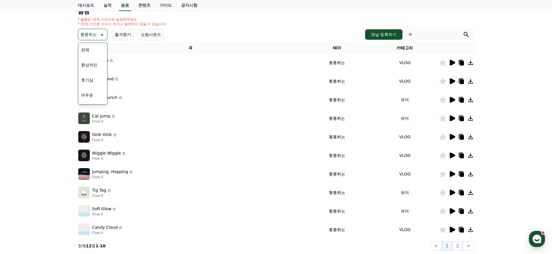
click at [455, 156] on icon at bounding box center [453, 156] width 6 height 6
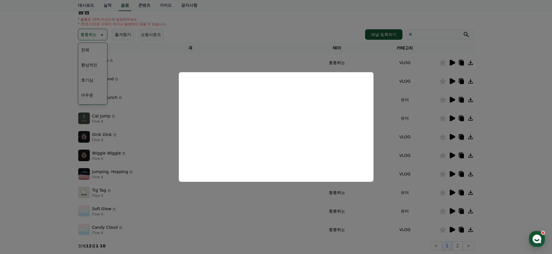
click at [241, 63] on button "close modal" at bounding box center [276, 127] width 552 height 254
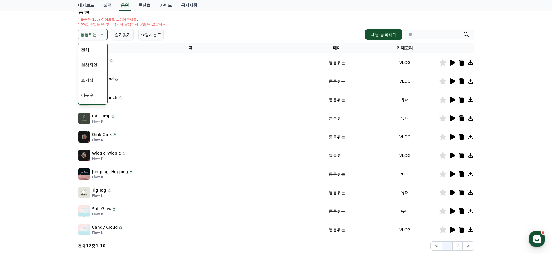
click at [455, 138] on icon at bounding box center [452, 136] width 7 height 7
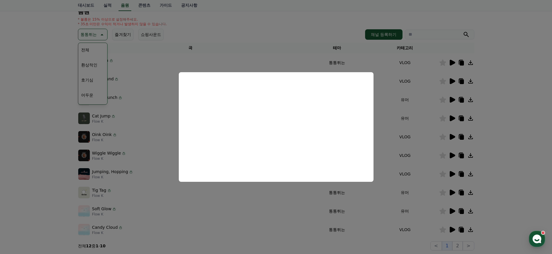
click at [260, 50] on button "close modal" at bounding box center [276, 127] width 552 height 254
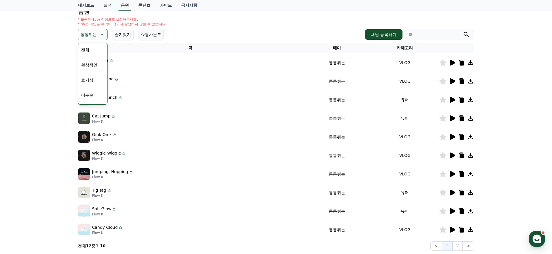
click at [457, 137] on div at bounding box center [457, 136] width 35 height 7
click at [451, 137] on icon at bounding box center [453, 137] width 6 height 6
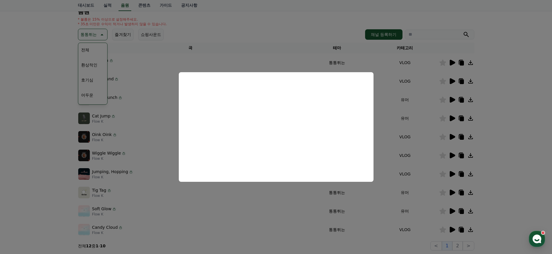
click at [513, 125] on button "close modal" at bounding box center [276, 127] width 552 height 254
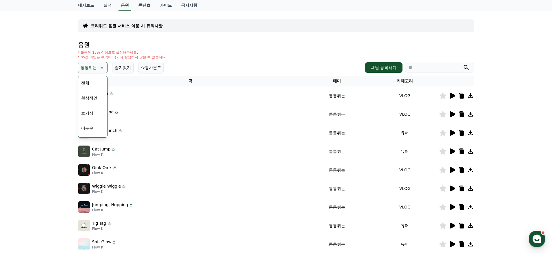
scroll to position [0, 0]
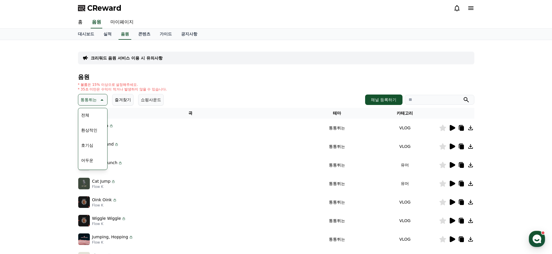
click at [126, 57] on p "크리워드 음원 서비스 이용 시 유의사항" at bounding box center [127, 58] width 72 height 6
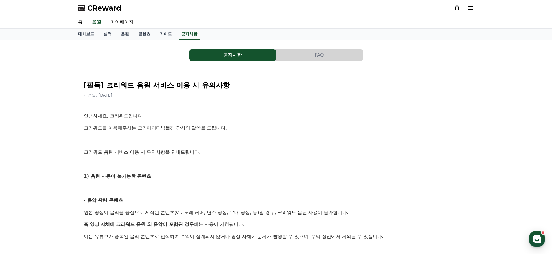
click at [313, 57] on button "FAQ" at bounding box center [319, 55] width 87 height 12
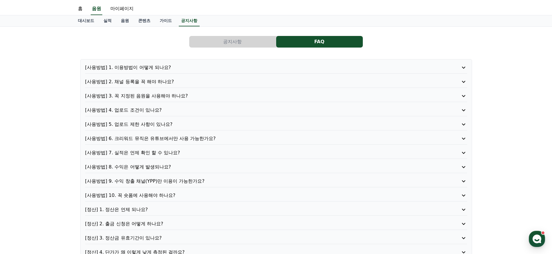
scroll to position [47, 0]
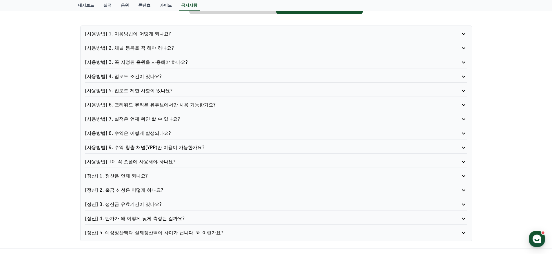
click at [141, 81] on div "[사용방법] 4. 업로드 조건이 있나요?" at bounding box center [276, 78] width 382 height 10
click at [141, 77] on p "[사용방법] 4. 업로드 조건이 있나요?" at bounding box center [261, 76] width 352 height 7
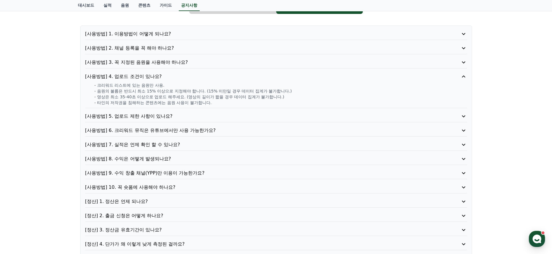
click at [141, 63] on p "[사용방법] 3. 꼭 지정된 음원을 사용해야 하나요?" at bounding box center [261, 62] width 352 height 7
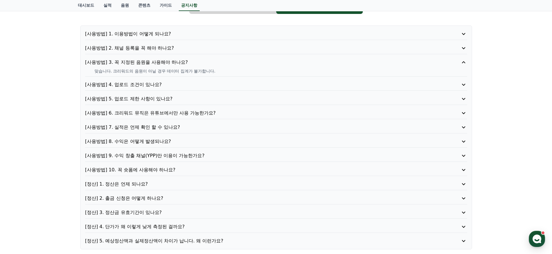
click at [146, 48] on p "[사용방법] 2. 채널 등록을 꼭 해야 하나요?" at bounding box center [261, 48] width 352 height 7
click at [137, 35] on p "[사용방법] 1. 이용방법이 어떻게 되나요?" at bounding box center [261, 33] width 352 height 7
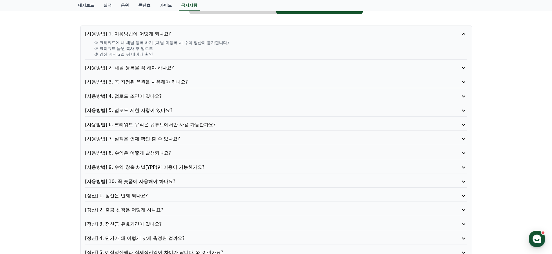
click at [152, 109] on p "[사용방법] 5. 업로드 제한 사항이 있나요?" at bounding box center [261, 110] width 352 height 7
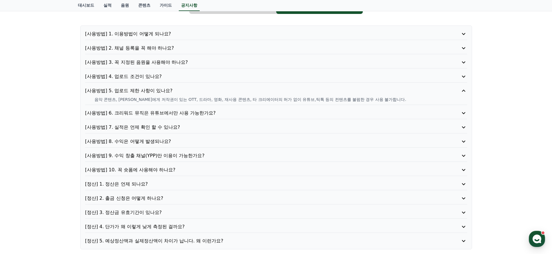
click at [173, 116] on p "[사용방법] 6. 크리워드 뮤직은 유튜브에서만 사용 가능한가요?" at bounding box center [261, 113] width 352 height 7
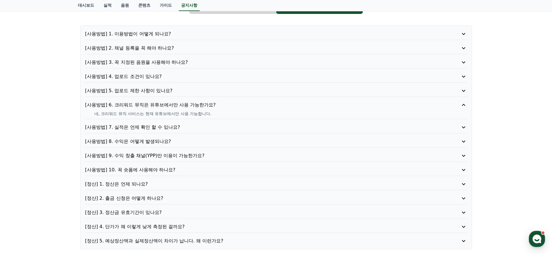
click at [175, 129] on p "[사용방법] 7. 실적은 언제 확인 할 수 있나요?" at bounding box center [261, 127] width 352 height 7
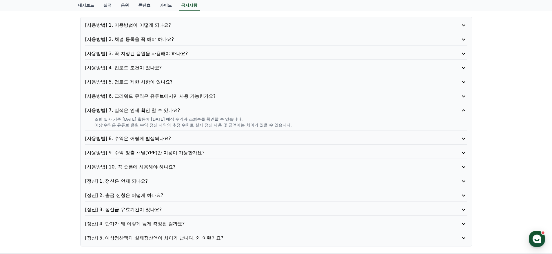
scroll to position [94, 0]
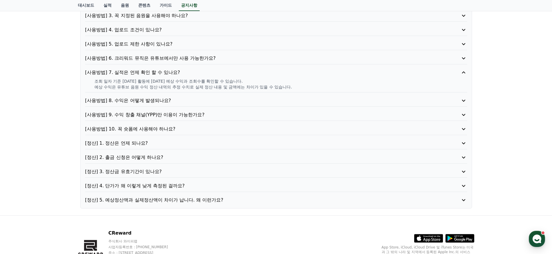
click at [147, 130] on p "[사용방법] 10. 꼭 숏폼에 사용해야 하나요?" at bounding box center [261, 129] width 352 height 7
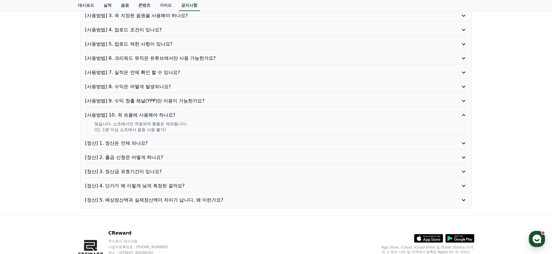
click at [148, 140] on p "[정산] 1. 정산은 언제 되나요?" at bounding box center [261, 143] width 352 height 7
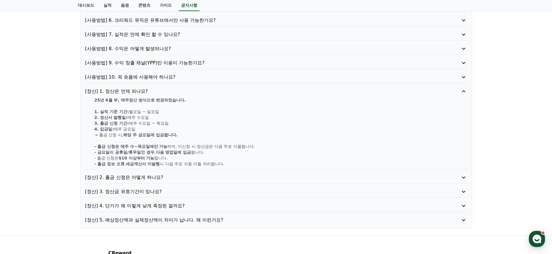
scroll to position [133, 0]
click at [190, 206] on p "[정산] 4. 단가가 왜 이렇게 낮게 측정된 걸까요?" at bounding box center [261, 204] width 352 height 7
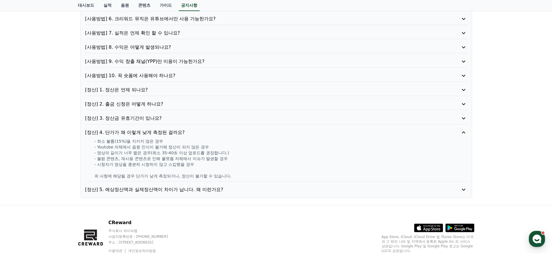
click at [181, 191] on p "[정산] 5. 예상정산액과 실제정산액이 차이가 납니다. 왜 이런가요?" at bounding box center [261, 189] width 352 height 7
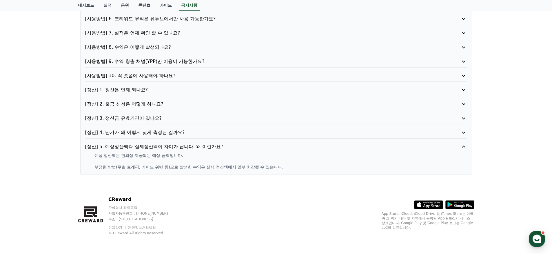
click at [170, 131] on p "[정산] 4. 단가가 왜 이렇게 낮게 측정된 걸까요?" at bounding box center [261, 132] width 352 height 7
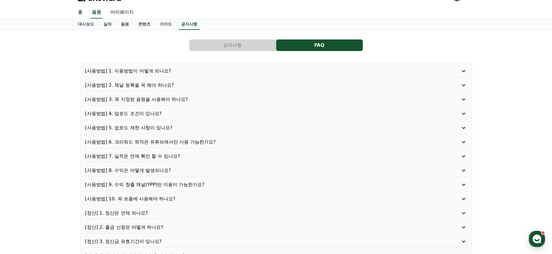
scroll to position [0, 0]
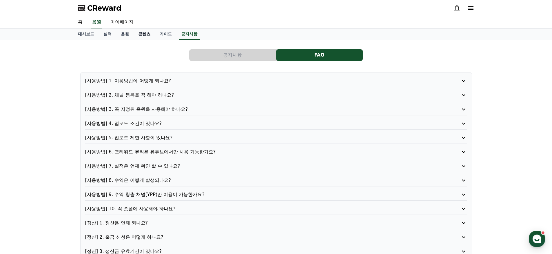
click at [144, 34] on link "콘텐츠" at bounding box center [144, 34] width 21 height 11
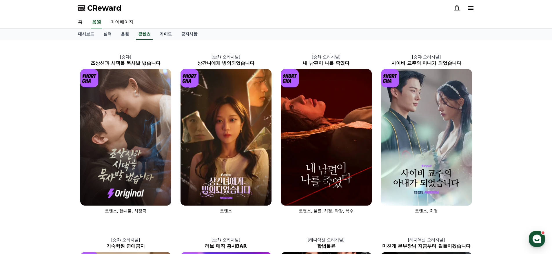
click at [155, 35] on link "가이드" at bounding box center [165, 34] width 21 height 11
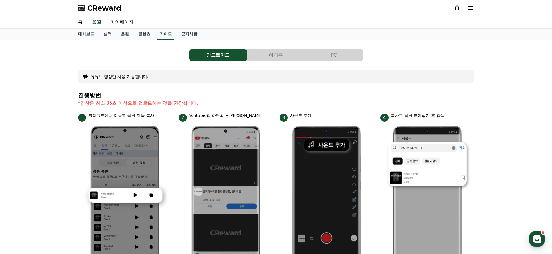
click at [326, 52] on button "PC" at bounding box center [334, 55] width 58 height 12
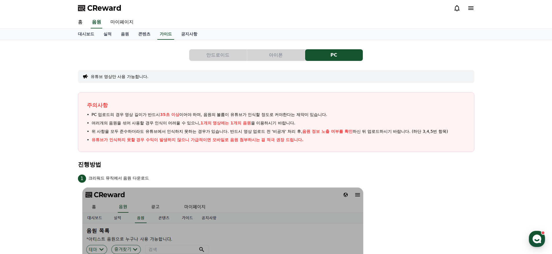
click at [285, 57] on button "아이폰" at bounding box center [276, 55] width 58 height 12
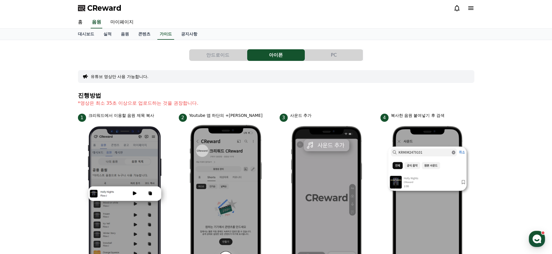
click at [224, 55] on button "안드로이드" at bounding box center [218, 55] width 58 height 12
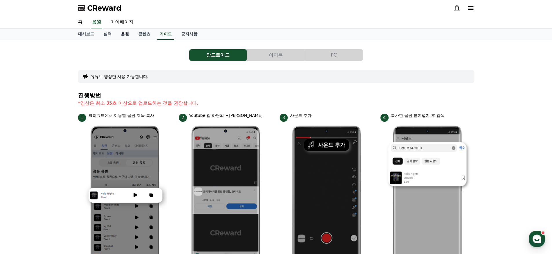
click at [123, 38] on link "음원" at bounding box center [124, 34] width 17 height 11
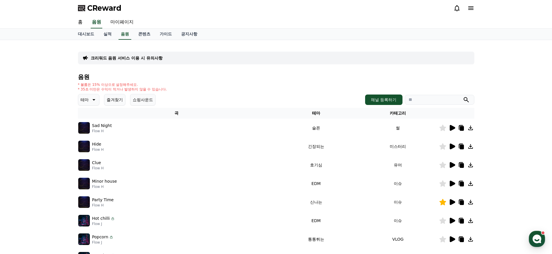
click at [82, 103] on p "테마" at bounding box center [85, 100] width 8 height 8
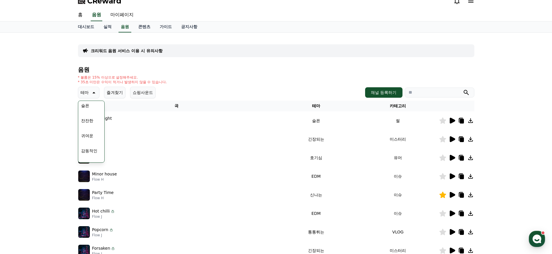
scroll to position [239, 0]
click at [92, 140] on button "긴장되는" at bounding box center [89, 140] width 21 height 13
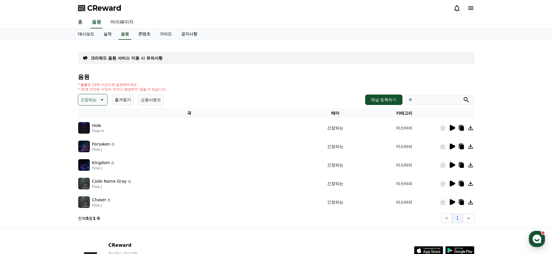
click at [451, 166] on icon at bounding box center [453, 165] width 6 height 6
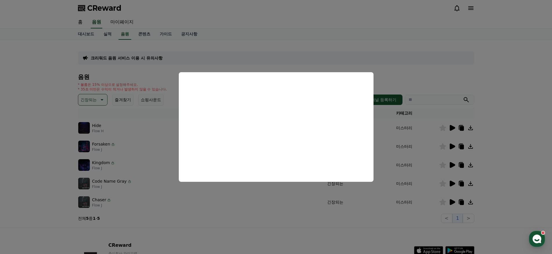
click at [322, 44] on button "close modal" at bounding box center [276, 127] width 552 height 254
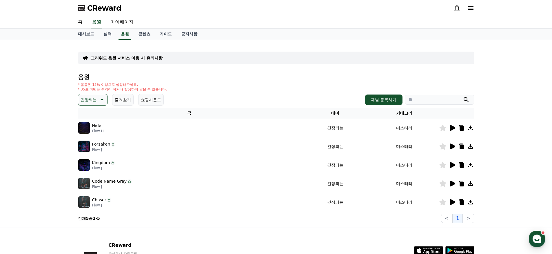
click at [86, 100] on p "긴장되는" at bounding box center [89, 100] width 16 height 8
click at [86, 129] on button "즐거움" at bounding box center [87, 129] width 17 height 13
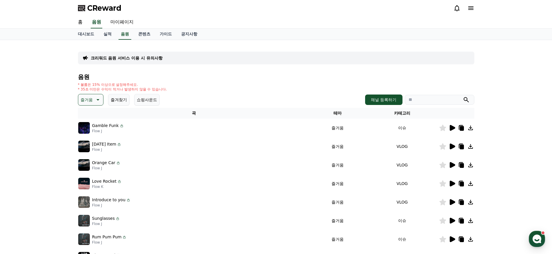
scroll to position [1, 0]
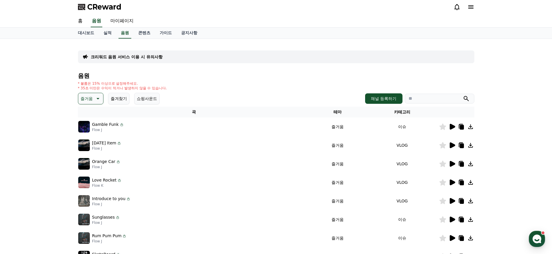
click at [453, 127] on icon at bounding box center [453, 127] width 6 height 6
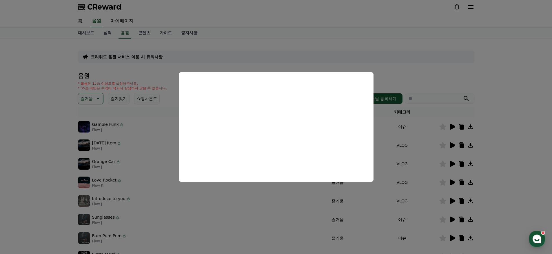
click at [447, 82] on button "close modal" at bounding box center [276, 127] width 552 height 254
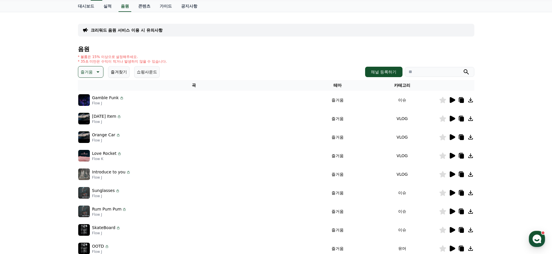
scroll to position [65, 0]
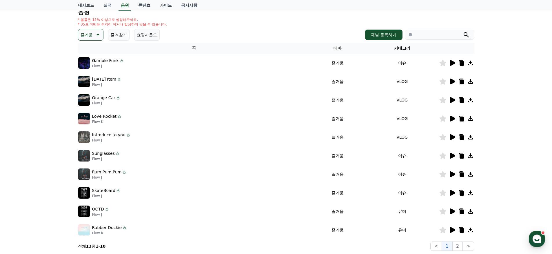
click at [451, 157] on icon at bounding box center [453, 156] width 6 height 6
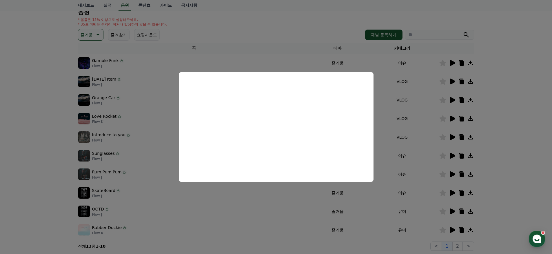
click at [507, 188] on button "close modal" at bounding box center [276, 127] width 552 height 254
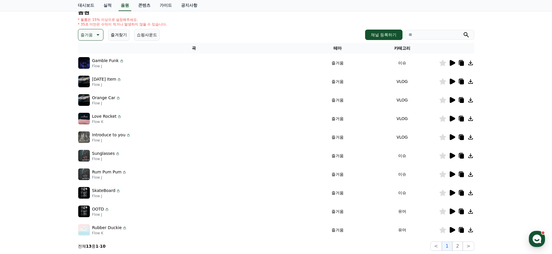
click at [462, 176] on icon at bounding box center [462, 175] width 4 height 5
click at [445, 175] on icon at bounding box center [443, 174] width 7 height 6
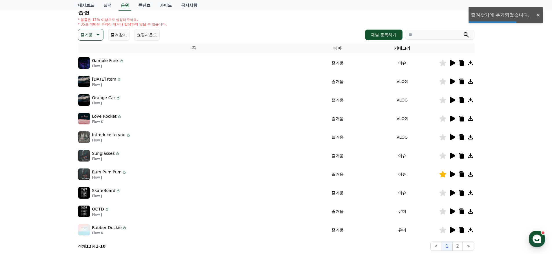
click at [472, 175] on icon at bounding box center [470, 174] width 7 height 7
click at [465, 175] on icon at bounding box center [461, 174] width 7 height 7
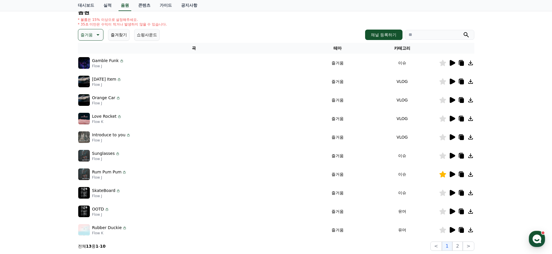
click at [464, 175] on icon at bounding box center [462, 175] width 4 height 5
click at [454, 190] on icon at bounding box center [452, 192] width 7 height 7
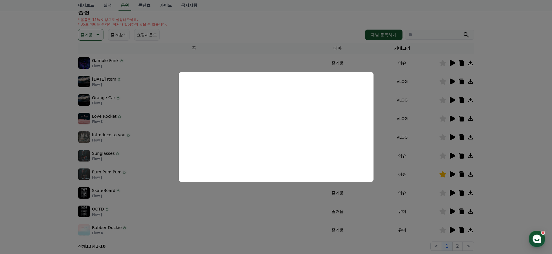
click at [507, 200] on button "close modal" at bounding box center [276, 127] width 552 height 254
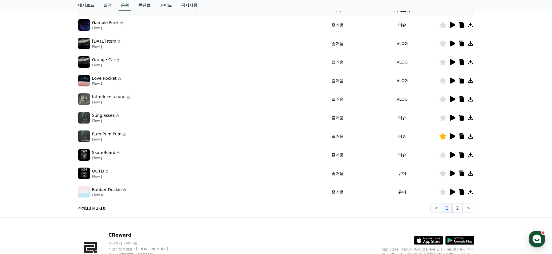
scroll to position [108, 0]
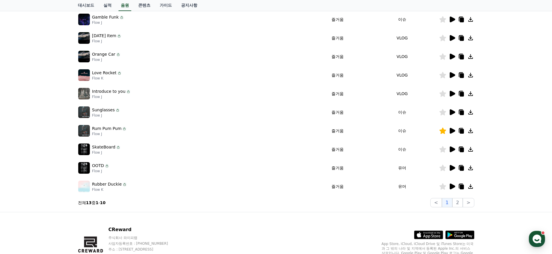
click at [453, 153] on td at bounding box center [456, 149] width 35 height 19
click at [451, 148] on icon at bounding box center [453, 149] width 6 height 6
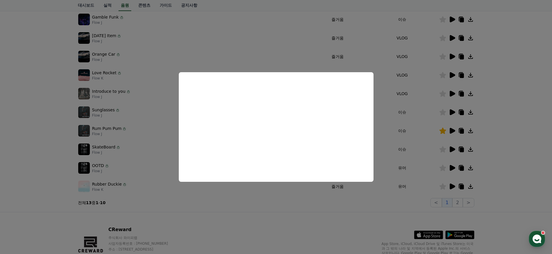
click at [265, 210] on button "close modal" at bounding box center [276, 127] width 552 height 254
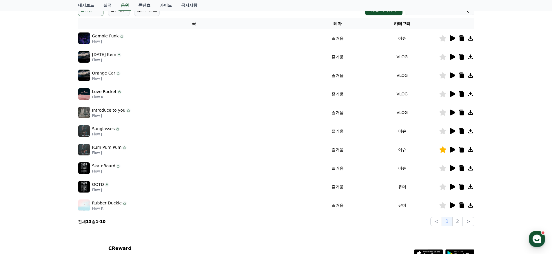
scroll to position [0, 0]
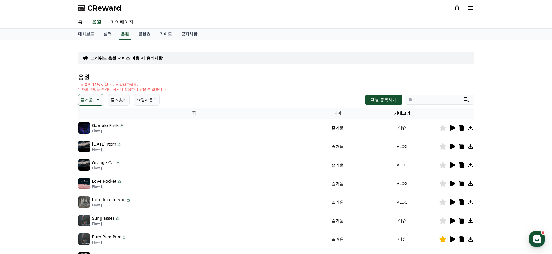
click at [95, 99] on icon at bounding box center [97, 99] width 7 height 7
click at [85, 137] on button "밝은" at bounding box center [85, 138] width 13 height 13
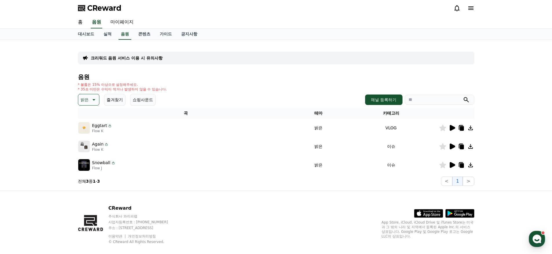
click at [453, 147] on icon at bounding box center [453, 147] width 6 height 6
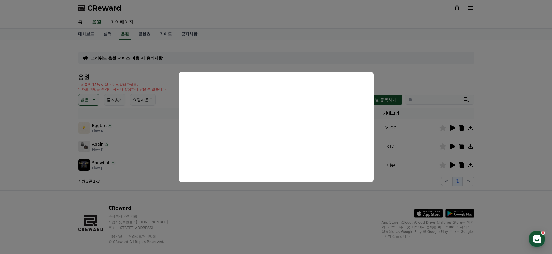
click at [421, 59] on button "close modal" at bounding box center [276, 127] width 552 height 254
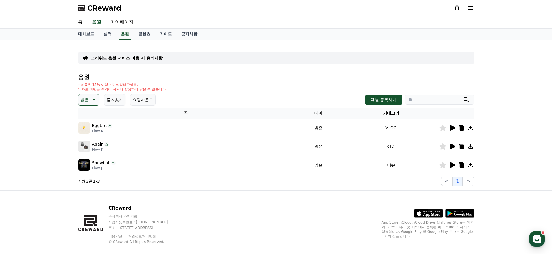
click at [95, 97] on icon at bounding box center [93, 99] width 7 height 7
click at [86, 123] on button "신나는" at bounding box center [87, 124] width 17 height 13
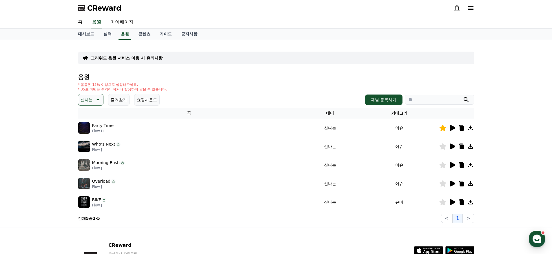
click at [452, 130] on icon at bounding box center [453, 128] width 6 height 6
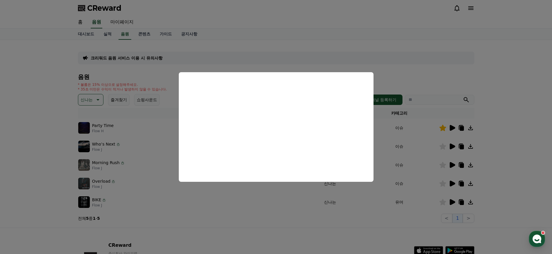
click at [315, 47] on button "close modal" at bounding box center [276, 127] width 552 height 254
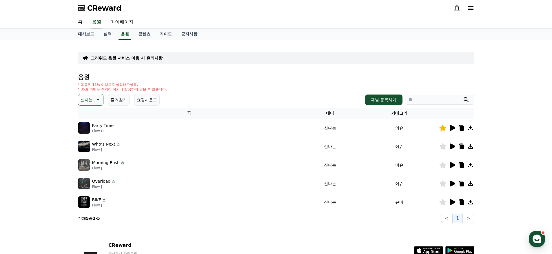
click at [462, 128] on icon at bounding box center [462, 128] width 4 height 5
click at [464, 128] on icon at bounding box center [461, 127] width 7 height 7
click at [465, 127] on icon at bounding box center [461, 127] width 7 height 7
click at [118, 99] on button "즐겨찾기" at bounding box center [118, 100] width 21 height 12
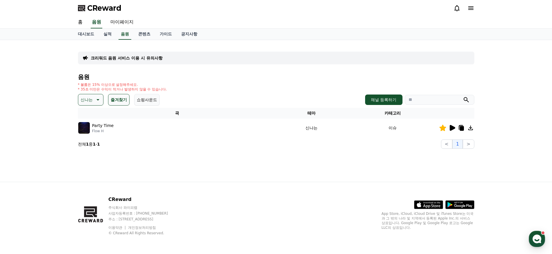
click at [84, 101] on p "신나는" at bounding box center [87, 100] width 12 height 8
click at [83, 130] on button "환상적인" at bounding box center [89, 130] width 21 height 13
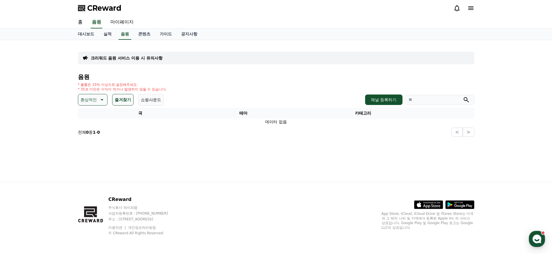
click at [87, 101] on p "환상적인" at bounding box center [89, 100] width 16 height 8
click at [91, 147] on button "호기심" at bounding box center [87, 145] width 17 height 13
click at [88, 99] on p "호기심" at bounding box center [87, 100] width 12 height 8
click at [92, 157] on button "잔잔한" at bounding box center [87, 151] width 17 height 13
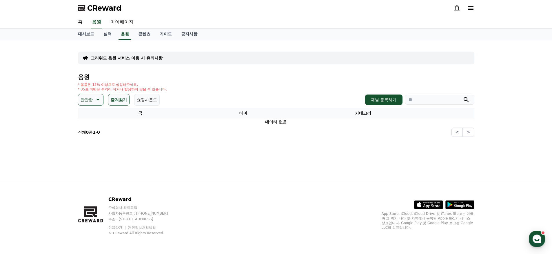
click at [85, 100] on p "잔잔한" at bounding box center [87, 100] width 12 height 8
click at [88, 144] on button "호기심" at bounding box center [87, 145] width 17 height 13
click at [89, 159] on button "코믹한" at bounding box center [87, 162] width 17 height 13
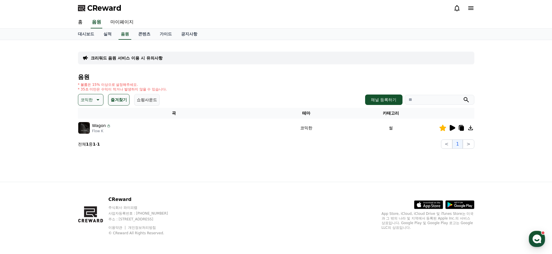
click at [89, 99] on p "코믹한" at bounding box center [87, 100] width 12 height 8
click at [90, 98] on p "코믹한" at bounding box center [87, 100] width 12 height 8
click at [116, 100] on button "즐겨찾기" at bounding box center [118, 100] width 21 height 12
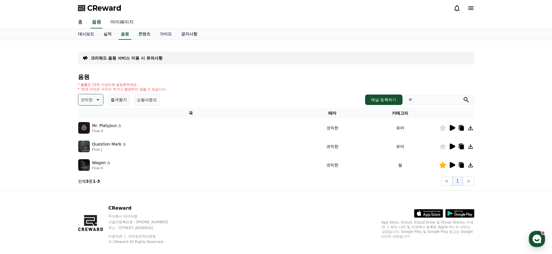
click at [86, 97] on p "코믹한" at bounding box center [87, 100] width 12 height 8
click at [129, 102] on div "코믹한 테마 전체 환상적인 호기심 어두운 밝은 통통튀는 신나는 반전 웅장한 드라마틱 즐거움 분위기있는 EDM 그루브 슬픈 잔잔한 귀여운 감동적…" at bounding box center [119, 100] width 82 height 12
click at [134, 101] on button "쇼핑사운드" at bounding box center [147, 100] width 26 height 12
click at [207, 85] on div "* 볼륨은 15% 이상으로 설정해주세요. * 35초 미만은 수익이 적거나 발생하지 않을 수 있습니다." at bounding box center [276, 86] width 397 height 9
click at [87, 116] on button "전체" at bounding box center [85, 115] width 13 height 13
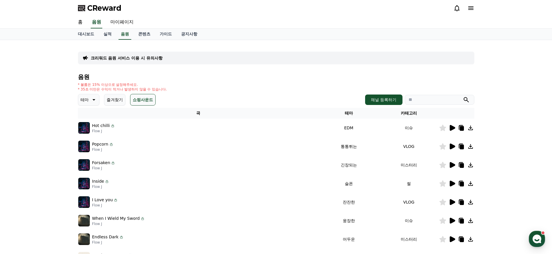
click at [453, 132] on td at bounding box center [456, 128] width 35 height 19
click at [452, 129] on icon at bounding box center [453, 128] width 6 height 6
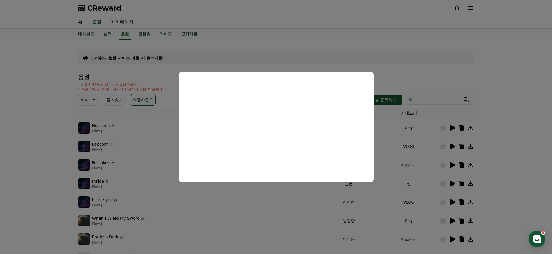
click at [411, 76] on button "close modal" at bounding box center [276, 127] width 552 height 254
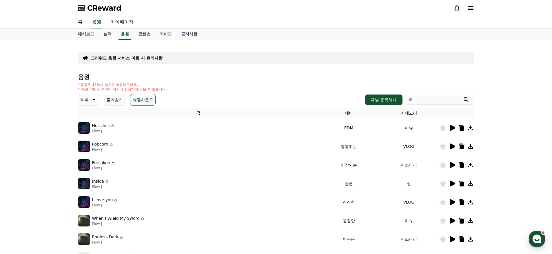
click at [130, 56] on p "크리워드 음원 서비스 이용 시 유의사항" at bounding box center [127, 58] width 72 height 6
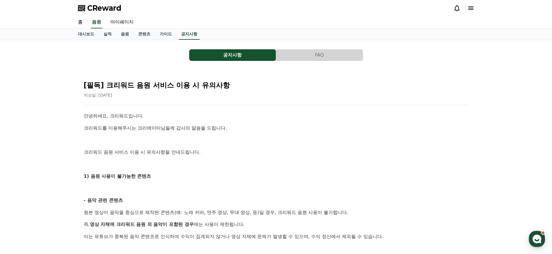
click at [314, 60] on button "FAQ" at bounding box center [319, 55] width 87 height 12
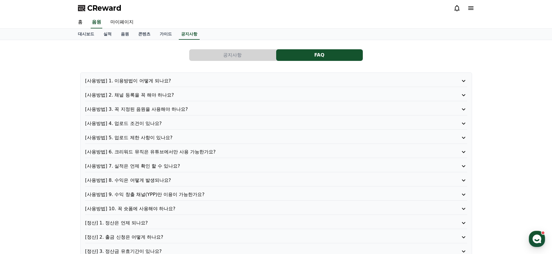
click at [261, 53] on button "공지사항" at bounding box center [232, 55] width 87 height 12
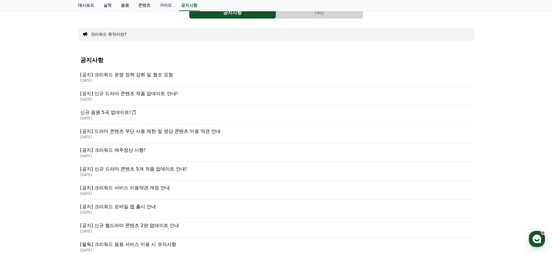
scroll to position [12, 0]
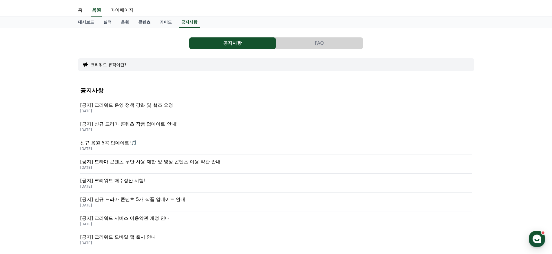
click at [304, 42] on button "FAQ" at bounding box center [319, 43] width 87 height 12
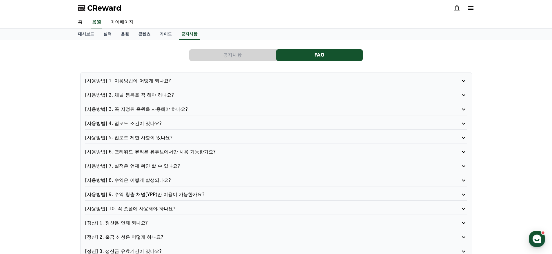
click at [159, 124] on p "[사용방법] 4. 업로드 조건이 있나요?" at bounding box center [261, 123] width 352 height 7
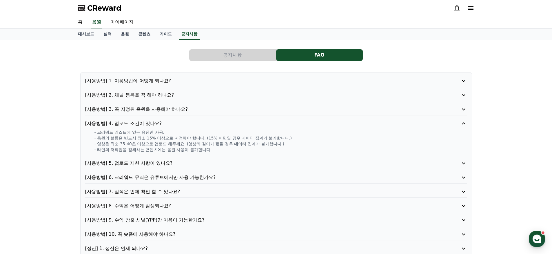
click at [151, 164] on p "[사용방법] 5. 업로드 제한 사항이 있나요?" at bounding box center [261, 163] width 352 height 7
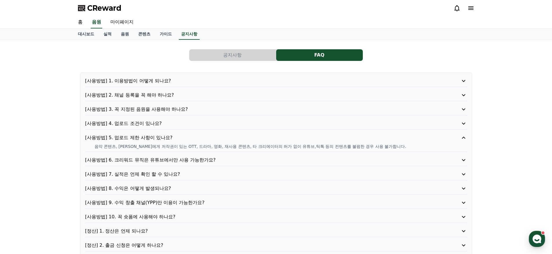
click at [189, 161] on p "[사용방법] 6. 크리워드 뮤직은 유튜브에서만 사용 가능한가요?" at bounding box center [261, 160] width 352 height 7
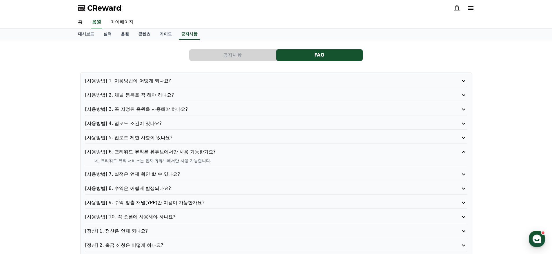
click at [183, 173] on p "[사용방법] 7. 실적은 언제 확인 할 수 있나요?" at bounding box center [261, 174] width 352 height 7
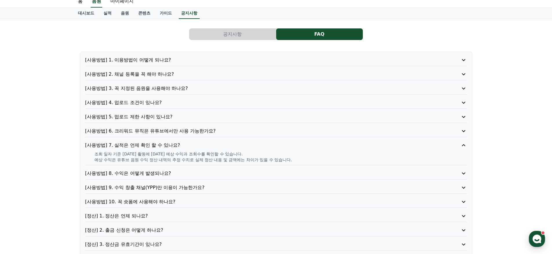
scroll to position [35, 0]
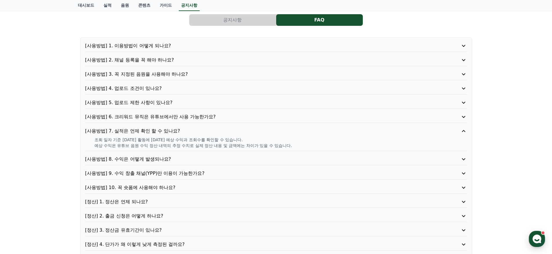
click at [168, 159] on p "[사용방법] 8. 수익은 어떻게 발생되나요?" at bounding box center [261, 159] width 352 height 7
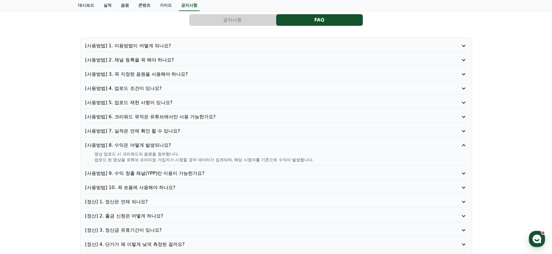
click at [183, 176] on p "[사용방법] 9. 수익 창출 채널(YPP)만 이용이 가능한가요?" at bounding box center [261, 173] width 352 height 7
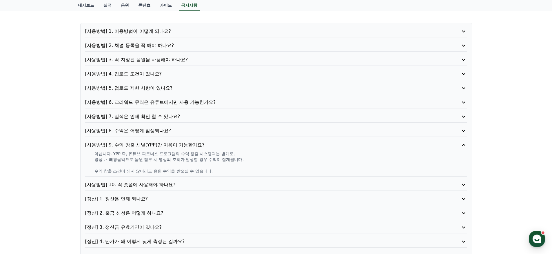
scroll to position [75, 0]
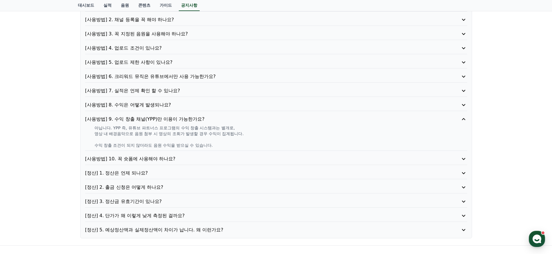
click at [167, 155] on div "[사용방법] 1. 이용방법이 어떻게 되나요? [사용방법] 2. 채널 등록을 꼭 해야 하나요? [사용방법] 3. 꼭 지정된 음원을 사용해야 하나…" at bounding box center [276, 117] width 392 height 241
click at [174, 163] on div "[사용방법] 10. 꼭 숏폼에 사용해야 하나요?" at bounding box center [276, 160] width 382 height 10
click at [153, 173] on p "[정산] 1. 정산은 언제 되나요?" at bounding box center [261, 173] width 352 height 7
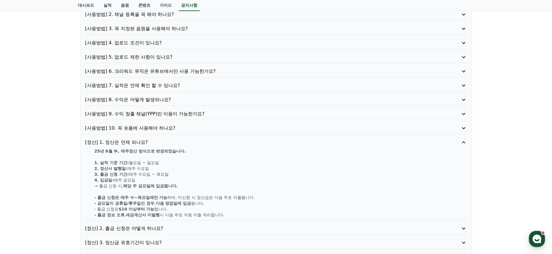
scroll to position [108, 0]
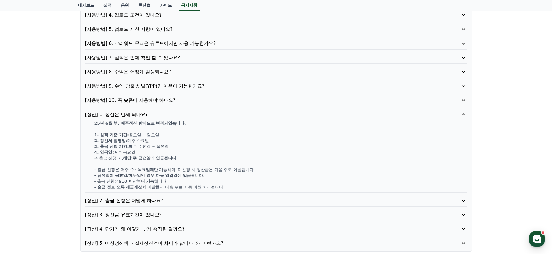
click at [140, 206] on div "[정산] 2. 출금 신청은 어떻게 하나요?" at bounding box center [276, 202] width 382 height 10
click at [141, 217] on p "[정산] 3. 정산금 유효기간이 있나요?" at bounding box center [261, 214] width 352 height 7
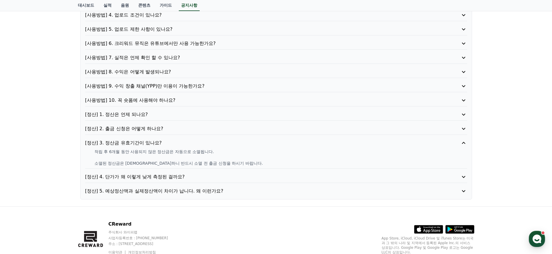
click at [152, 179] on p "[정산] 4. 단가가 왜 이렇게 낮게 측정된 걸까요?" at bounding box center [261, 176] width 352 height 7
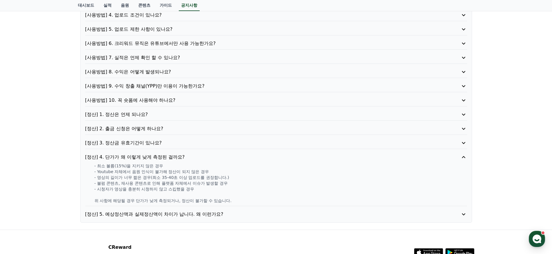
click at [155, 216] on p "[정산] 5. 예상정산액과 실제정산액이 차이가 납니다. 왜 이런가요?" at bounding box center [261, 214] width 352 height 7
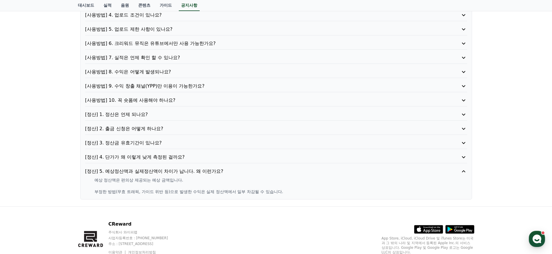
click at [159, 135] on div "[정산] 2. 출금 신청은 어떻게 하나요?" at bounding box center [276, 130] width 382 height 10
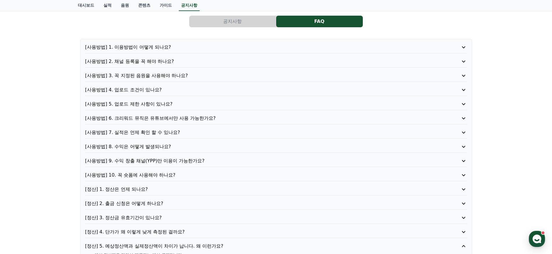
scroll to position [0, 0]
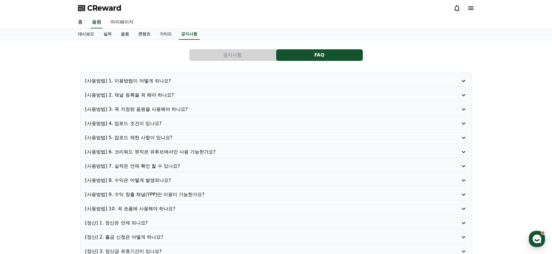
click at [206, 60] on button "공지사항" at bounding box center [232, 55] width 87 height 12
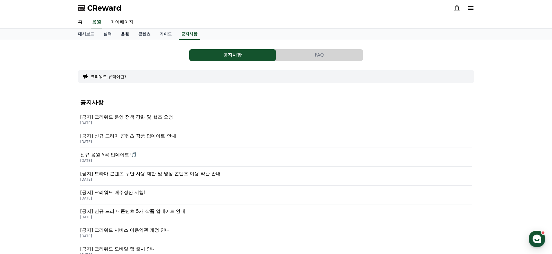
click at [118, 36] on link "음원" at bounding box center [124, 34] width 17 height 11
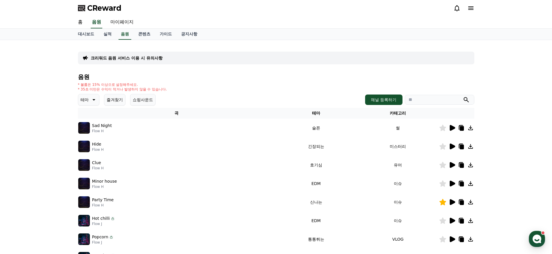
click at [79, 130] on img at bounding box center [84, 128] width 12 height 12
click at [141, 101] on button "쇼핑사운드" at bounding box center [143, 100] width 26 height 12
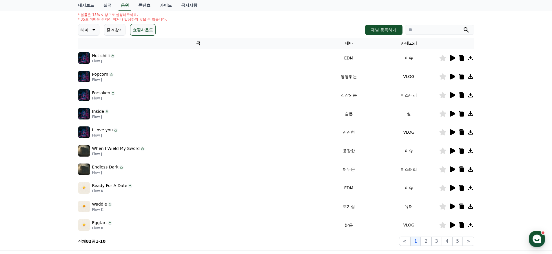
scroll to position [124, 0]
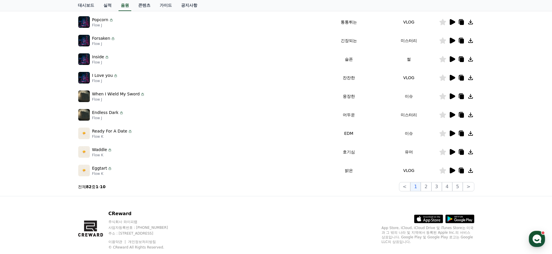
click at [452, 151] on icon at bounding box center [453, 152] width 6 height 6
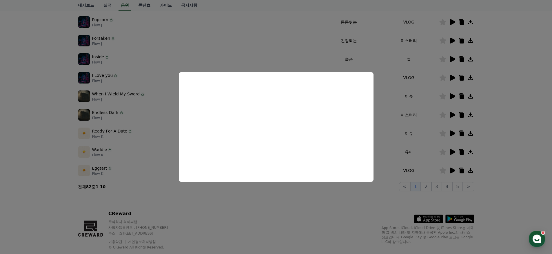
click at [54, 100] on button "close modal" at bounding box center [276, 127] width 552 height 254
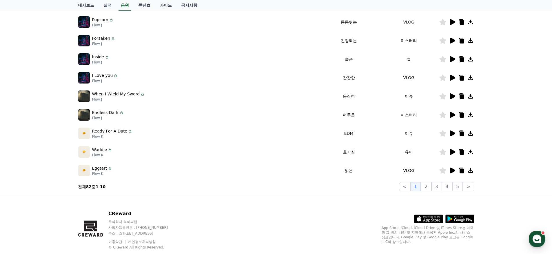
scroll to position [10, 0]
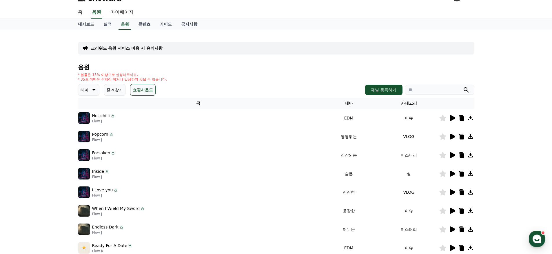
click at [87, 99] on th "곡" at bounding box center [198, 103] width 241 height 11
click at [84, 90] on p "테마" at bounding box center [85, 90] width 8 height 8
click at [93, 149] on button "드라마틱" at bounding box center [89, 146] width 21 height 13
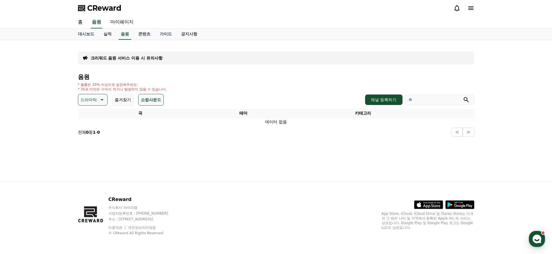
click at [139, 104] on button "쇼핑사운드" at bounding box center [151, 100] width 26 height 12
click at [87, 103] on p "드라마틱" at bounding box center [89, 100] width 16 height 8
click at [89, 139] on button "반전" at bounding box center [85, 137] width 13 height 13
click at [90, 97] on icon at bounding box center [93, 99] width 7 height 7
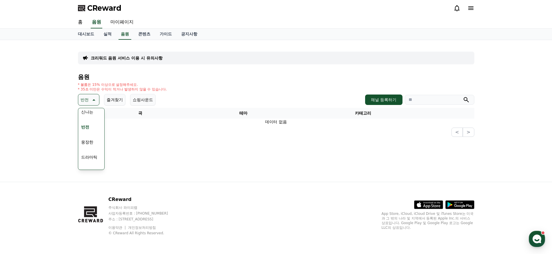
scroll to position [95, 0]
click at [89, 136] on button "웅장한" at bounding box center [87, 141] width 17 height 13
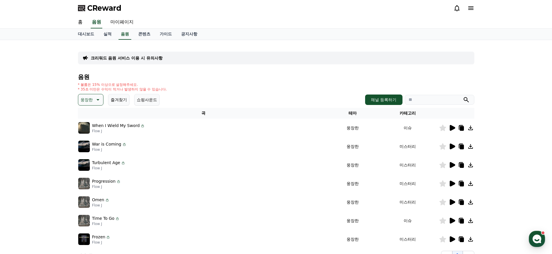
click at [94, 98] on icon at bounding box center [97, 99] width 7 height 7
click at [85, 115] on div "전체 환상적인 호기심 어두운 밝은 통통튀는 신나는 반전 웅장한 드라마틱 즐거움 분위기있는 EDM 그루브 슬픈 잔잔한 귀여운 감동적인 긴장되는 …" at bounding box center [91, 83] width 25 height 299
click at [85, 121] on button "EDM" at bounding box center [86, 121] width 14 height 13
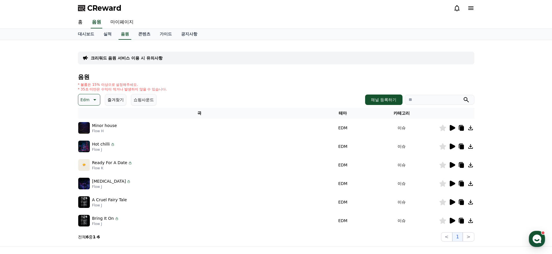
click at [450, 127] on icon at bounding box center [453, 128] width 6 height 6
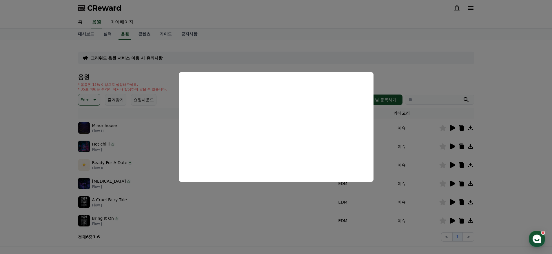
click at [439, 90] on button "close modal" at bounding box center [276, 127] width 552 height 254
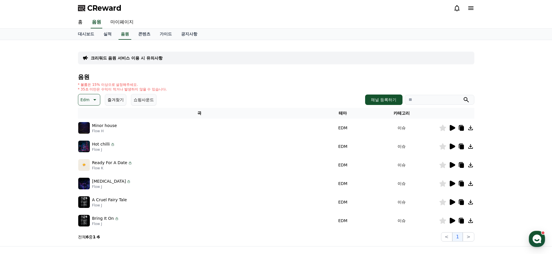
click at [455, 163] on icon at bounding box center [452, 164] width 7 height 7
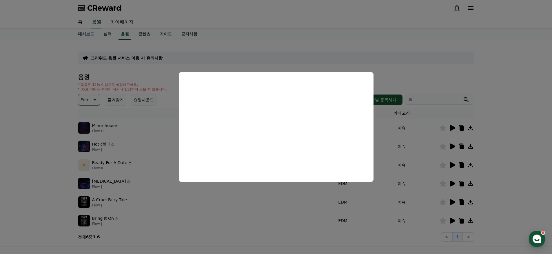
click at [430, 80] on button "close modal" at bounding box center [276, 127] width 552 height 254
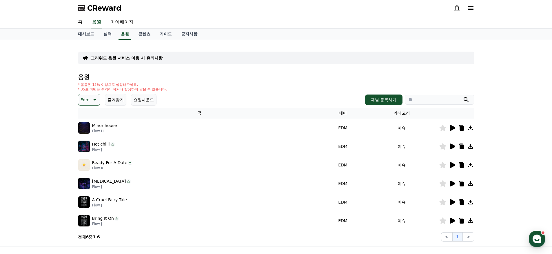
click at [89, 101] on button "Edm" at bounding box center [89, 100] width 22 height 12
click at [89, 112] on button "신나는" at bounding box center [87, 112] width 17 height 13
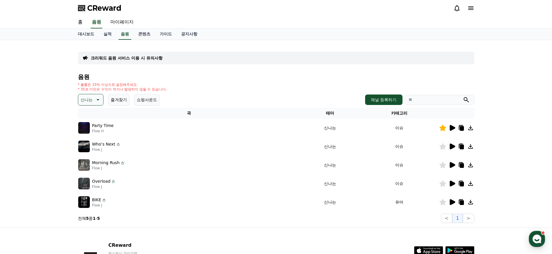
click at [452, 128] on icon at bounding box center [453, 128] width 6 height 6
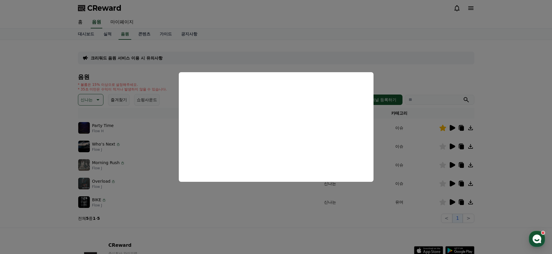
click at [420, 67] on button "close modal" at bounding box center [276, 127] width 552 height 254
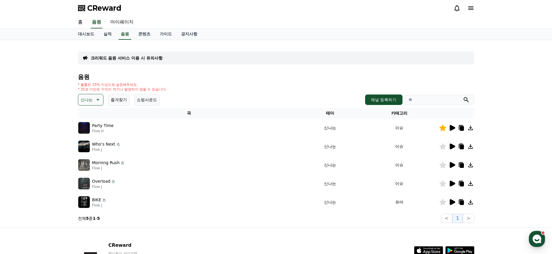
click at [453, 146] on icon at bounding box center [453, 147] width 6 height 6
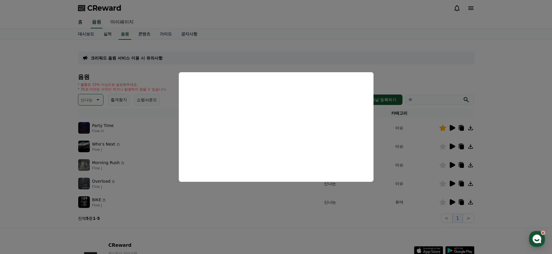
click at [424, 55] on button "close modal" at bounding box center [276, 127] width 552 height 254
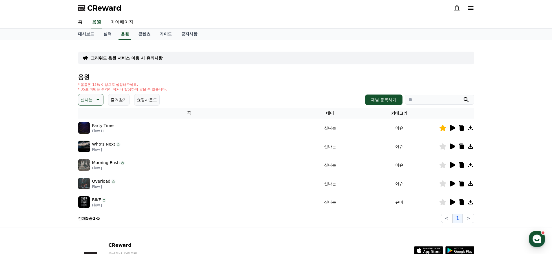
click at [450, 163] on icon at bounding box center [453, 165] width 6 height 6
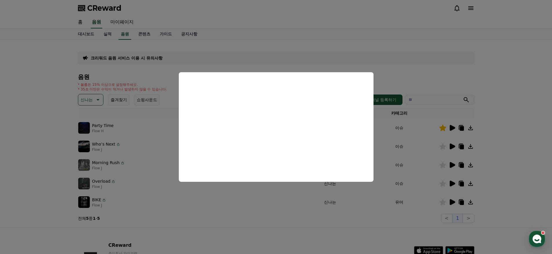
click at [462, 86] on button "close modal" at bounding box center [276, 127] width 552 height 254
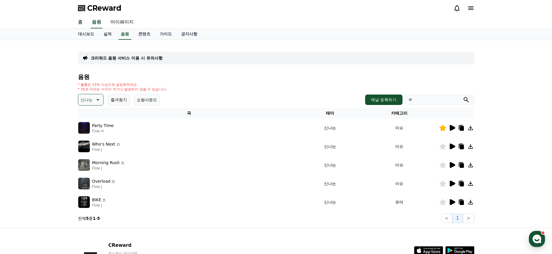
click at [451, 184] on icon at bounding box center [453, 184] width 6 height 6
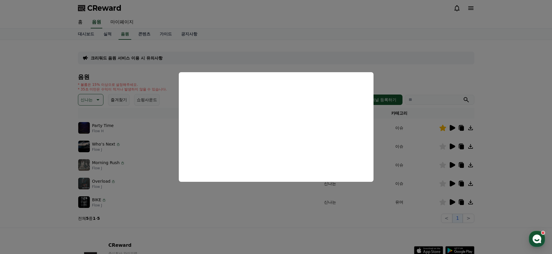
click at [349, 217] on button "close modal" at bounding box center [276, 127] width 552 height 254
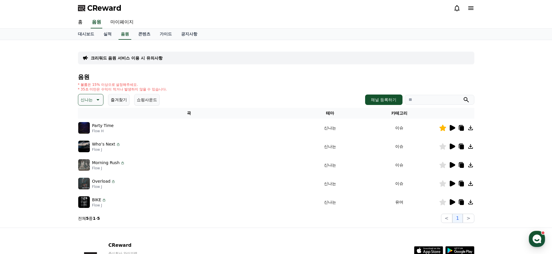
click at [452, 203] on icon at bounding box center [453, 202] width 6 height 6
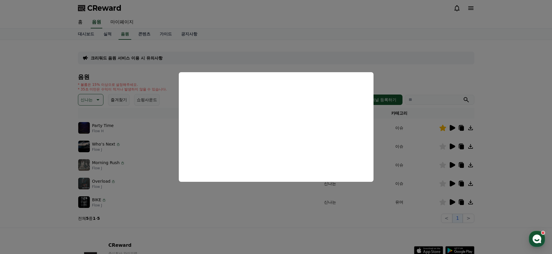
click at [244, 219] on button "close modal" at bounding box center [276, 127] width 552 height 254
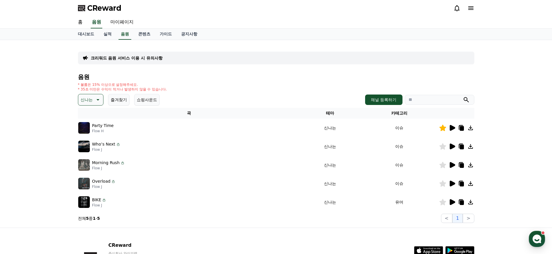
click at [94, 99] on icon at bounding box center [97, 99] width 7 height 7
click at [88, 139] on button "슬픈" at bounding box center [85, 141] width 13 height 13
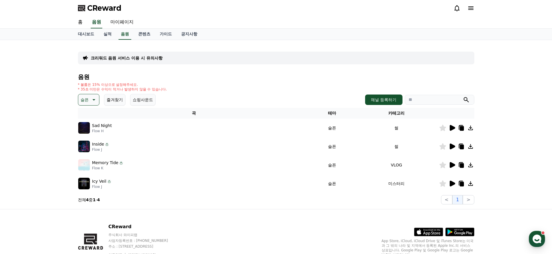
click at [88, 99] on button "슬픈" at bounding box center [88, 100] width 21 height 12
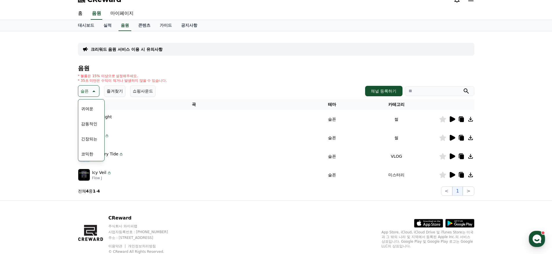
scroll to position [9, 0]
click at [429, 94] on input "search" at bounding box center [440, 91] width 70 height 10
type input "***"
click at [463, 87] on button "submit" at bounding box center [466, 90] width 7 height 7
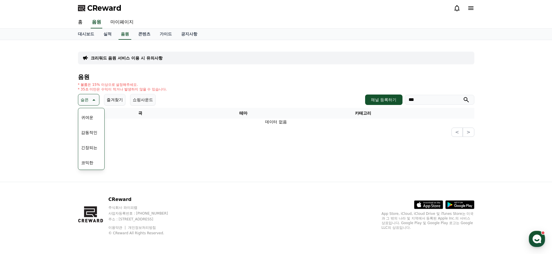
drag, startPoint x: 191, startPoint y: 95, endPoint x: 124, endPoint y: 95, distance: 67.3
click at [188, 96] on div "슬픈 테마 전체 환상적인 호기심 어두운 밝은 통통튀는 신나는 반전 웅장한 드라마틱 즐거움 분위기있는 EDM 그루브 슬픈 잔잔한 귀여운 감동적인…" at bounding box center [276, 100] width 397 height 12
click at [91, 119] on button "귀여운" at bounding box center [87, 117] width 17 height 13
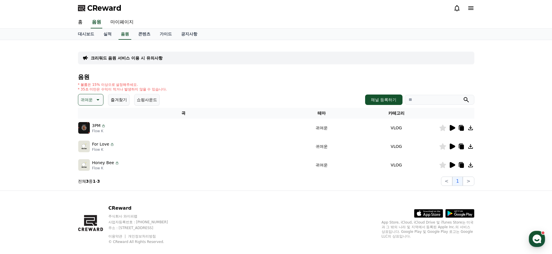
click at [91, 97] on button "귀여운" at bounding box center [91, 100] width 26 height 12
click at [92, 130] on button "환상적인" at bounding box center [89, 130] width 21 height 13
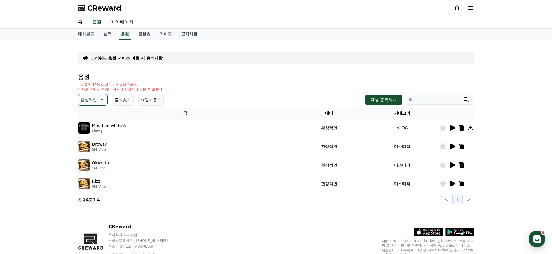
click at [88, 95] on button "환상적인" at bounding box center [93, 100] width 30 height 12
click at [89, 144] on button "호기심" at bounding box center [87, 145] width 17 height 13
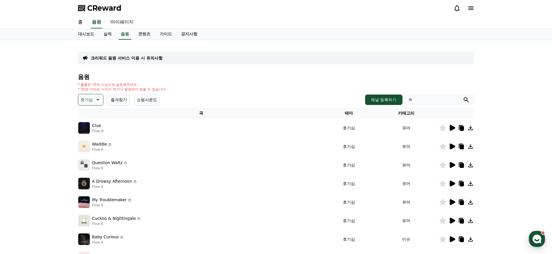
click at [95, 95] on button "호기심" at bounding box center [91, 100] width 26 height 12
click at [86, 159] on button "어두운" at bounding box center [87, 155] width 17 height 13
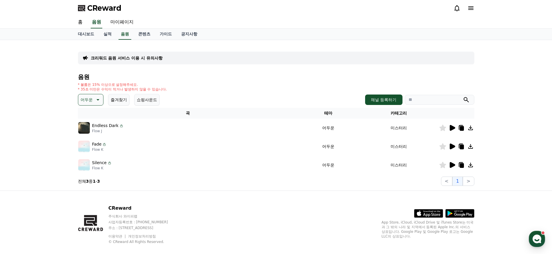
click at [88, 105] on button "어두운" at bounding box center [91, 100] width 26 height 12
click at [89, 166] on button "밝은" at bounding box center [85, 165] width 13 height 13
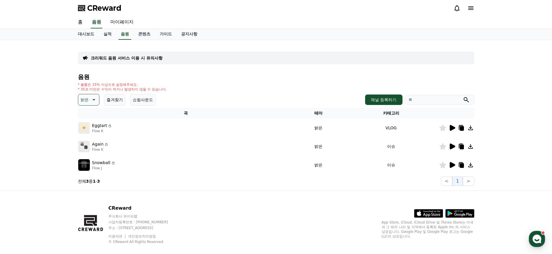
click at [90, 101] on icon at bounding box center [93, 99] width 7 height 7
click at [300, 85] on div "* 볼륨은 15% 이상으로 설정해주세요. * 35초 미만은 수익이 적거나 발생하지 않을 수 있습니다." at bounding box center [276, 86] width 397 height 9
click at [454, 168] on icon at bounding box center [452, 164] width 7 height 7
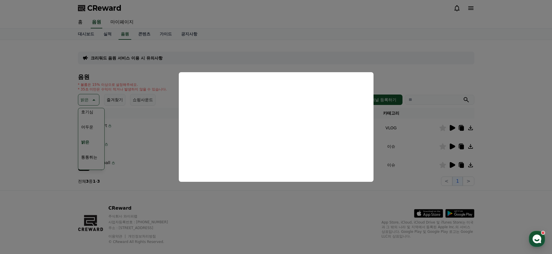
click at [430, 72] on button "close modal" at bounding box center [276, 127] width 552 height 254
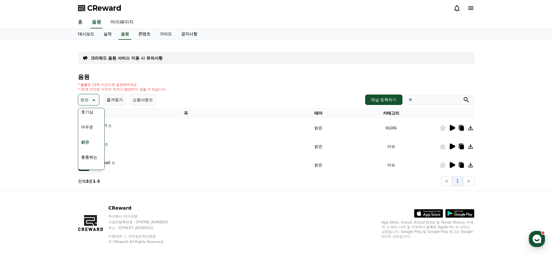
click at [452, 147] on icon at bounding box center [453, 147] width 6 height 6
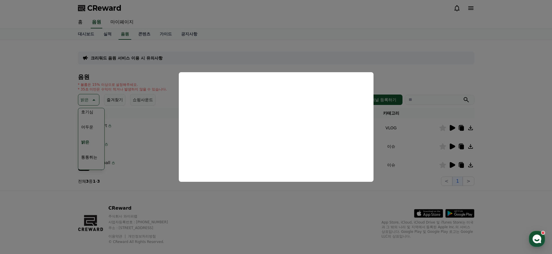
click at [259, 61] on button "close modal" at bounding box center [276, 127] width 552 height 254
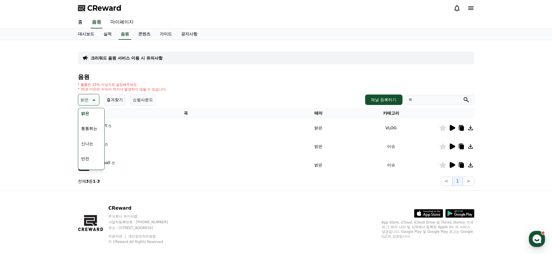
scroll to position [64, 0]
click at [84, 141] on button "신나는" at bounding box center [87, 141] width 17 height 13
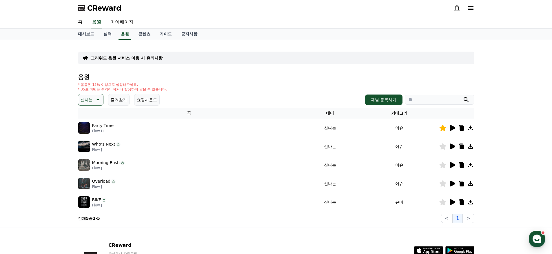
click at [453, 144] on icon at bounding box center [452, 146] width 7 height 7
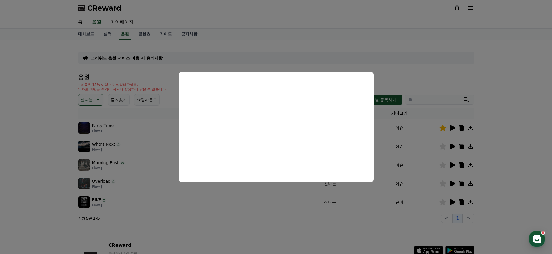
click at [411, 79] on button "close modal" at bounding box center [276, 127] width 552 height 254
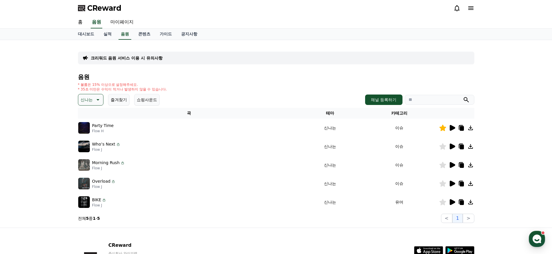
click at [452, 165] on icon at bounding box center [453, 165] width 6 height 6
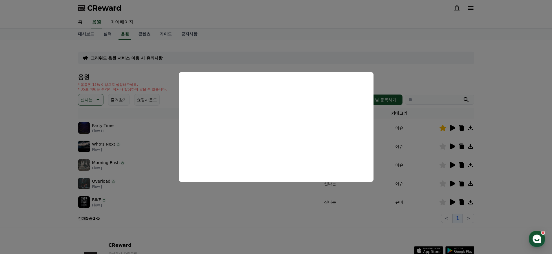
click at [402, 77] on button "close modal" at bounding box center [276, 127] width 552 height 254
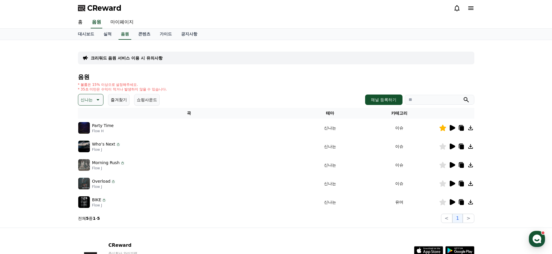
click at [83, 102] on p "신나는" at bounding box center [87, 100] width 12 height 8
click at [90, 157] on button "웅장한" at bounding box center [87, 156] width 17 height 13
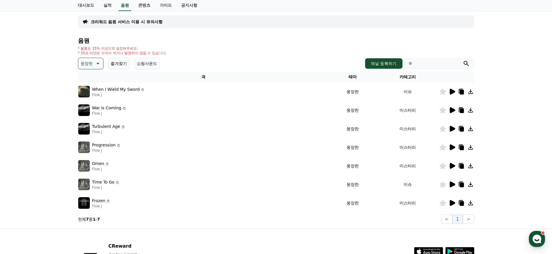
scroll to position [83, 0]
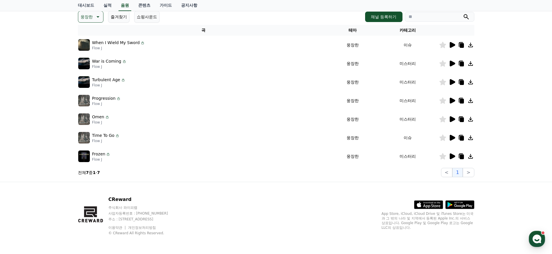
click at [455, 119] on div at bounding box center [457, 119] width 35 height 7
click at [451, 141] on td at bounding box center [456, 137] width 35 height 19
click at [451, 136] on icon at bounding box center [453, 138] width 6 height 6
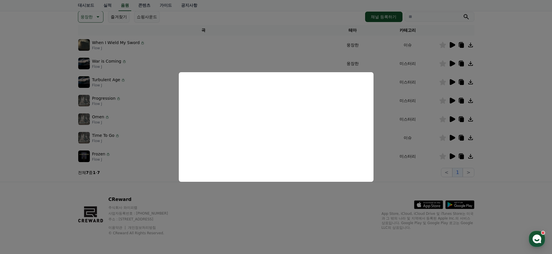
click at [526, 103] on button "close modal" at bounding box center [276, 127] width 552 height 254
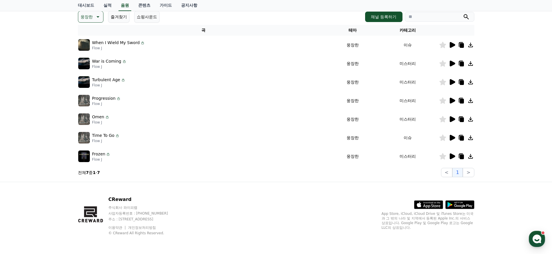
click at [455, 47] on icon at bounding box center [452, 44] width 7 height 7
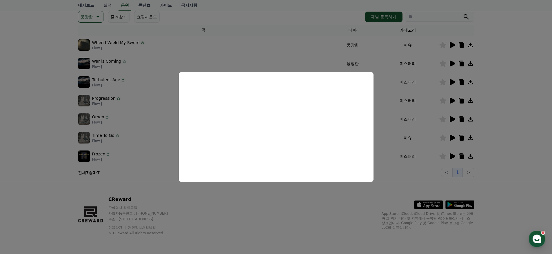
click at [327, 222] on button "close modal" at bounding box center [276, 127] width 552 height 254
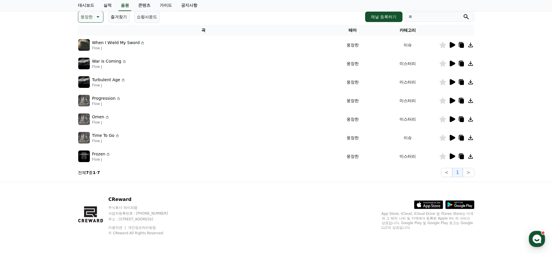
click at [453, 61] on icon at bounding box center [452, 63] width 7 height 7
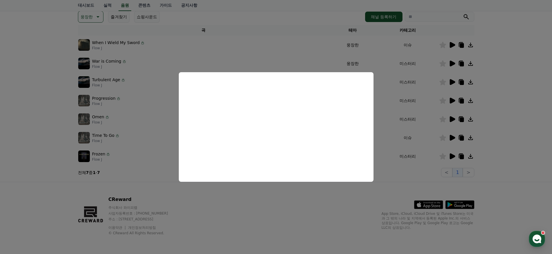
click at [279, 218] on button "close modal" at bounding box center [276, 127] width 552 height 254
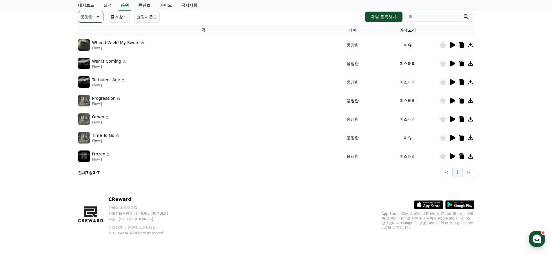
click at [452, 82] on icon at bounding box center [453, 82] width 6 height 6
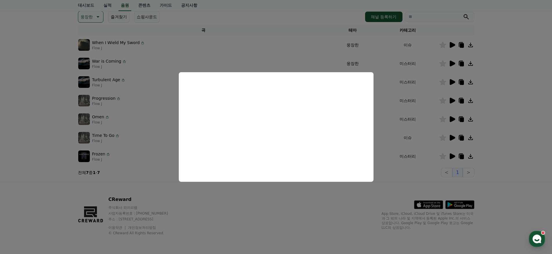
click at [263, 219] on button "close modal" at bounding box center [276, 127] width 552 height 254
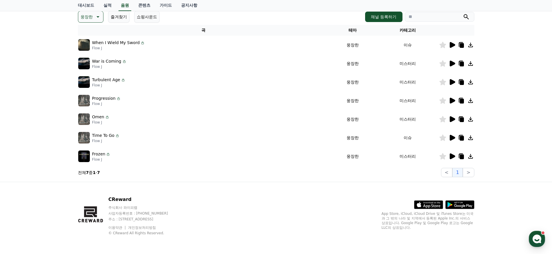
click at [455, 99] on icon at bounding box center [452, 100] width 7 height 7
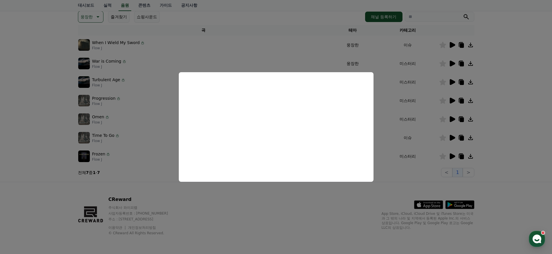
click at [537, 117] on button "close modal" at bounding box center [276, 127] width 552 height 254
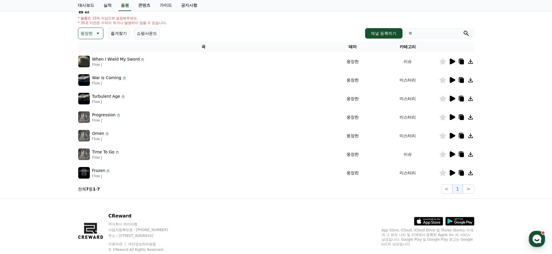
scroll to position [35, 0]
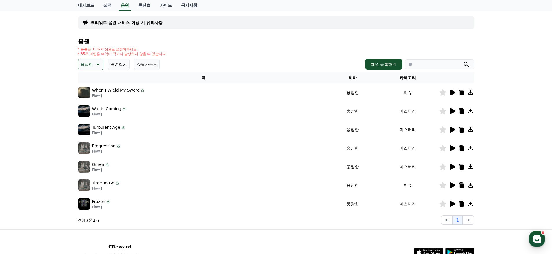
click at [84, 62] on p "웅장한" at bounding box center [87, 64] width 12 height 8
click at [92, 99] on button "드라마틱" at bounding box center [89, 96] width 21 height 13
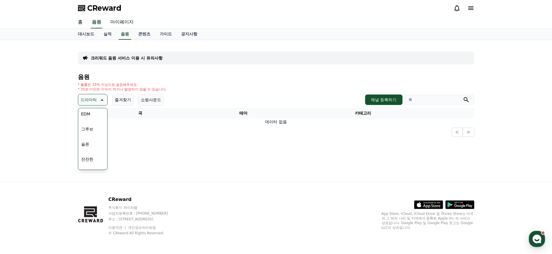
scroll to position [182, 0]
click at [91, 129] on button "그루브" at bounding box center [87, 129] width 17 height 13
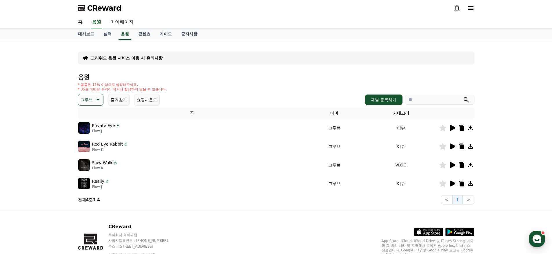
click at [86, 101] on p "그루브" at bounding box center [87, 100] width 12 height 8
click at [276, 88] on div "* 볼륨은 15% 이상으로 설정해주세요. * 35초 미만은 수익이 적거나 발생하지 않을 수 있습니다." at bounding box center [276, 86] width 397 height 9
click at [86, 102] on p "그루브" at bounding box center [87, 100] width 12 height 8
click at [90, 101] on p "그루브" at bounding box center [87, 100] width 12 height 8
click at [92, 117] on div "전체 환상적인 호기심 어두운 밝은 통통튀는 신나는 반전 웅장한 드라마틱 즐거움 분위기있는 EDM 그루브 슬픈 잔잔한 귀여운 감동적인 긴장되는 …" at bounding box center [91, 258] width 25 height 299
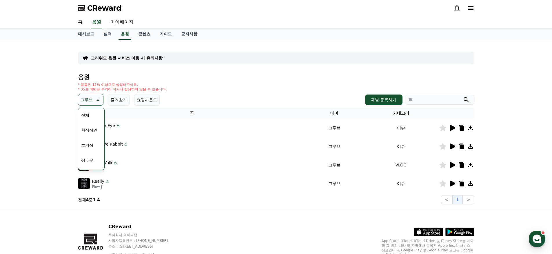
click at [86, 115] on button "전체" at bounding box center [85, 115] width 13 height 13
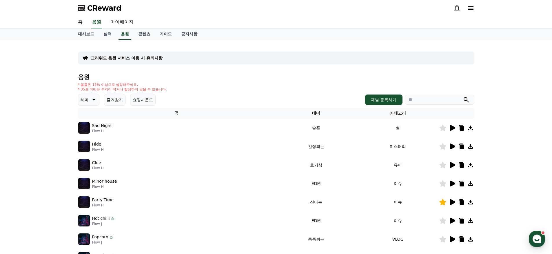
click at [452, 126] on icon at bounding box center [453, 128] width 6 height 6
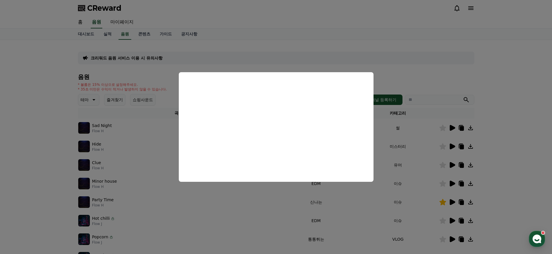
click at [493, 94] on button "close modal" at bounding box center [276, 127] width 552 height 254
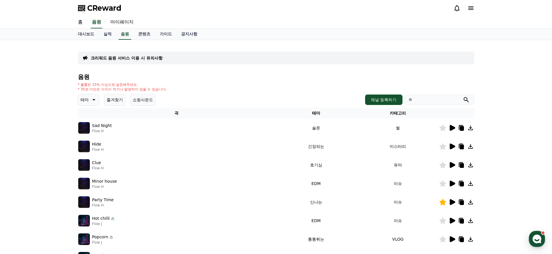
click at [79, 97] on button "테마" at bounding box center [88, 100] width 21 height 12
click at [90, 132] on button "환상적인" at bounding box center [89, 130] width 21 height 13
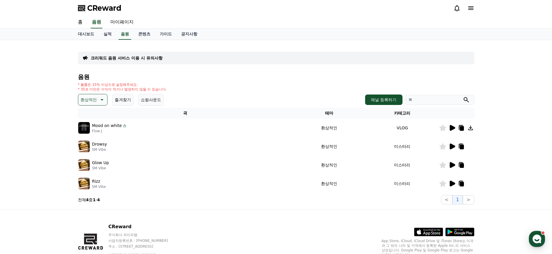
click at [92, 100] on p "환상적인" at bounding box center [89, 100] width 16 height 8
click at [87, 143] on button "호기심" at bounding box center [87, 145] width 17 height 13
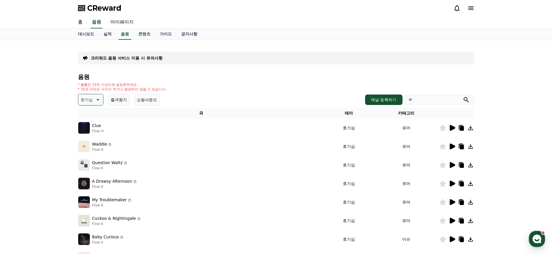
click at [89, 96] on p "호기심" at bounding box center [87, 100] width 12 height 8
click at [89, 127] on button "환상적인" at bounding box center [89, 130] width 21 height 13
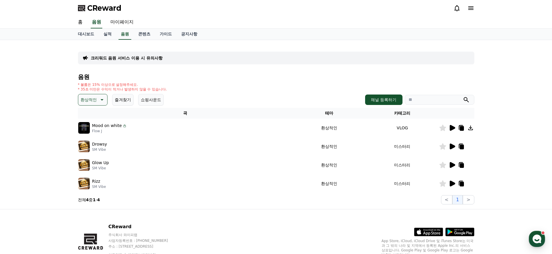
click at [449, 128] on icon at bounding box center [452, 127] width 7 height 7
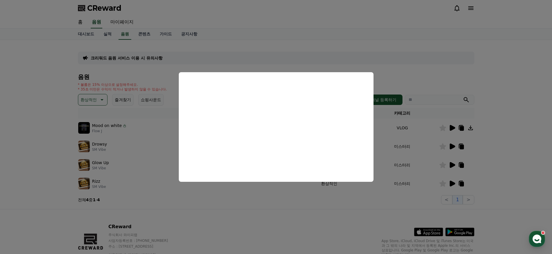
click at [400, 42] on button "close modal" at bounding box center [276, 127] width 552 height 254
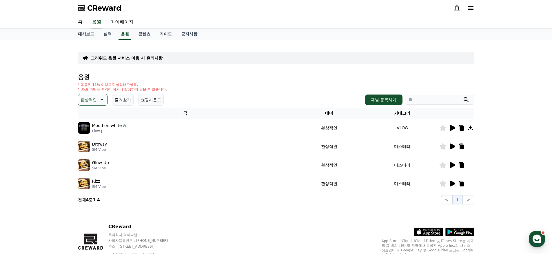
click at [83, 106] on div "음원 * 볼륨은 15% 이상으로 설정해주세요. * 35초 미만은 수익이 적거나 발생하지 않을 수 있습니다. 환상적인 즐겨찾기 쇼핑사운드 채널 …" at bounding box center [276, 139] width 397 height 131
click at [90, 99] on p "환상적인" at bounding box center [89, 100] width 16 height 8
click at [95, 147] on div "전체 환상적인 호기심 어두운 밝은 통통튀는 신나는 반전 웅장한 드라마틱 즐거움 분위기있는 EDM 그루브 슬픈 잔잔한 귀여운 감동적인 긴장되는 …" at bounding box center [93, 258] width 28 height 299
click at [91, 146] on button "호기심" at bounding box center [87, 145] width 17 height 13
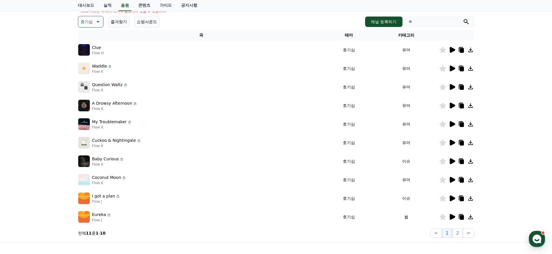
scroll to position [78, 0]
click at [452, 163] on icon at bounding box center [453, 162] width 6 height 6
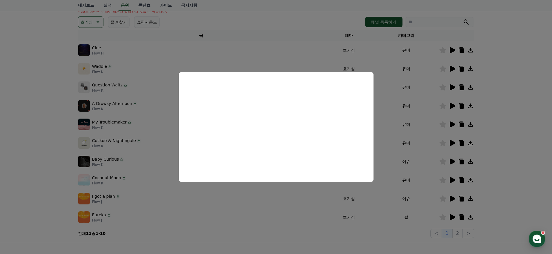
click at [511, 135] on button "close modal" at bounding box center [276, 127] width 552 height 254
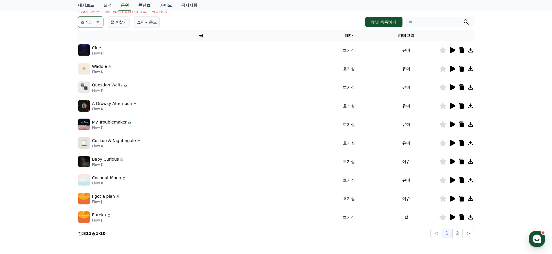
click at [450, 50] on icon at bounding box center [453, 50] width 6 height 6
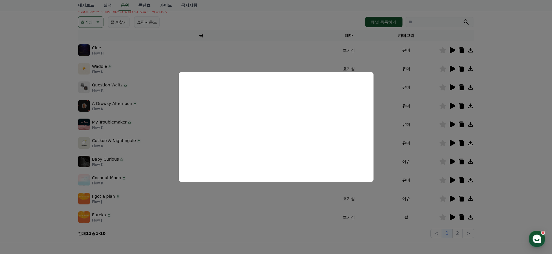
click at [517, 103] on button "close modal" at bounding box center [276, 127] width 552 height 254
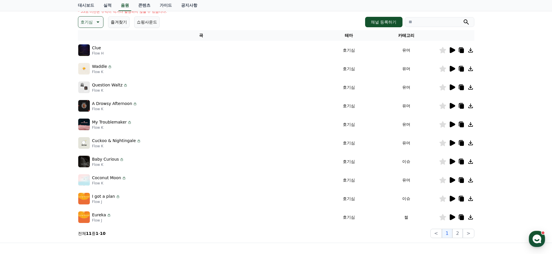
click at [451, 67] on icon at bounding box center [453, 69] width 6 height 6
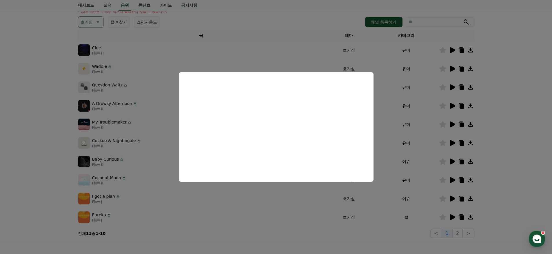
click at [521, 97] on button "close modal" at bounding box center [276, 127] width 552 height 254
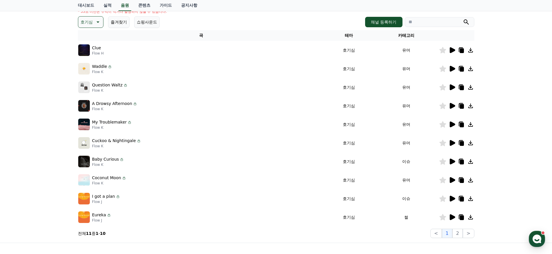
click at [452, 87] on icon at bounding box center [453, 87] width 6 height 6
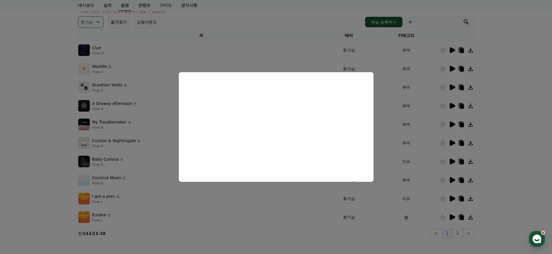
click at [499, 129] on button "close modal" at bounding box center [276, 127] width 552 height 254
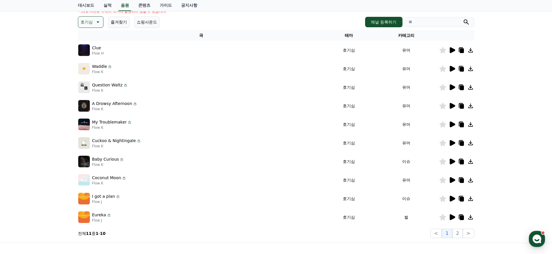
click at [452, 89] on icon at bounding box center [453, 87] width 6 height 6
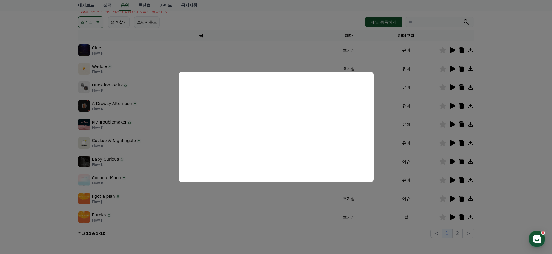
click at [484, 133] on button "close modal" at bounding box center [276, 127] width 552 height 254
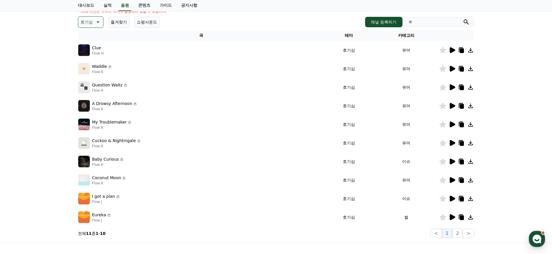
click at [450, 107] on icon at bounding box center [453, 106] width 6 height 6
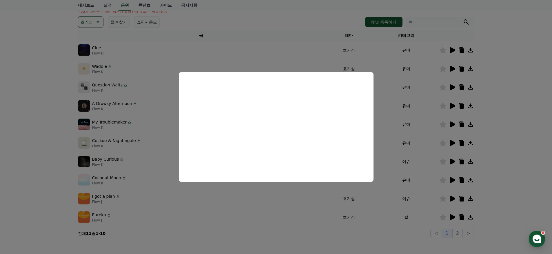
click at [507, 140] on button "close modal" at bounding box center [276, 127] width 552 height 254
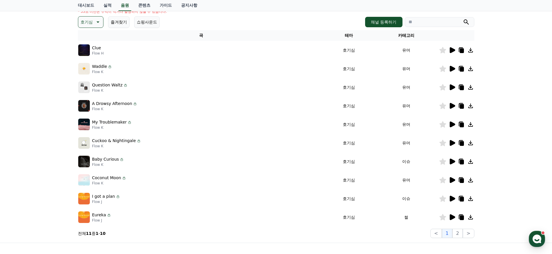
click at [455, 126] on icon at bounding box center [452, 124] width 7 height 7
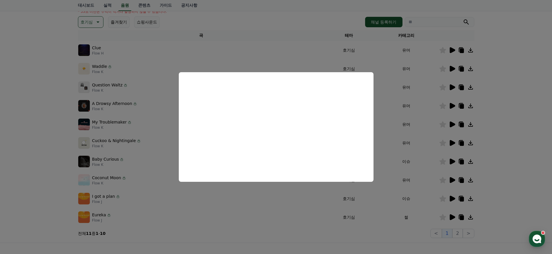
click at [513, 127] on button "close modal" at bounding box center [276, 127] width 552 height 254
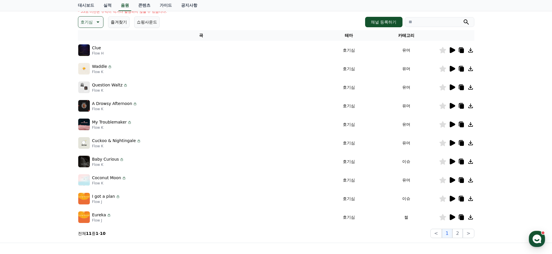
click at [451, 143] on icon at bounding box center [453, 143] width 6 height 6
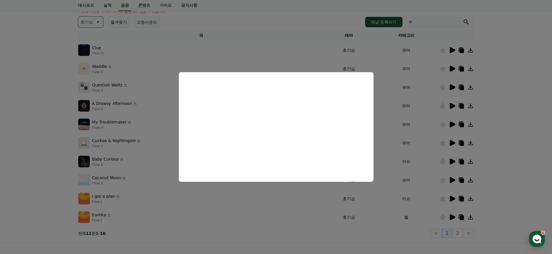
click at [479, 164] on button "close modal" at bounding box center [276, 127] width 552 height 254
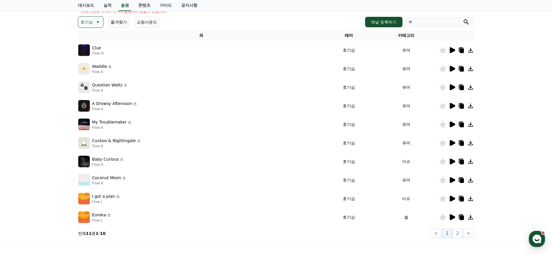
click at [453, 162] on icon at bounding box center [453, 162] width 6 height 6
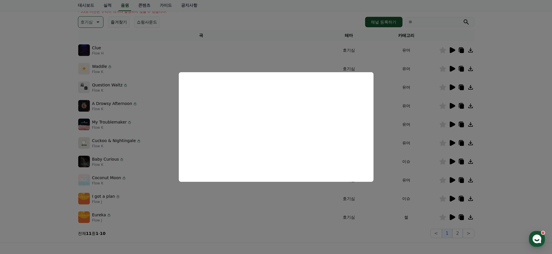
click at [498, 180] on button "close modal" at bounding box center [276, 127] width 552 height 254
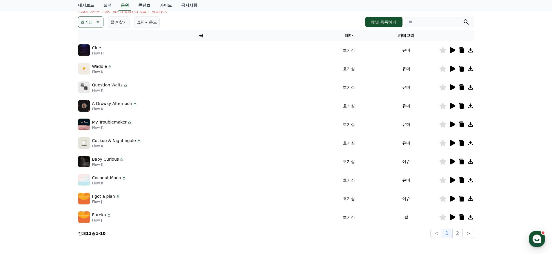
click at [452, 180] on icon at bounding box center [453, 180] width 6 height 6
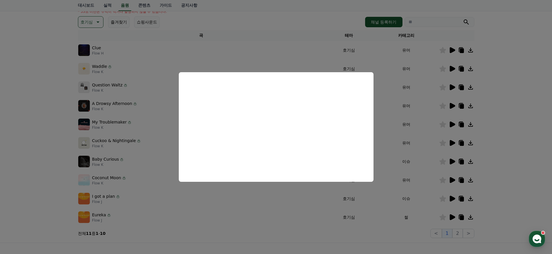
click at [548, 172] on button "close modal" at bounding box center [276, 127] width 552 height 254
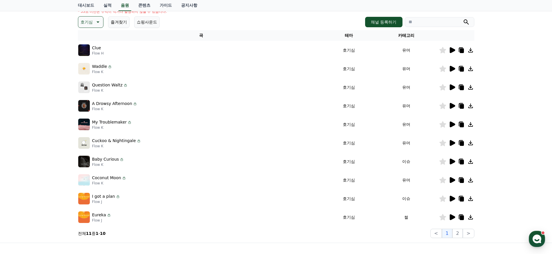
click at [452, 199] on icon at bounding box center [453, 199] width 6 height 6
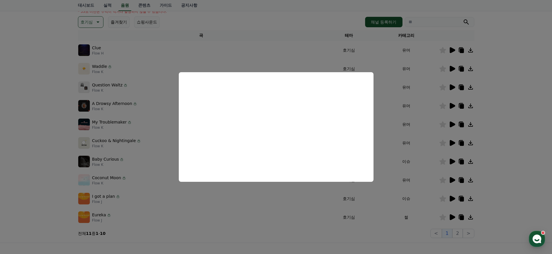
click at [493, 204] on button "close modal" at bounding box center [276, 127] width 552 height 254
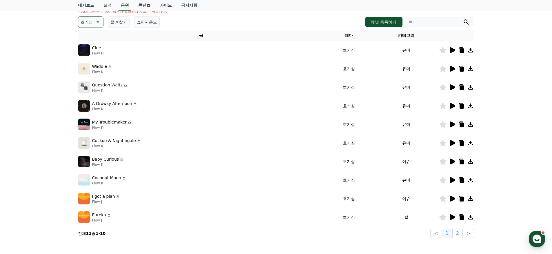
click at [452, 217] on icon at bounding box center [453, 217] width 6 height 6
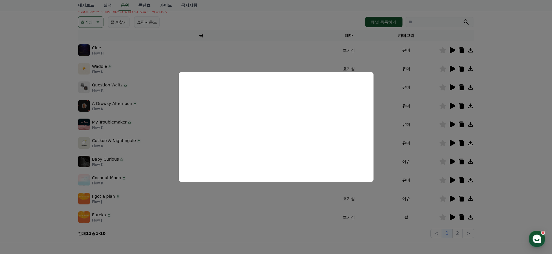
click at [543, 144] on button "close modal" at bounding box center [276, 127] width 552 height 254
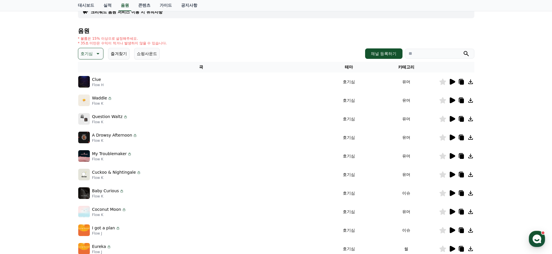
scroll to position [25, 0]
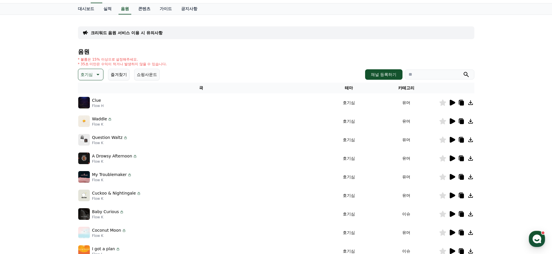
click at [86, 74] on p "호기심" at bounding box center [87, 74] width 12 height 8
click at [89, 122] on button "어두운" at bounding box center [87, 124] width 17 height 13
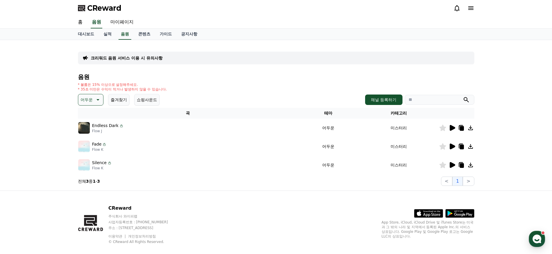
click at [88, 94] on button "어두운" at bounding box center [91, 100] width 26 height 12
click at [89, 118] on button "밝은" at bounding box center [85, 115] width 13 height 13
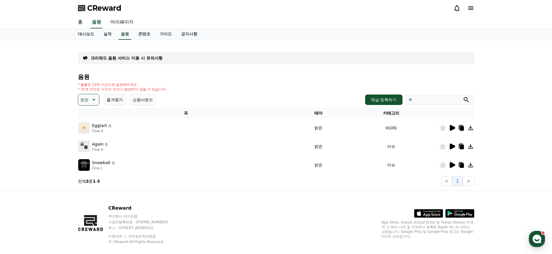
click at [87, 101] on p "밝은" at bounding box center [85, 100] width 8 height 8
click at [88, 128] on button "통통튀는" at bounding box center [89, 130] width 21 height 13
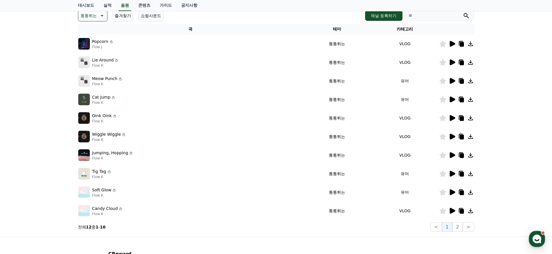
scroll to position [57, 0]
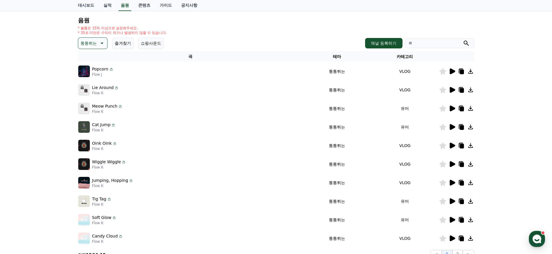
click at [452, 71] on icon at bounding box center [453, 71] width 6 height 6
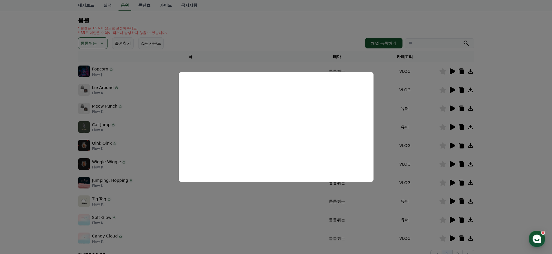
click at [279, 37] on button "close modal" at bounding box center [276, 127] width 552 height 254
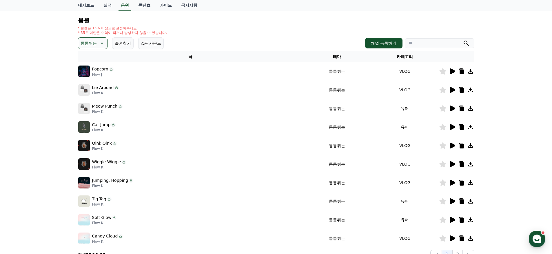
click at [458, 109] on icon at bounding box center [461, 108] width 7 height 7
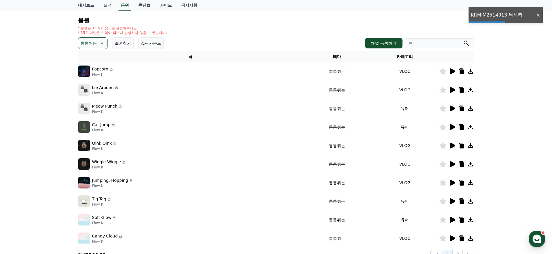
click at [455, 109] on icon at bounding box center [452, 108] width 7 height 7
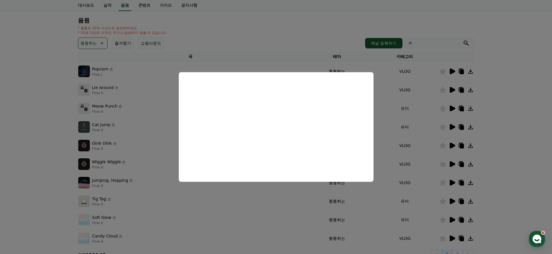
click at [505, 144] on button "close modal" at bounding box center [276, 127] width 552 height 254
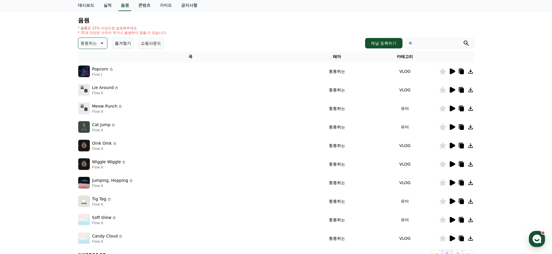
click at [452, 128] on icon at bounding box center [453, 127] width 6 height 6
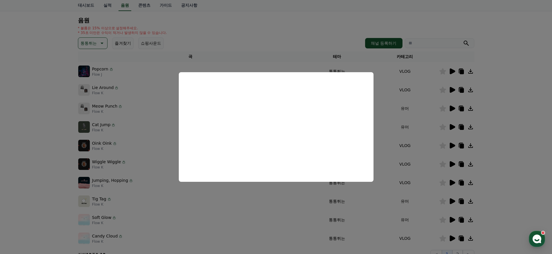
click at [529, 136] on button "close modal" at bounding box center [276, 127] width 552 height 254
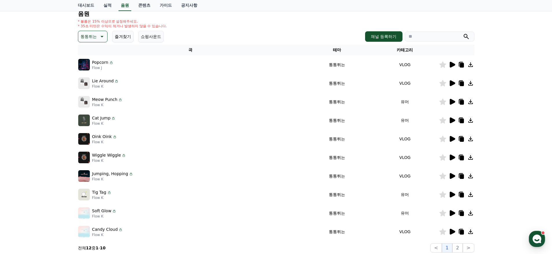
scroll to position [63, 0]
click at [453, 140] on icon at bounding box center [453, 139] width 6 height 6
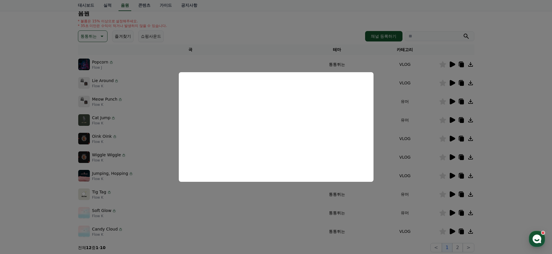
click at [513, 148] on button "close modal" at bounding box center [276, 127] width 552 height 254
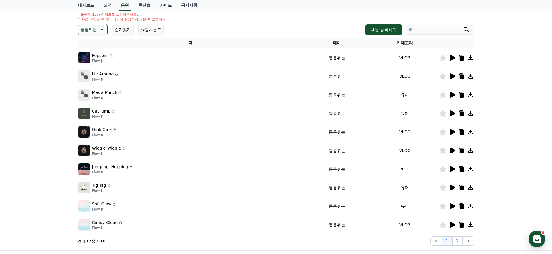
scroll to position [74, 0]
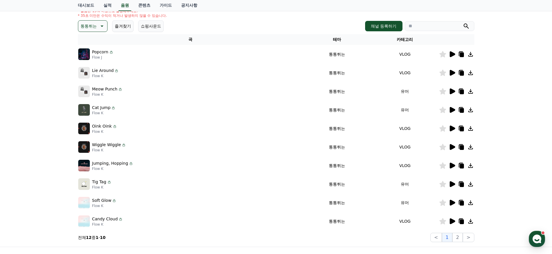
click at [450, 183] on icon at bounding box center [453, 184] width 6 height 6
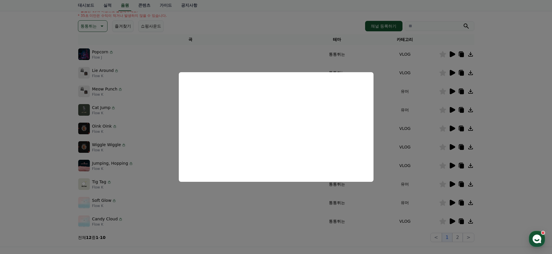
click at [507, 160] on button "close modal" at bounding box center [276, 127] width 552 height 254
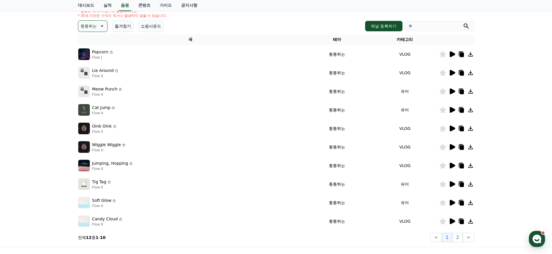
click at [451, 163] on icon at bounding box center [453, 166] width 6 height 6
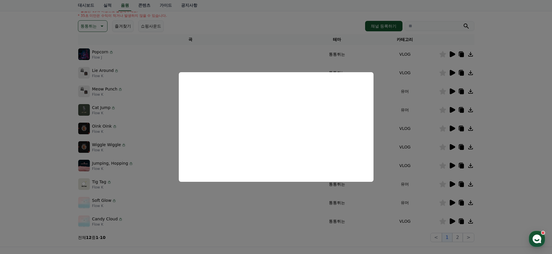
click at [536, 143] on button "close modal" at bounding box center [276, 127] width 552 height 254
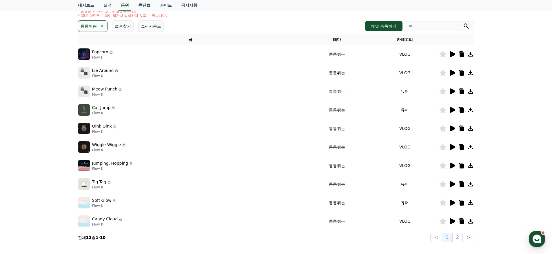
click at [453, 203] on icon at bounding box center [453, 203] width 6 height 6
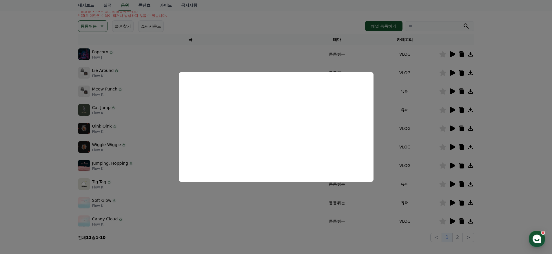
click at [540, 128] on button "close modal" at bounding box center [276, 127] width 552 height 254
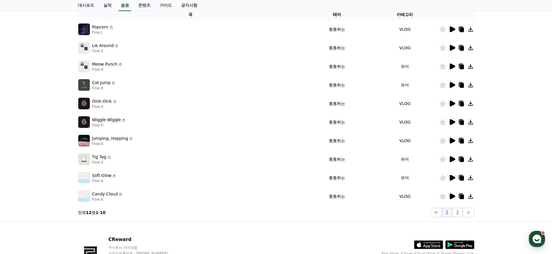
scroll to position [139, 0]
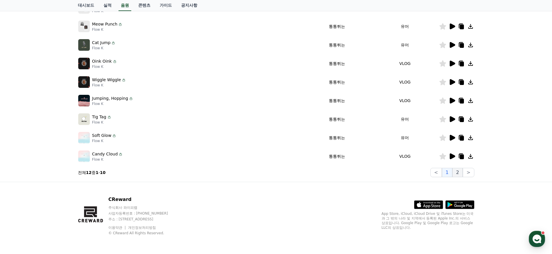
click at [458, 173] on button "2" at bounding box center [458, 172] width 10 height 9
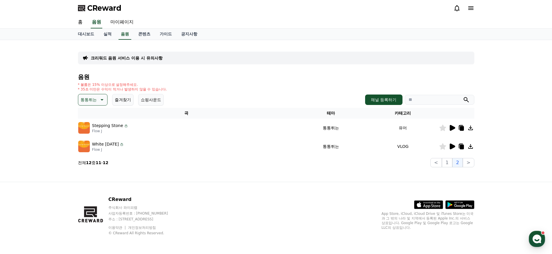
click at [80, 126] on img at bounding box center [84, 128] width 12 height 12
click at [464, 128] on icon at bounding box center [461, 127] width 7 height 7
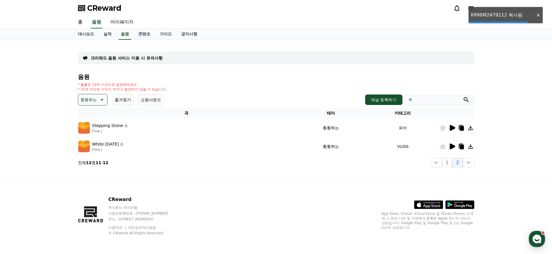
click at [449, 128] on icon at bounding box center [452, 127] width 7 height 7
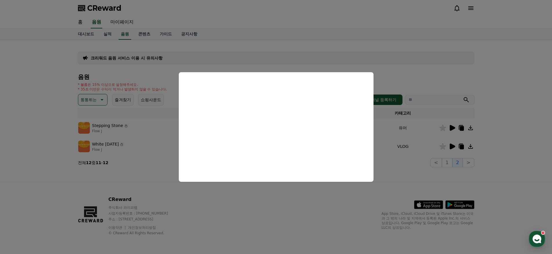
click at [316, 208] on button "close modal" at bounding box center [276, 127] width 552 height 254
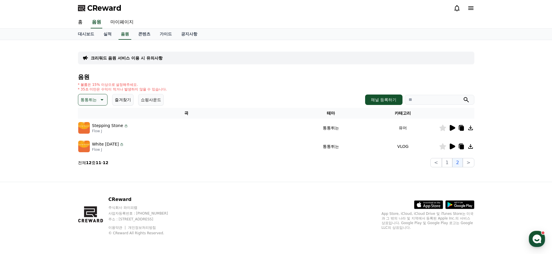
click at [84, 98] on p "통통튀는" at bounding box center [89, 100] width 16 height 8
click at [85, 150] on button "신나는" at bounding box center [87, 151] width 17 height 13
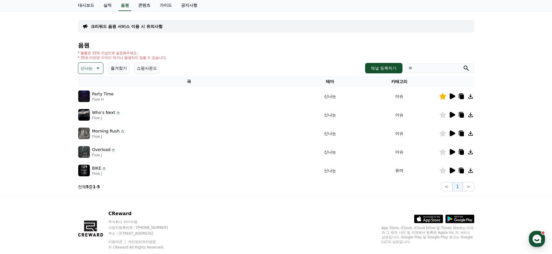
scroll to position [35, 0]
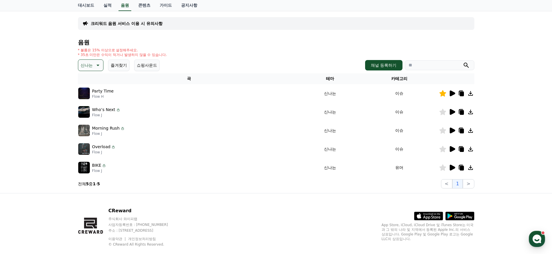
click at [95, 65] on icon at bounding box center [97, 65] width 7 height 7
click at [85, 130] on button "반전" at bounding box center [85, 134] width 13 height 13
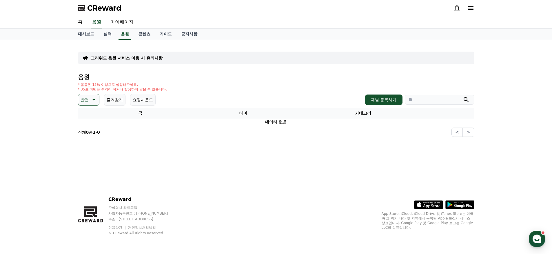
click at [90, 99] on icon at bounding box center [93, 99] width 7 height 7
click at [88, 126] on button "웅장한" at bounding box center [87, 127] width 17 height 13
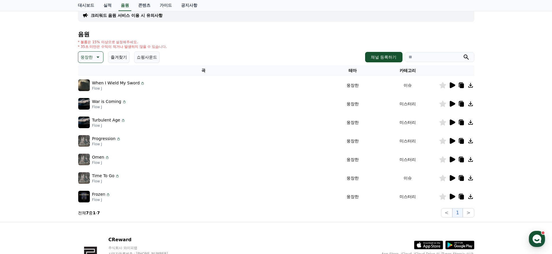
scroll to position [44, 0]
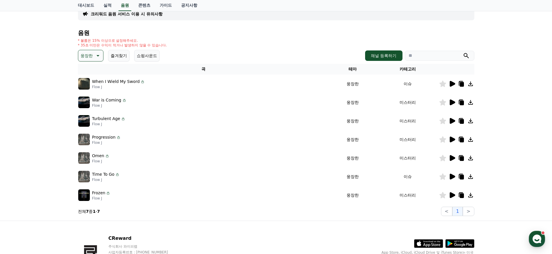
click at [85, 55] on p "웅장한" at bounding box center [87, 56] width 12 height 8
click at [90, 103] on button "드라마틱" at bounding box center [89, 103] width 21 height 13
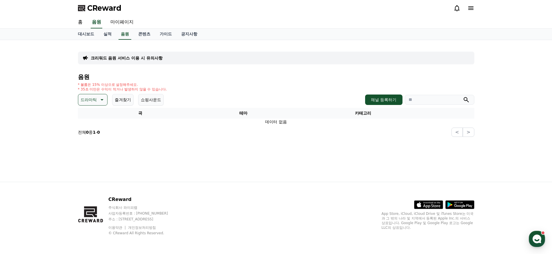
click at [92, 93] on div "음원 * 볼륨은 15% 이상으로 설정해주세요. * 35초 미만은 수익이 적거나 발생하지 않을 수 있습니다. 드라마틱 즐겨찾기 쇼핑사운드 채널 …" at bounding box center [276, 105] width 397 height 63
click at [91, 97] on p "드라마틱" at bounding box center [89, 100] width 16 height 8
click at [87, 128] on button "즐거움" at bounding box center [87, 129] width 17 height 13
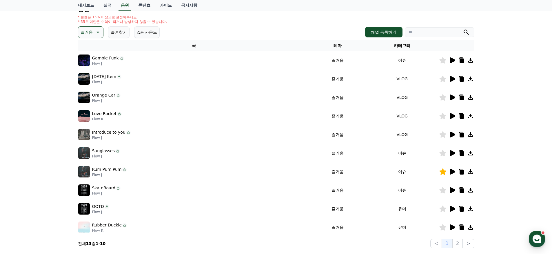
scroll to position [73, 0]
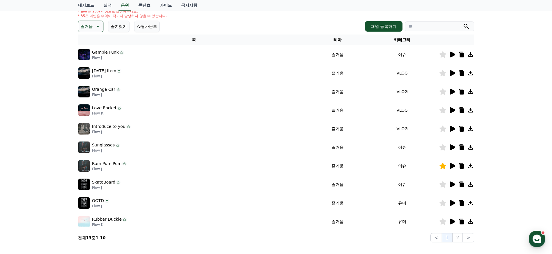
click at [451, 166] on icon at bounding box center [453, 166] width 6 height 6
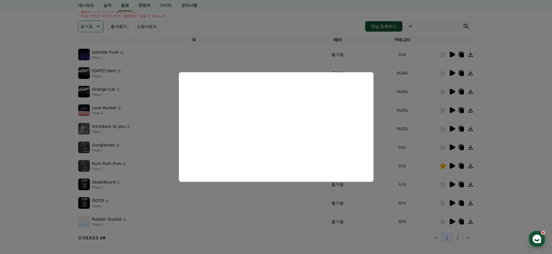
click at [532, 126] on button "close modal" at bounding box center [276, 127] width 552 height 254
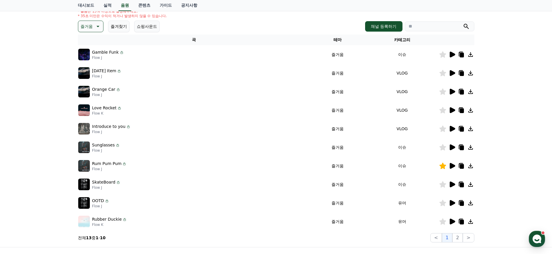
click at [454, 56] on icon at bounding box center [453, 55] width 6 height 6
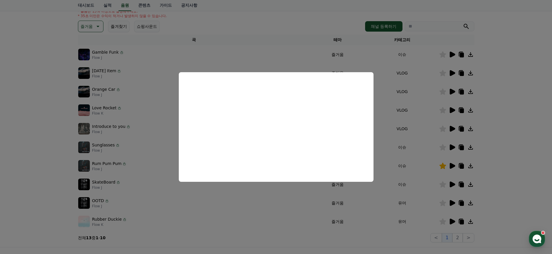
click at [513, 99] on button "close modal" at bounding box center [276, 127] width 552 height 254
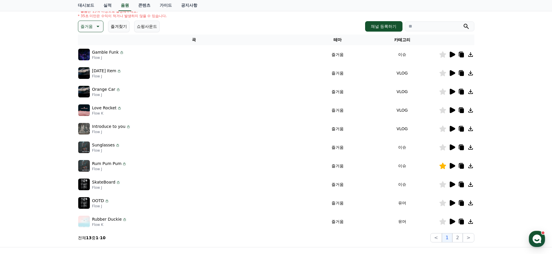
click at [450, 147] on icon at bounding box center [453, 147] width 6 height 6
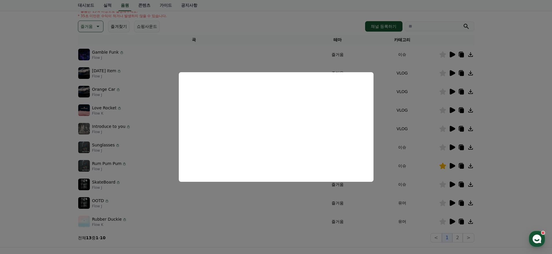
click at [489, 179] on button "close modal" at bounding box center [276, 127] width 552 height 254
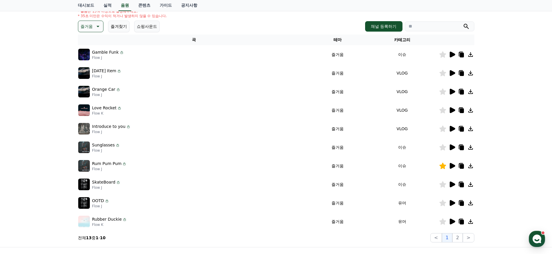
click at [441, 148] on icon at bounding box center [443, 147] width 7 height 6
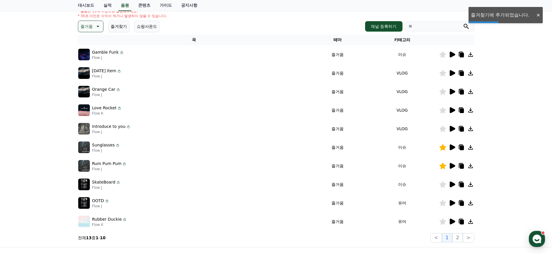
click at [452, 186] on icon at bounding box center [453, 184] width 6 height 6
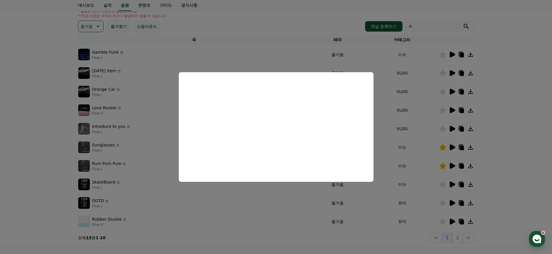
click at [516, 176] on button "close modal" at bounding box center [276, 127] width 552 height 254
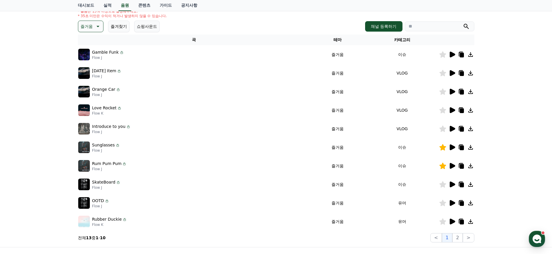
drag, startPoint x: 445, startPoint y: 205, endPoint x: 457, endPoint y: 205, distance: 12.2
click at [457, 205] on div at bounding box center [457, 202] width 35 height 7
click at [453, 203] on icon at bounding box center [453, 203] width 6 height 6
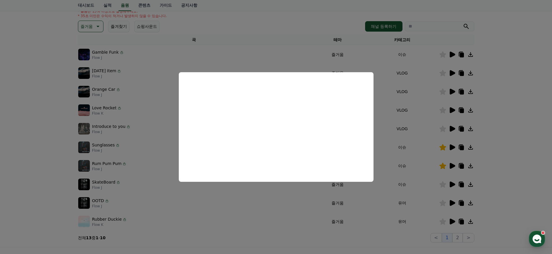
click at [520, 148] on button "close modal" at bounding box center [276, 127] width 552 height 254
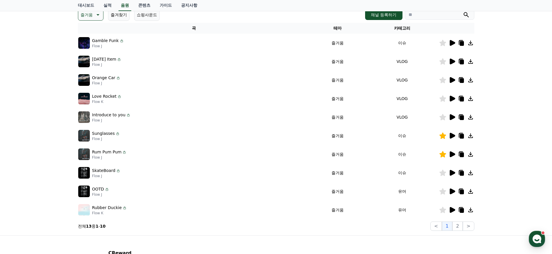
scroll to position [115, 0]
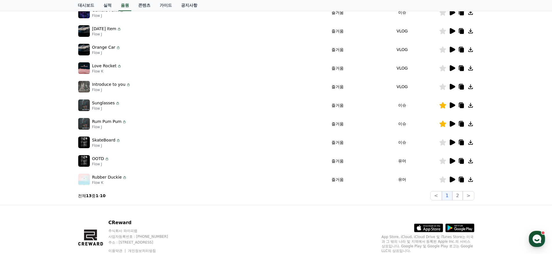
click at [442, 122] on icon at bounding box center [443, 124] width 7 height 6
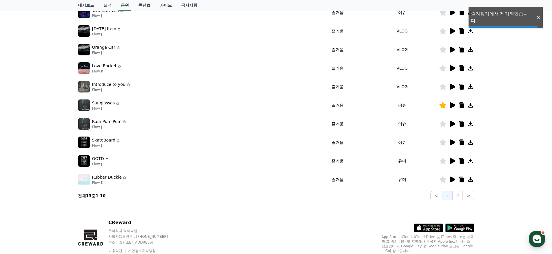
click at [453, 106] on icon at bounding box center [453, 105] width 6 height 6
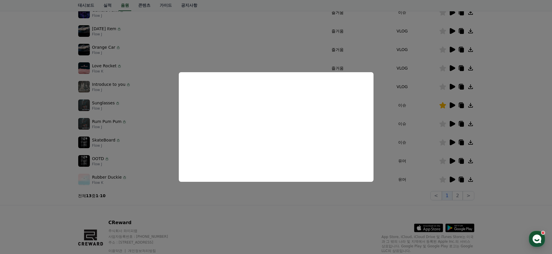
click at [439, 206] on button "close modal" at bounding box center [276, 127] width 552 height 254
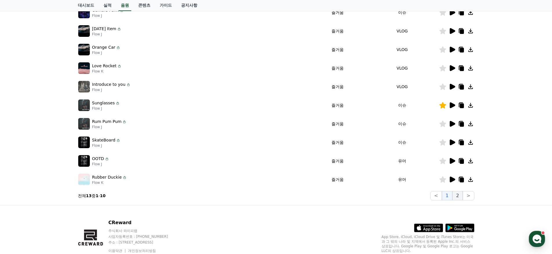
click at [458, 197] on button "2" at bounding box center [458, 195] width 10 height 9
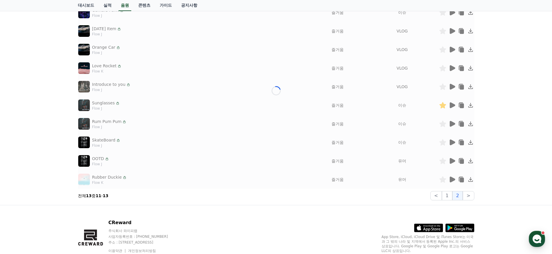
scroll to position [9, 0]
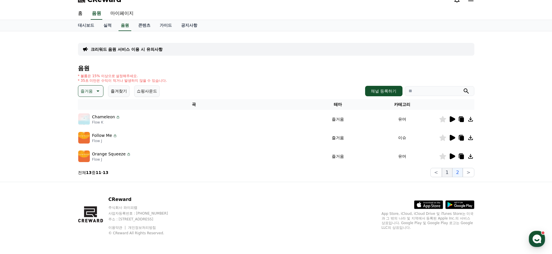
click at [449, 173] on button "1" at bounding box center [447, 172] width 10 height 9
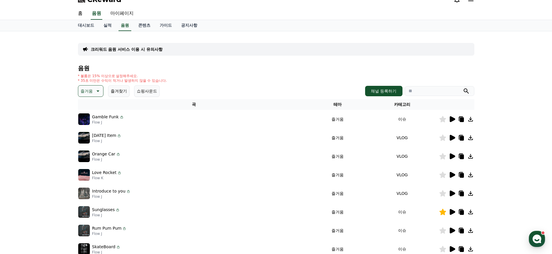
click at [97, 91] on icon at bounding box center [98, 90] width 3 height 1
click at [91, 126] on button "분위기있는" at bounding box center [91, 124] width 25 height 13
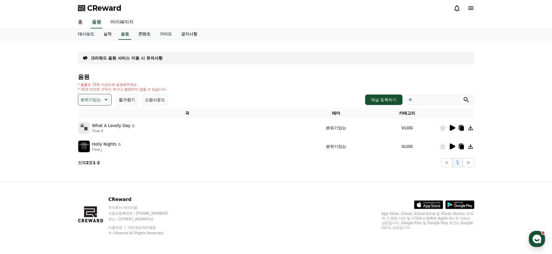
click at [452, 149] on icon at bounding box center [452, 146] width 7 height 7
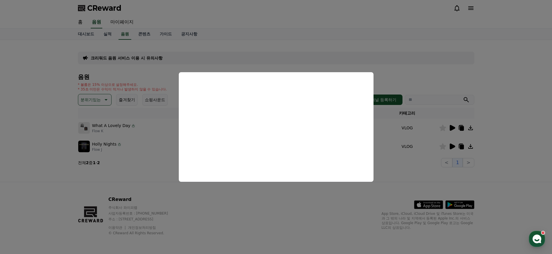
click at [264, 202] on button "close modal" at bounding box center [276, 127] width 552 height 254
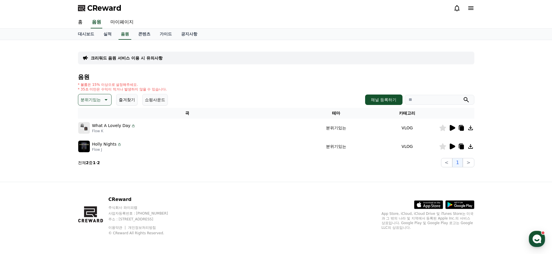
click at [102, 103] on button "분위기있는" at bounding box center [95, 100] width 34 height 12
click at [90, 136] on button "감동적인" at bounding box center [89, 138] width 21 height 13
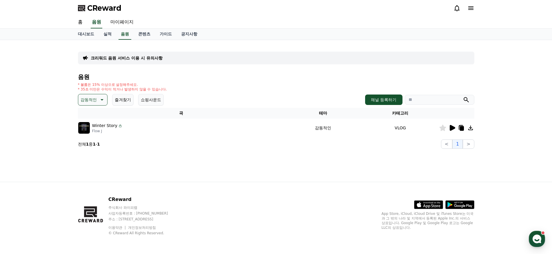
click at [77, 97] on div "크리워드 음원 서비스 이용 시 유의사항 음원 * 볼륨은 15% 이상으로 설정해주세요. * 35초 미만은 수익이 적거나 발생하지 않을 수 있습니…" at bounding box center [276, 96] width 401 height 109
click at [96, 95] on button "감동적인" at bounding box center [93, 100] width 30 height 12
click at [91, 152] on button "긴장되는" at bounding box center [89, 148] width 21 height 13
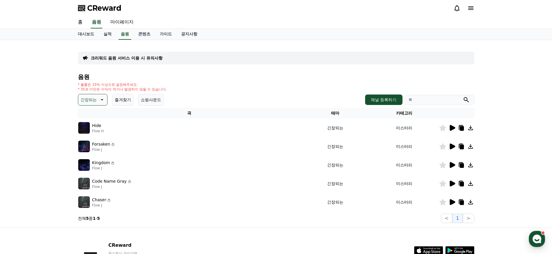
scroll to position [46, 0]
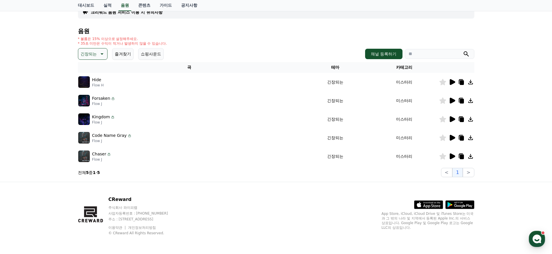
click at [86, 51] on p "긴장되는" at bounding box center [89, 54] width 16 height 8
click at [91, 117] on button "코믹한" at bounding box center [87, 116] width 17 height 13
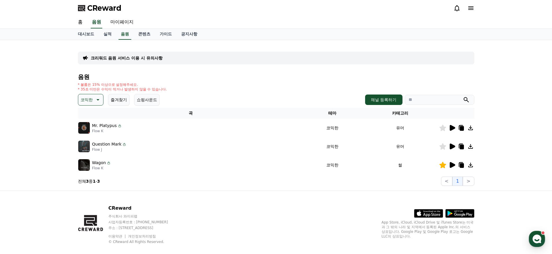
click at [454, 148] on icon at bounding box center [452, 146] width 7 height 7
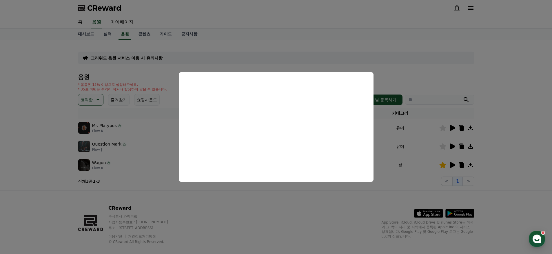
click at [312, 201] on button "close modal" at bounding box center [276, 127] width 552 height 254
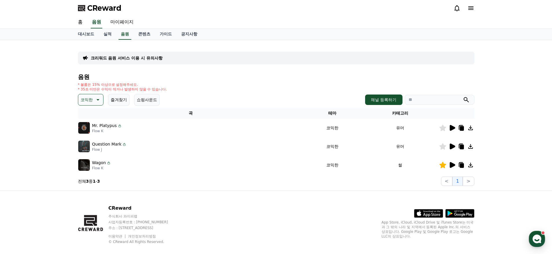
click at [442, 148] on icon at bounding box center [443, 146] width 7 height 6
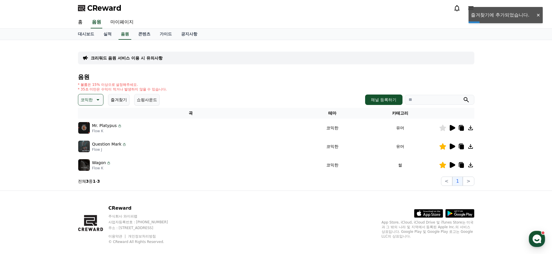
click at [440, 163] on icon at bounding box center [443, 165] width 7 height 6
click at [440, 164] on icon at bounding box center [443, 165] width 7 height 6
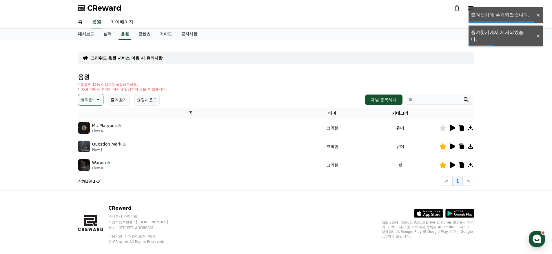
click at [454, 167] on icon at bounding box center [452, 164] width 7 height 7
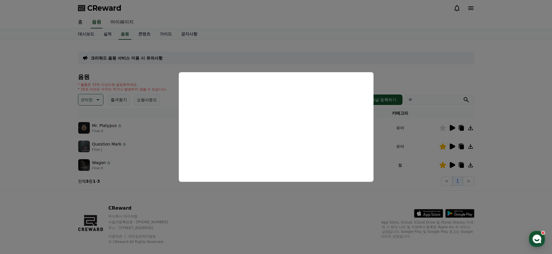
drag, startPoint x: 384, startPoint y: 204, endPoint x: 435, endPoint y: 184, distance: 54.6
click at [385, 204] on button "close modal" at bounding box center [276, 127] width 552 height 254
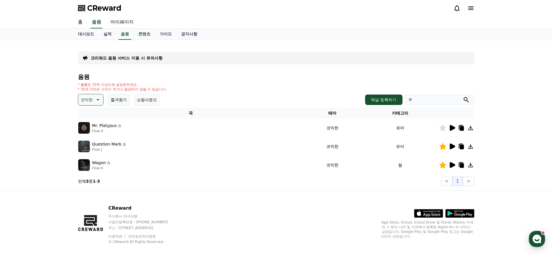
click at [444, 167] on icon at bounding box center [443, 165] width 7 height 6
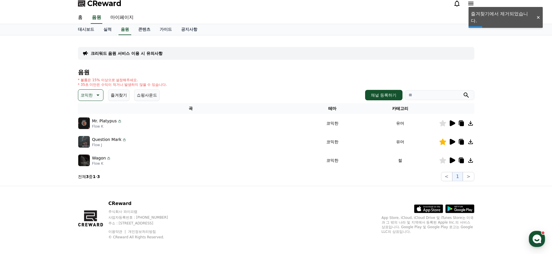
scroll to position [9, 0]
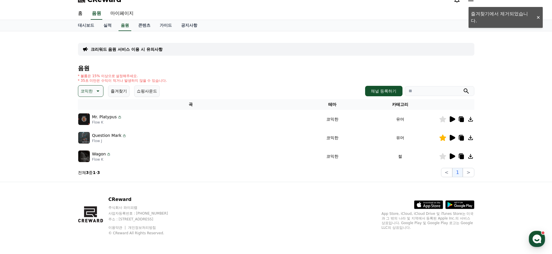
click at [86, 93] on p "코믹한" at bounding box center [87, 91] width 12 height 8
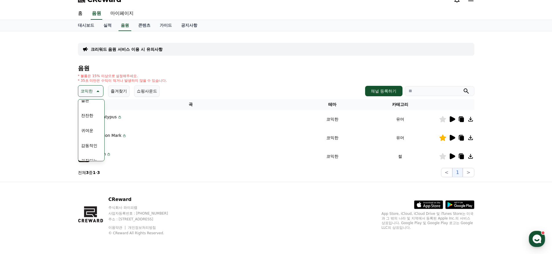
scroll to position [239, 0]
click at [88, 139] on button "긴장되는" at bounding box center [89, 138] width 21 height 13
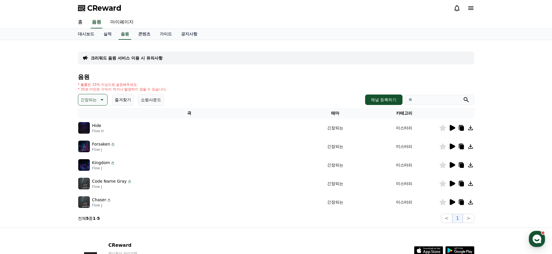
click at [118, 99] on button "즐겨찾기" at bounding box center [122, 100] width 21 height 12
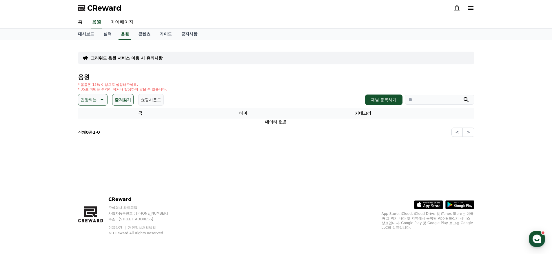
click at [124, 97] on button "즐겨찾기" at bounding box center [122, 100] width 21 height 12
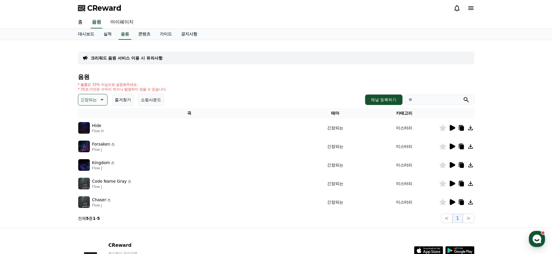
click at [117, 98] on button "즐겨찾기" at bounding box center [122, 100] width 21 height 12
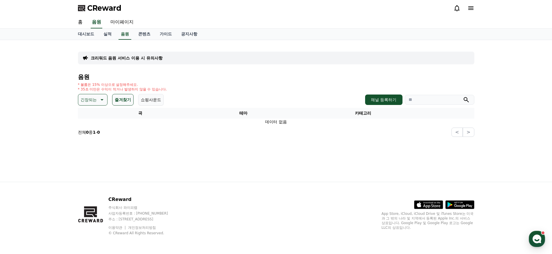
click at [117, 97] on button "즐겨찾기" at bounding box center [122, 100] width 21 height 12
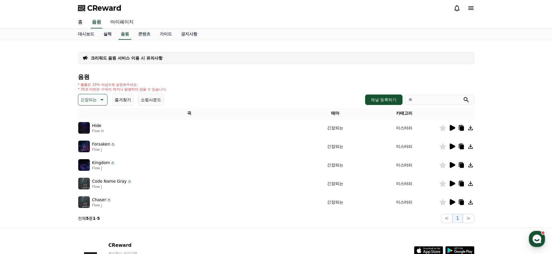
click at [102, 34] on link "실적" at bounding box center [107, 34] width 17 height 11
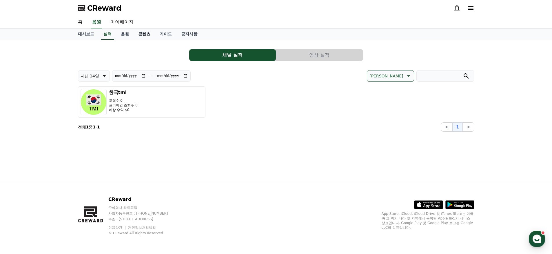
click at [134, 35] on link "콘텐츠" at bounding box center [144, 34] width 21 height 11
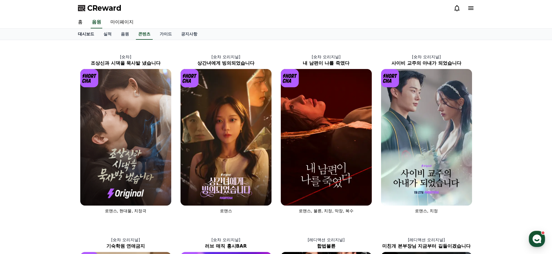
click at [77, 33] on link "대시보드" at bounding box center [86, 34] width 26 height 11
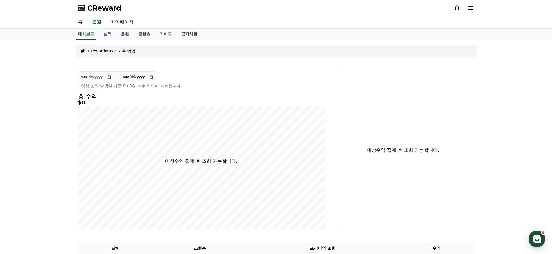
click at [77, 23] on link "홈" at bounding box center [80, 22] width 14 height 12
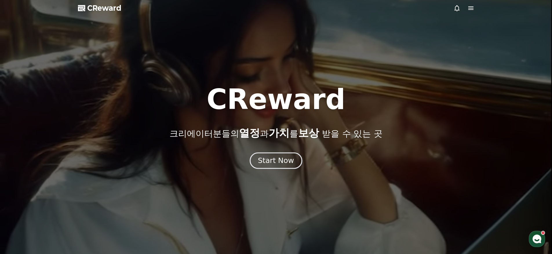
click at [280, 161] on div "Start Now" at bounding box center [276, 161] width 36 height 10
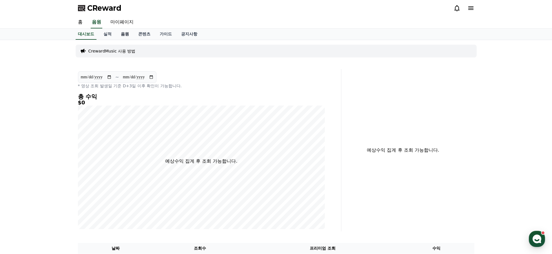
click at [116, 35] on link "음원" at bounding box center [124, 34] width 17 height 11
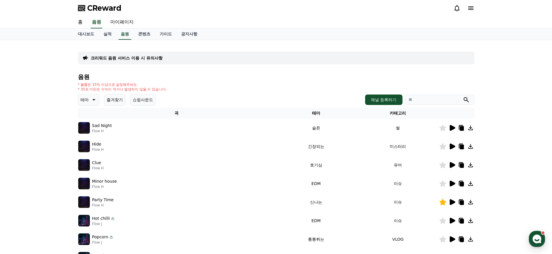
click at [426, 100] on input "search" at bounding box center [440, 100] width 70 height 10
click at [113, 97] on button "즐겨찾기" at bounding box center [114, 100] width 21 height 12
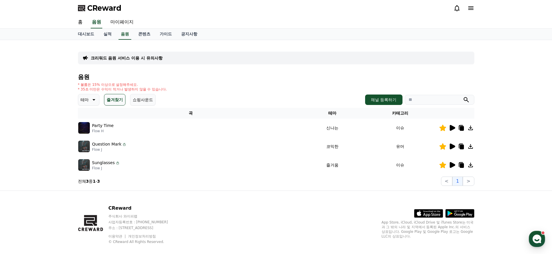
click at [453, 163] on icon at bounding box center [452, 164] width 7 height 7
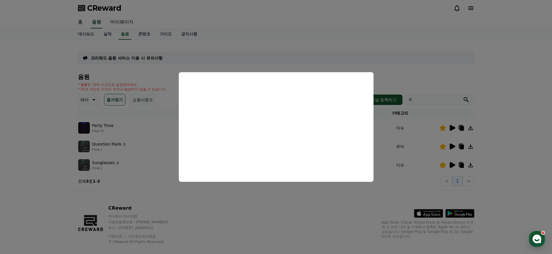
click at [462, 165] on button "close modal" at bounding box center [276, 127] width 552 height 254
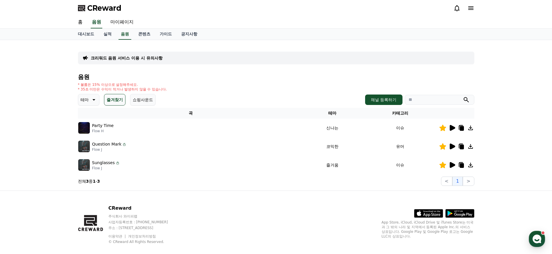
click at [451, 166] on icon at bounding box center [453, 165] width 6 height 6
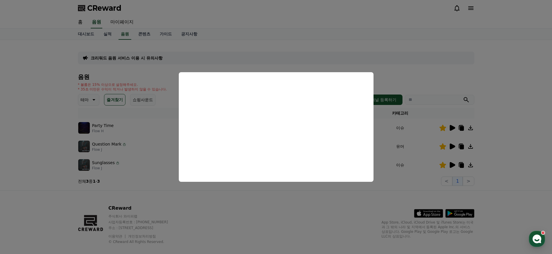
click at [415, 155] on button "close modal" at bounding box center [276, 127] width 552 height 254
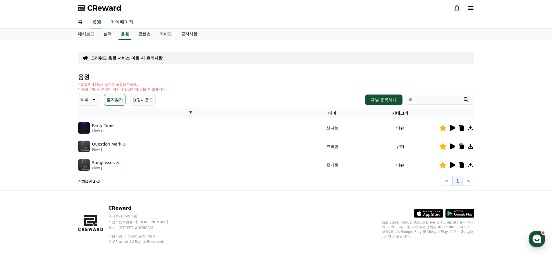
click at [461, 166] on icon at bounding box center [462, 165] width 4 height 5
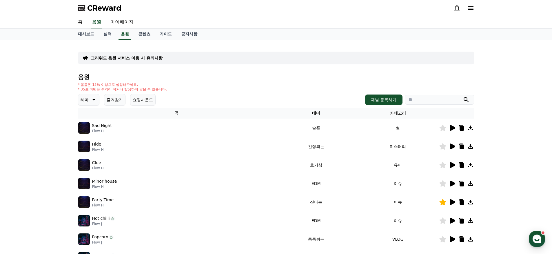
click at [89, 9] on span "CReward" at bounding box center [104, 7] width 34 height 9
